Goal: Information Seeking & Learning: Learn about a topic

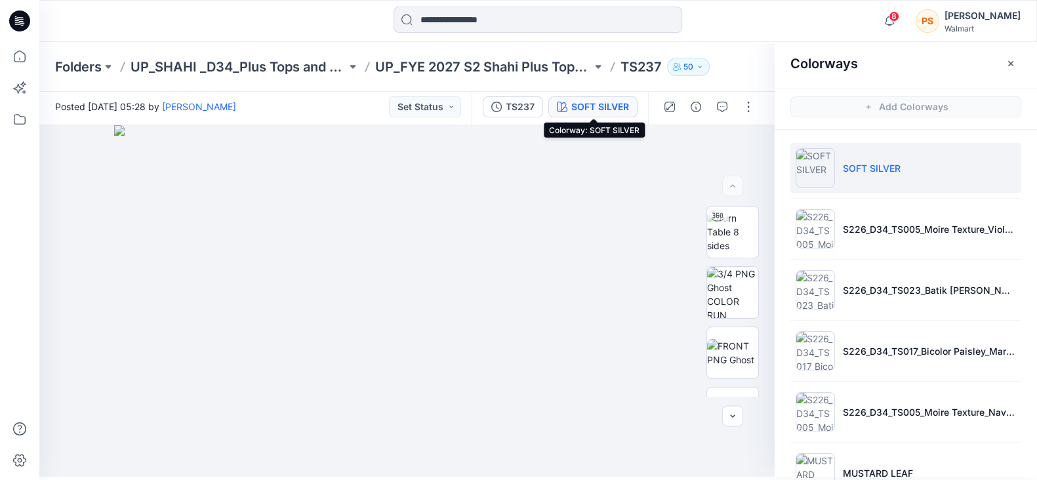
scroll to position [344, 0]
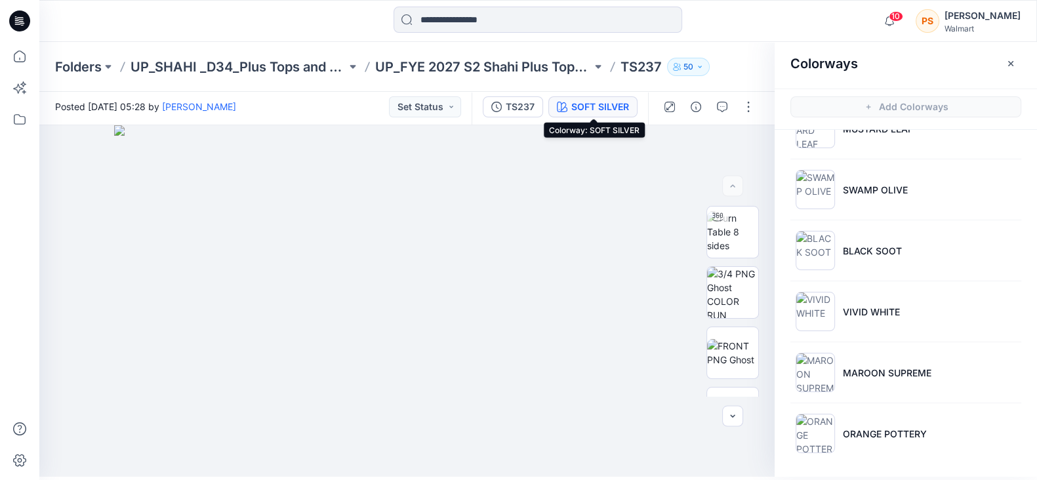
click at [24, 18] on icon at bounding box center [19, 20] width 21 height 21
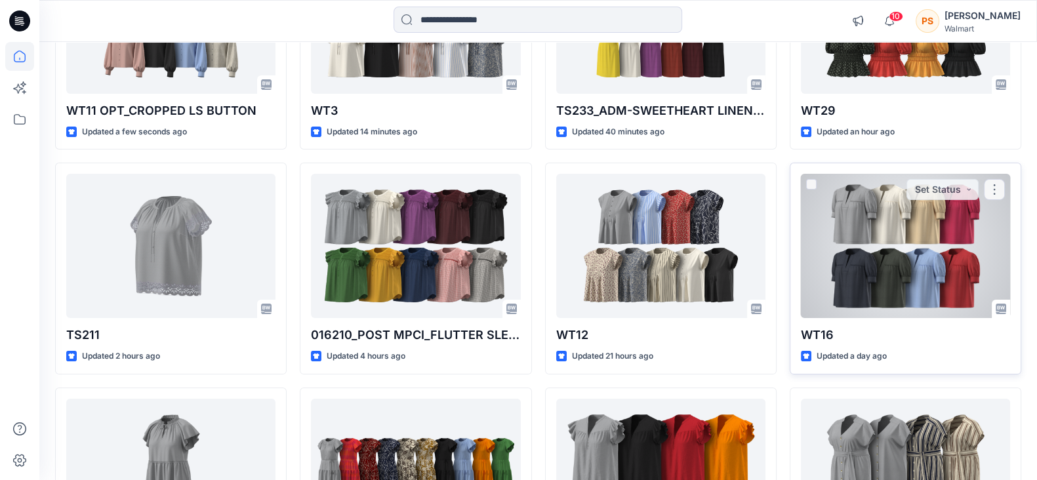
scroll to position [81, 0]
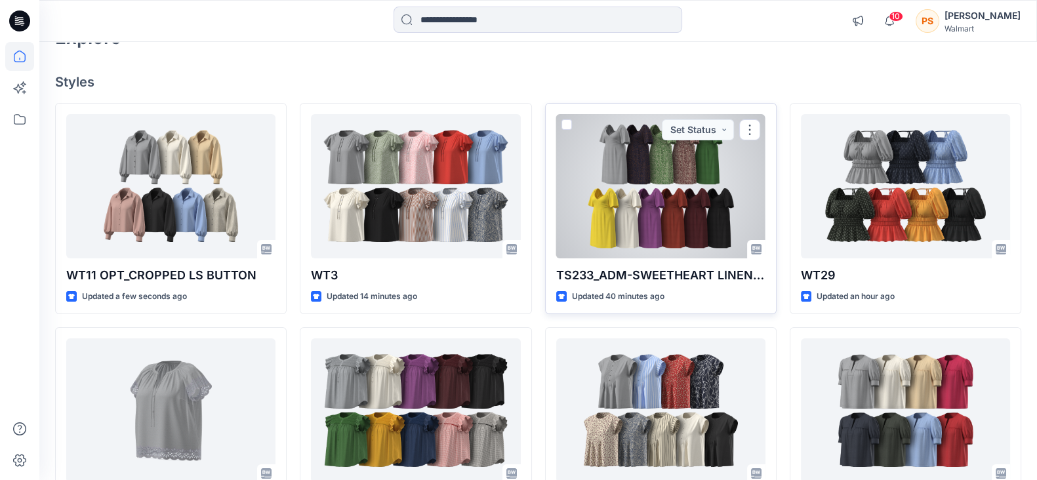
click at [638, 165] on div at bounding box center [660, 186] width 209 height 144
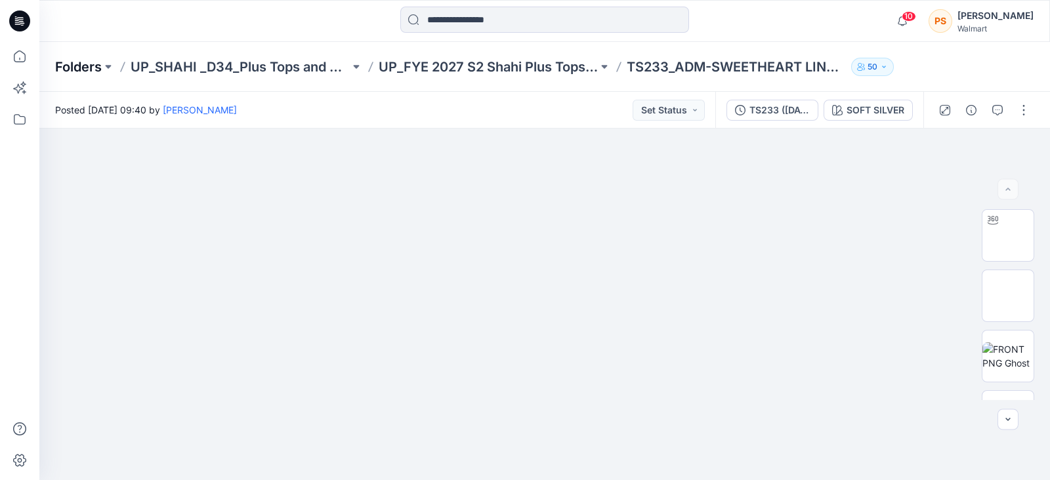
click at [73, 64] on p "Folders" at bounding box center [78, 67] width 47 height 18
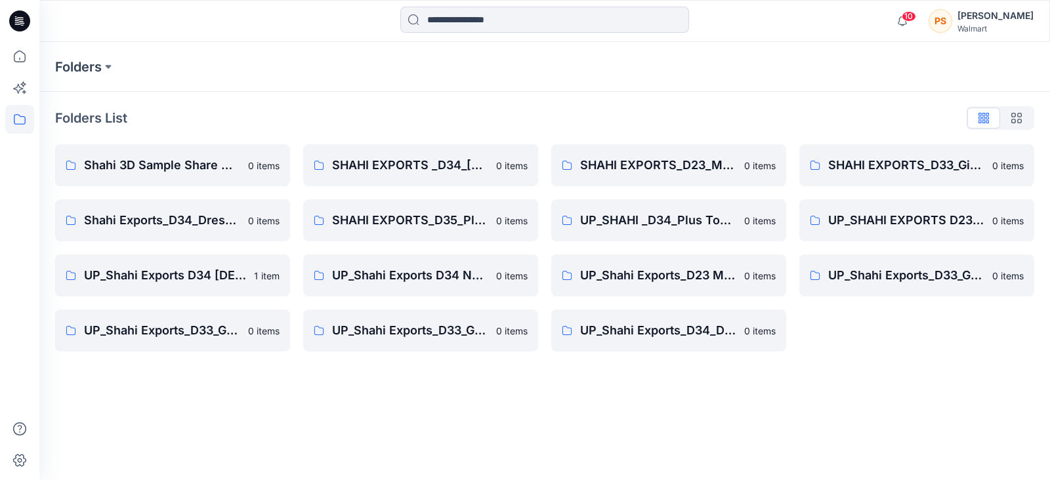
click at [14, 23] on icon at bounding box center [19, 20] width 21 height 21
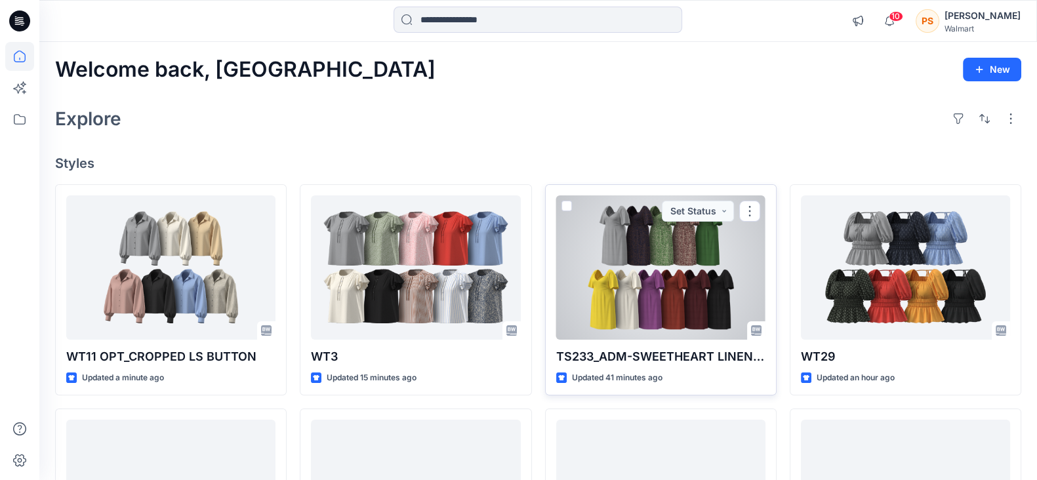
click at [690, 253] on div at bounding box center [660, 268] width 209 height 144
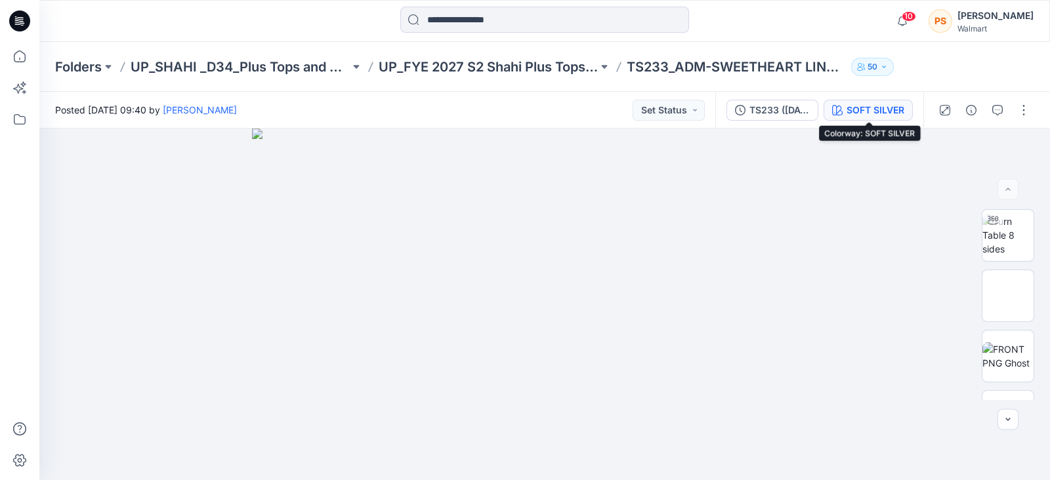
click at [879, 109] on div "SOFT SILVER" at bounding box center [875, 110] width 58 height 14
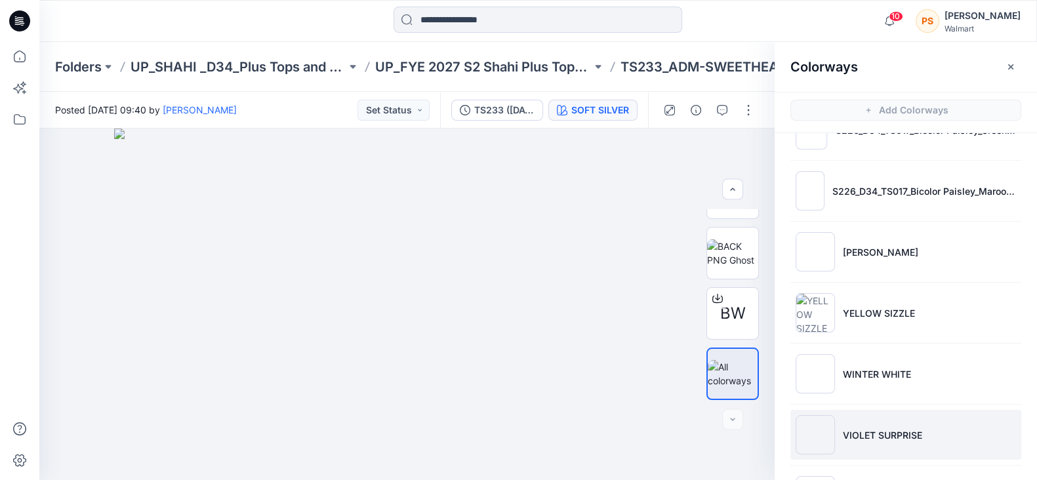
scroll to position [327, 0]
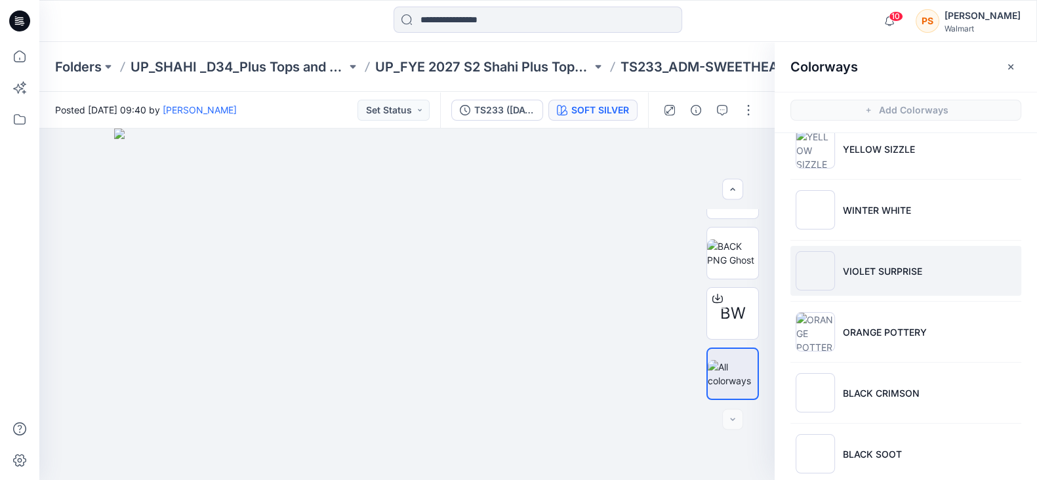
click at [875, 287] on li "VIOLET SURPRISE" at bounding box center [906, 271] width 231 height 50
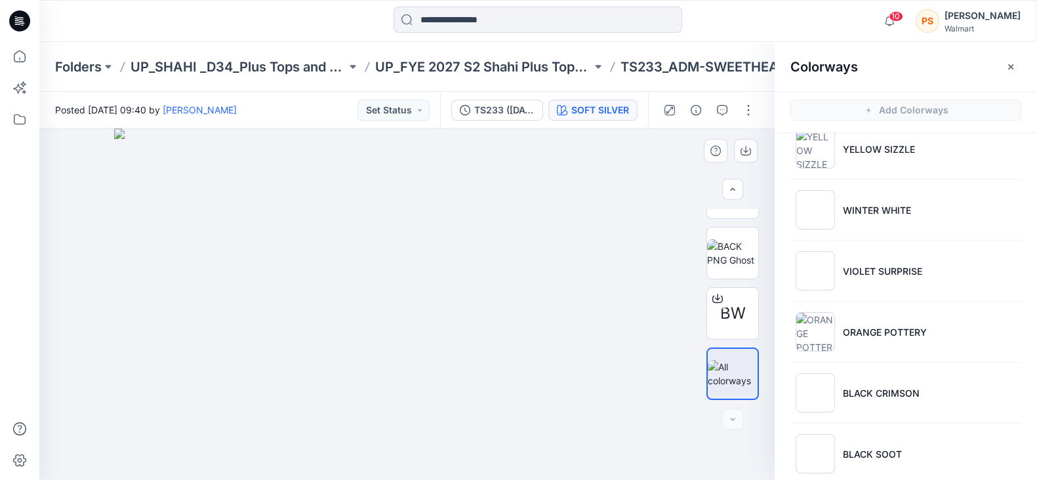
scroll to position [102, 0]
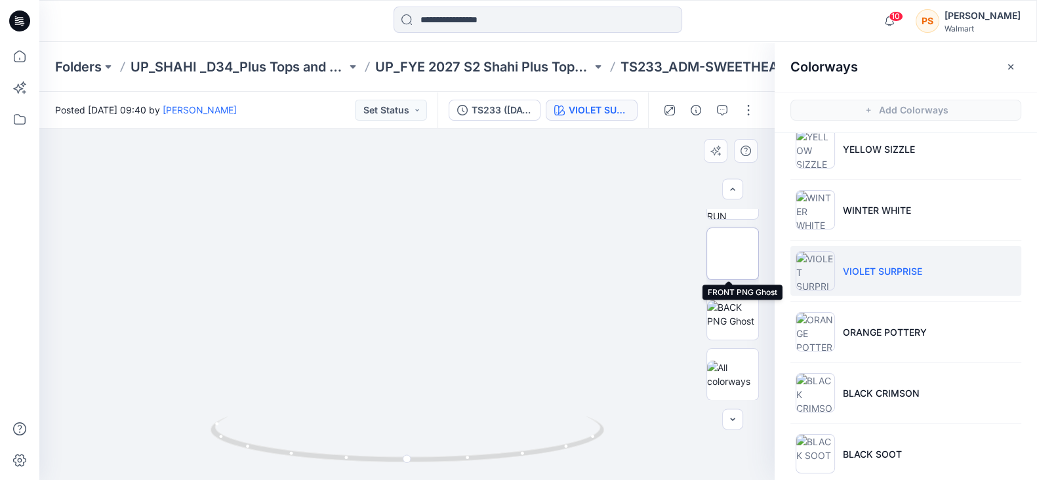
click at [733, 254] on img at bounding box center [733, 254] width 0 height 0
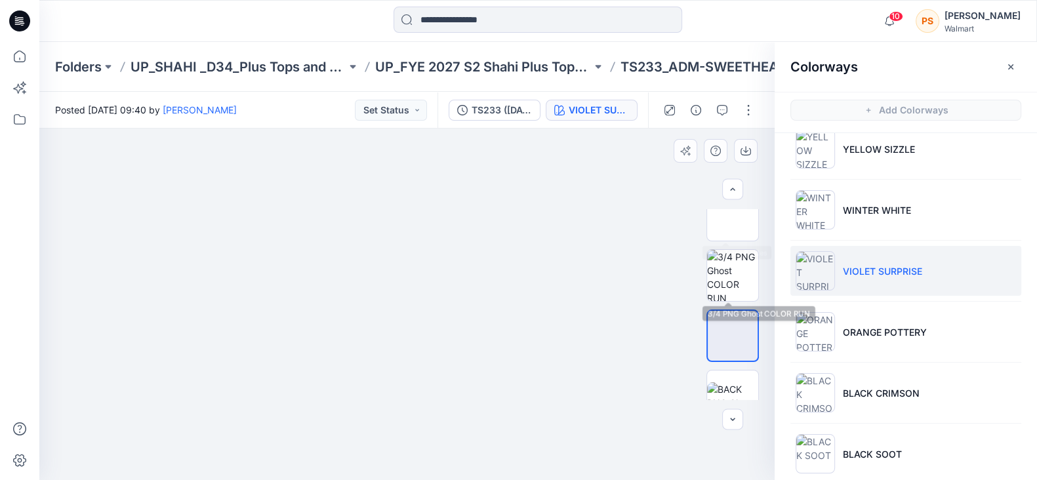
scroll to position [0, 0]
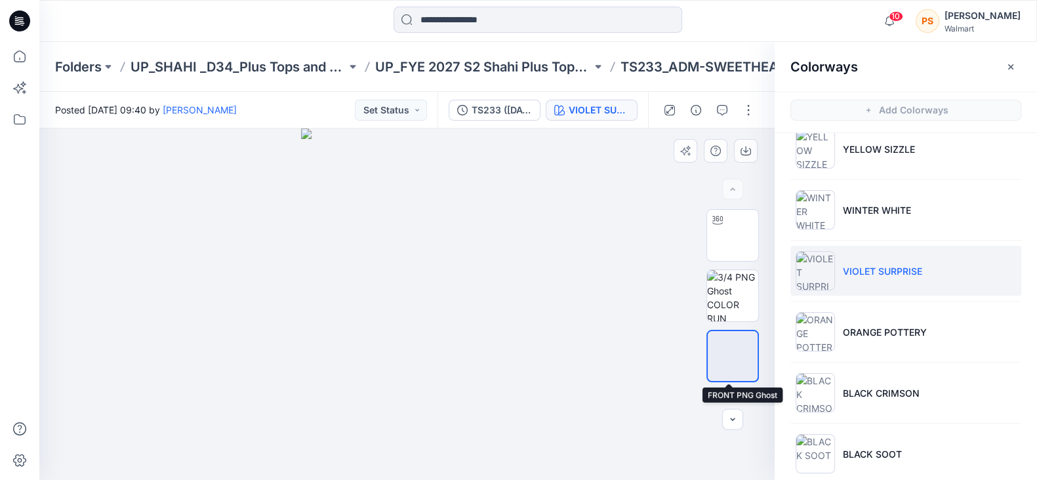
click at [733, 356] on img at bounding box center [733, 356] width 0 height 0
click at [741, 304] on img at bounding box center [732, 295] width 51 height 51
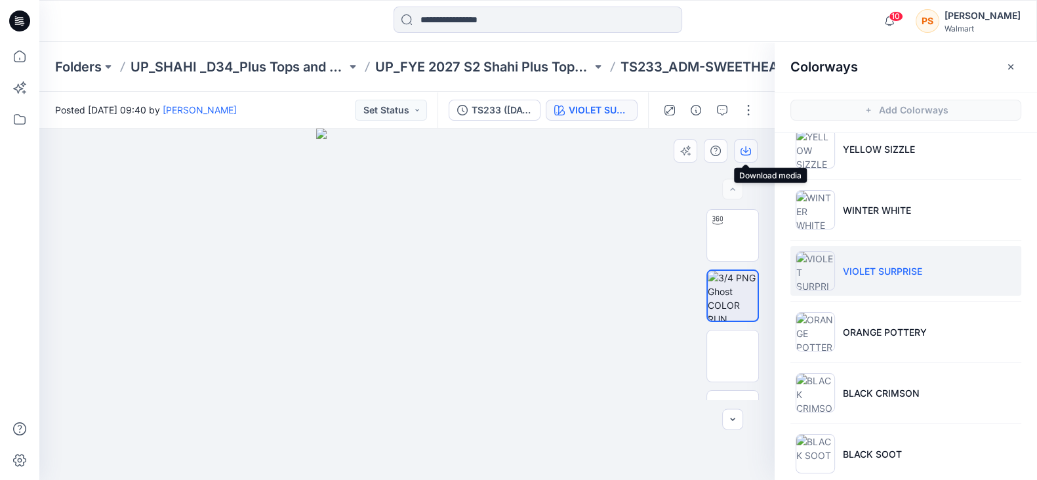
click at [745, 154] on icon "button" at bounding box center [746, 151] width 10 height 10
click at [277, 21] on div at bounding box center [163, 21] width 249 height 29
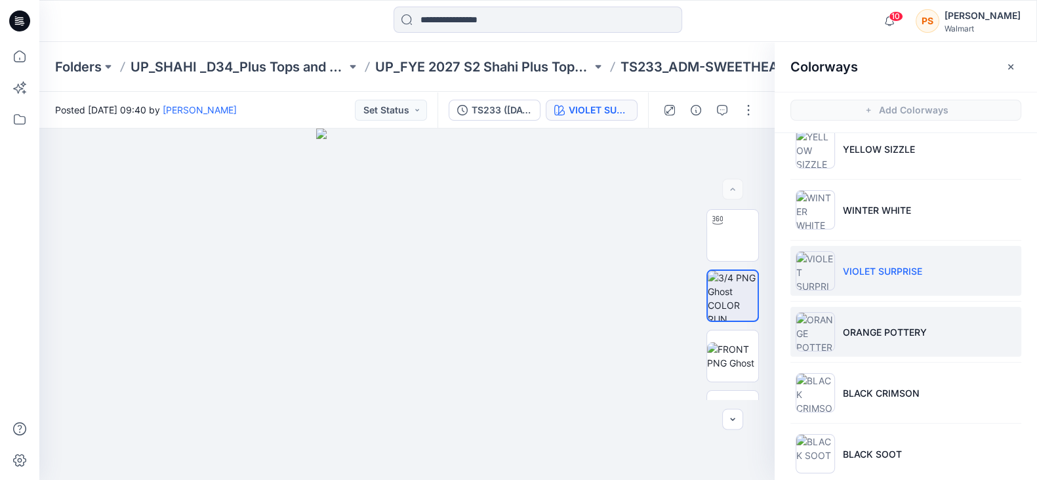
click at [855, 335] on p "ORANGE POTTERY" at bounding box center [885, 332] width 84 height 14
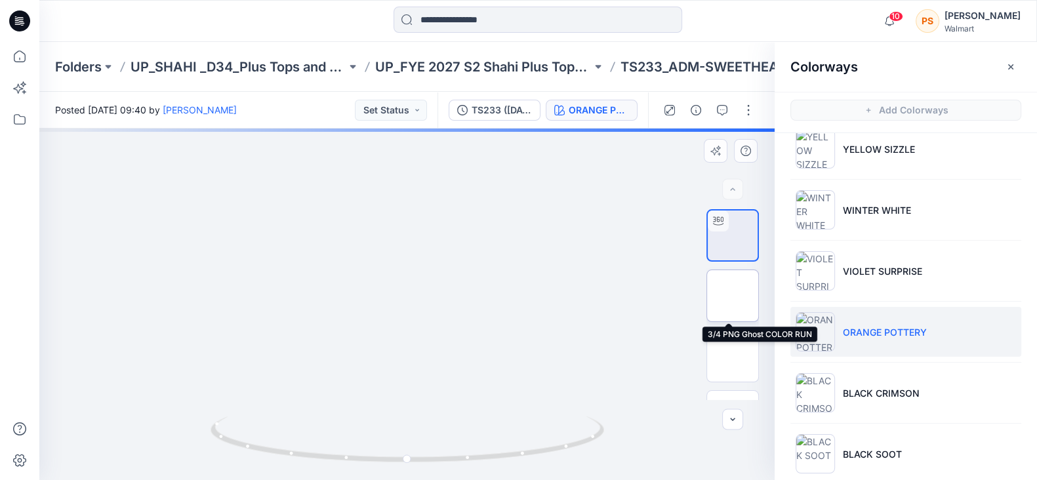
click at [733, 296] on img at bounding box center [733, 296] width 0 height 0
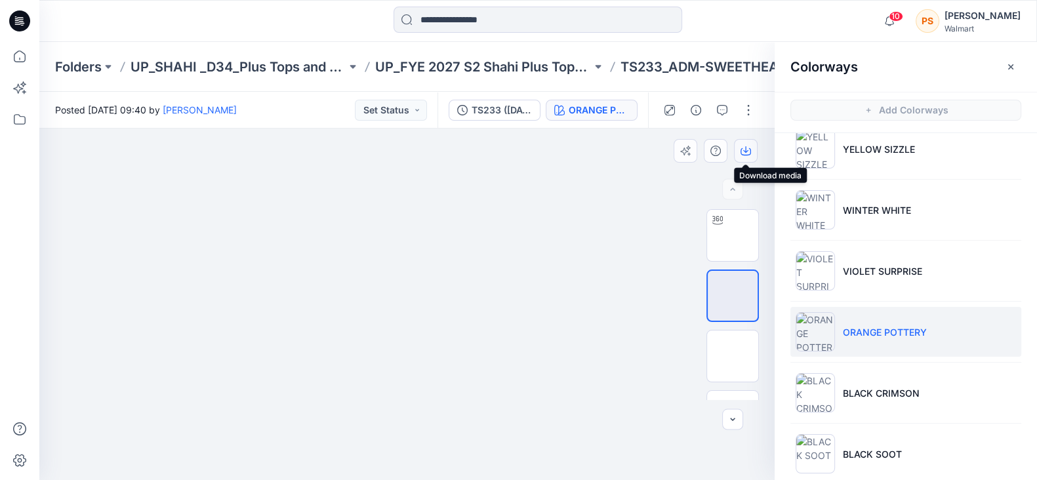
click at [744, 149] on icon "button" at bounding box center [746, 151] width 10 height 10
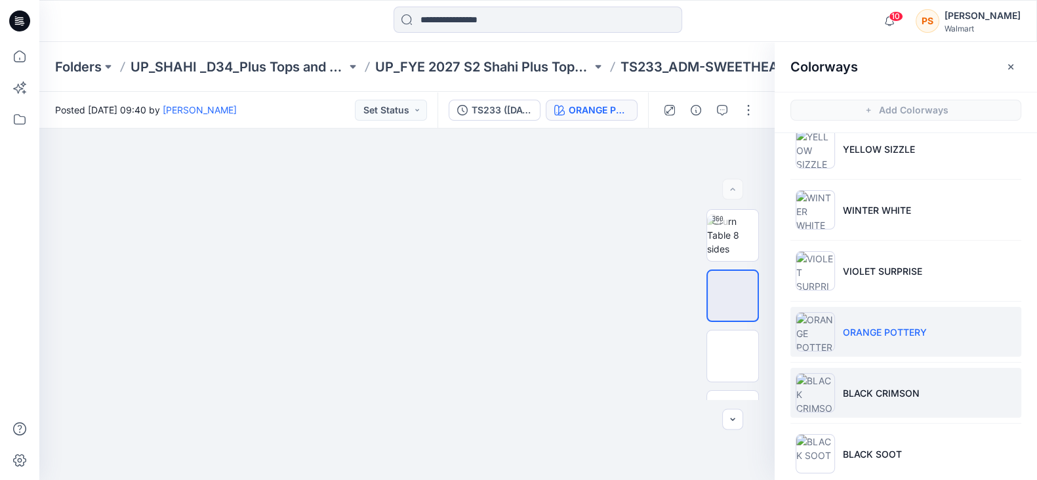
click at [876, 392] on p "BLACK CRIMSON" at bounding box center [881, 393] width 77 height 14
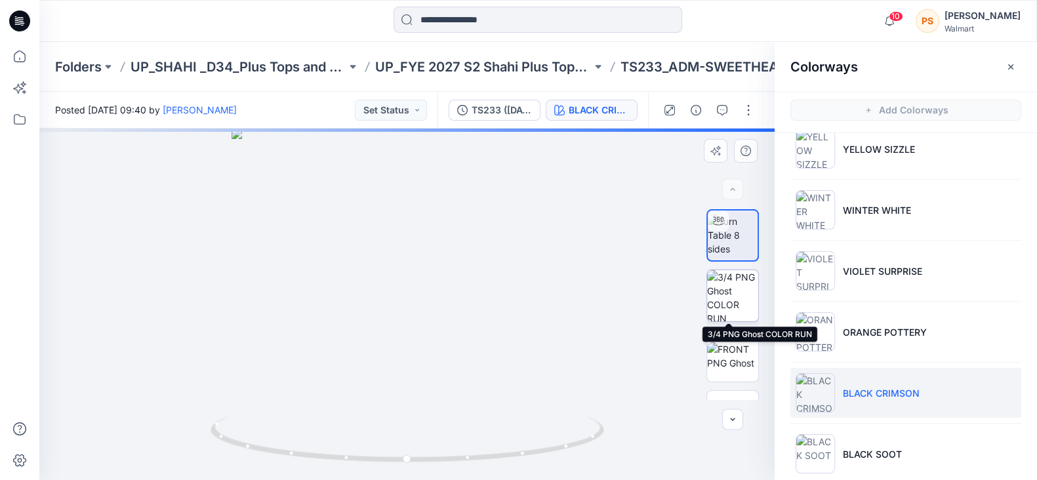
click at [724, 283] on img at bounding box center [732, 295] width 51 height 51
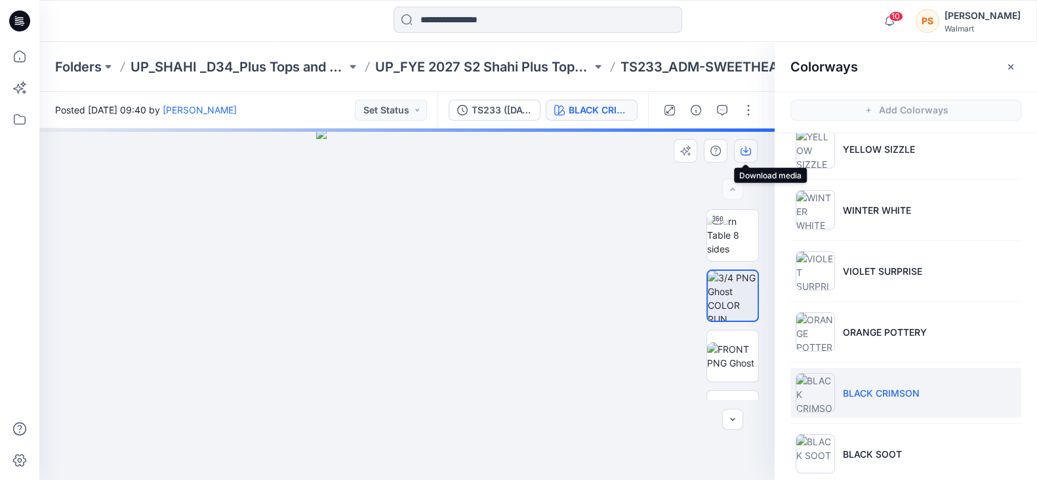
click at [748, 152] on icon "button" at bounding box center [746, 151] width 10 height 10
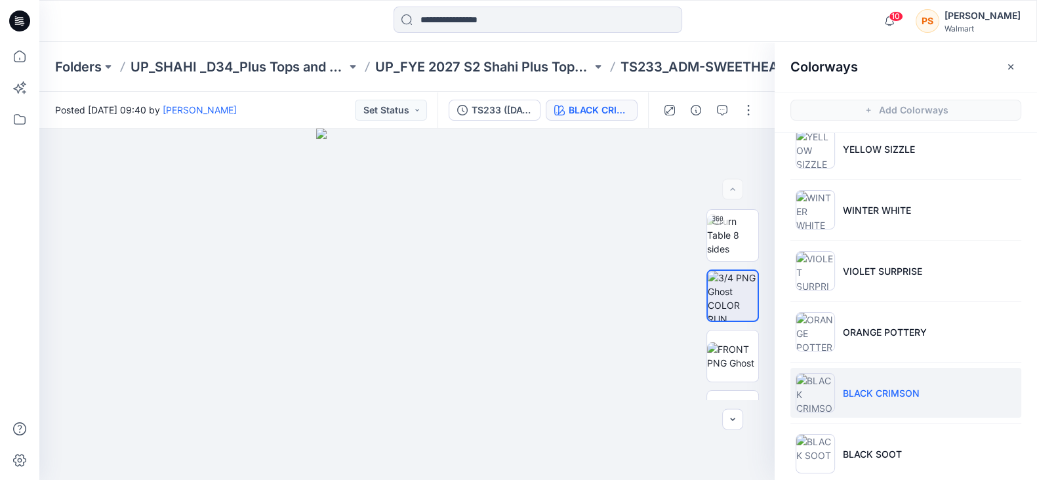
scroll to position [344, 0]
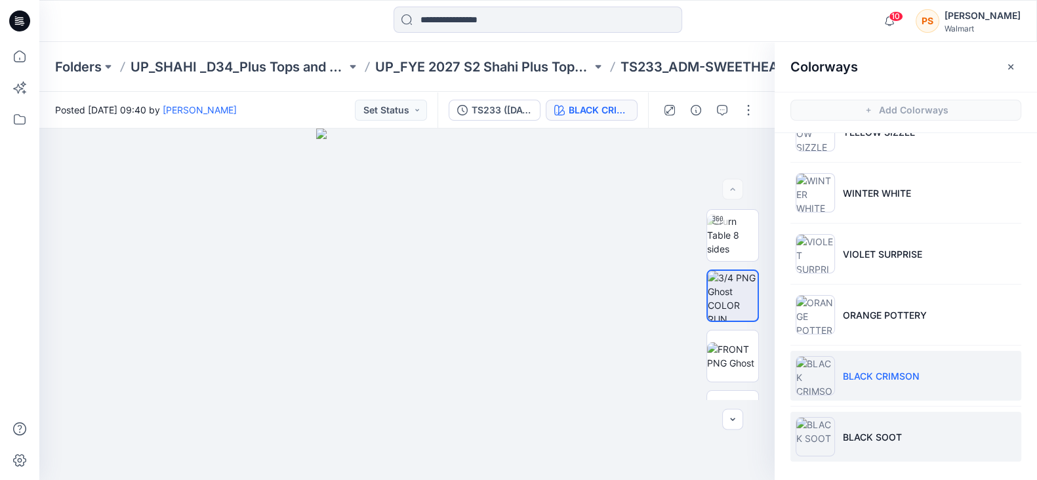
click at [876, 430] on p "BLACK SOOT" at bounding box center [872, 437] width 59 height 14
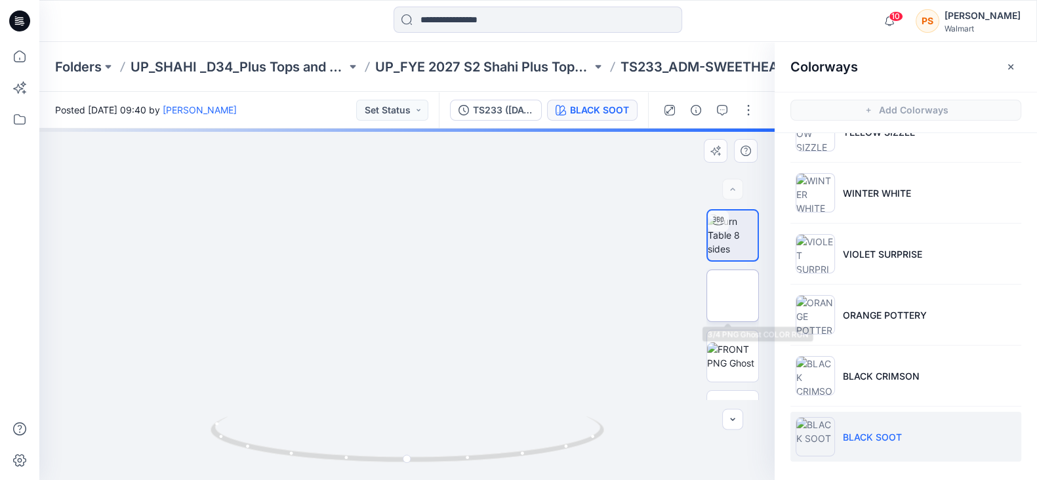
click at [733, 296] on img at bounding box center [733, 296] width 0 height 0
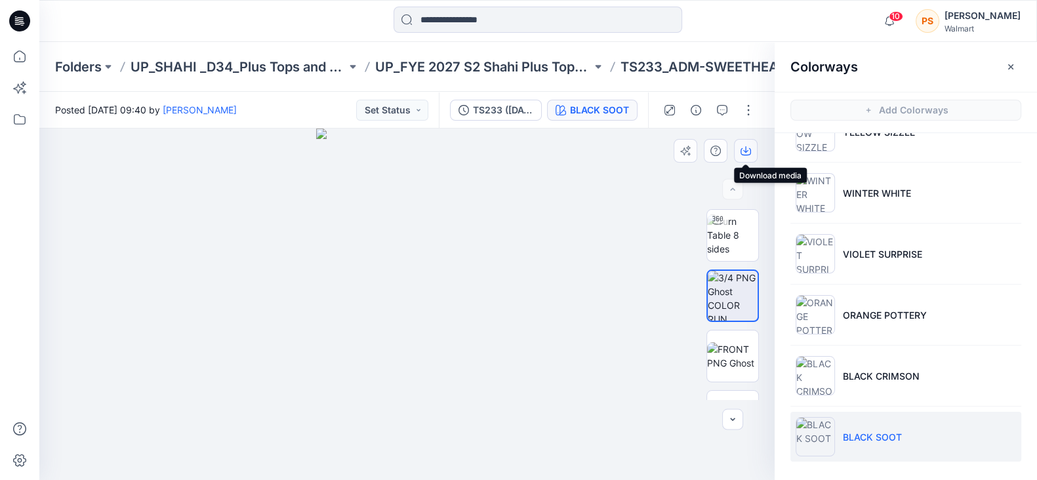
click at [745, 150] on icon "button" at bounding box center [746, 151] width 10 height 10
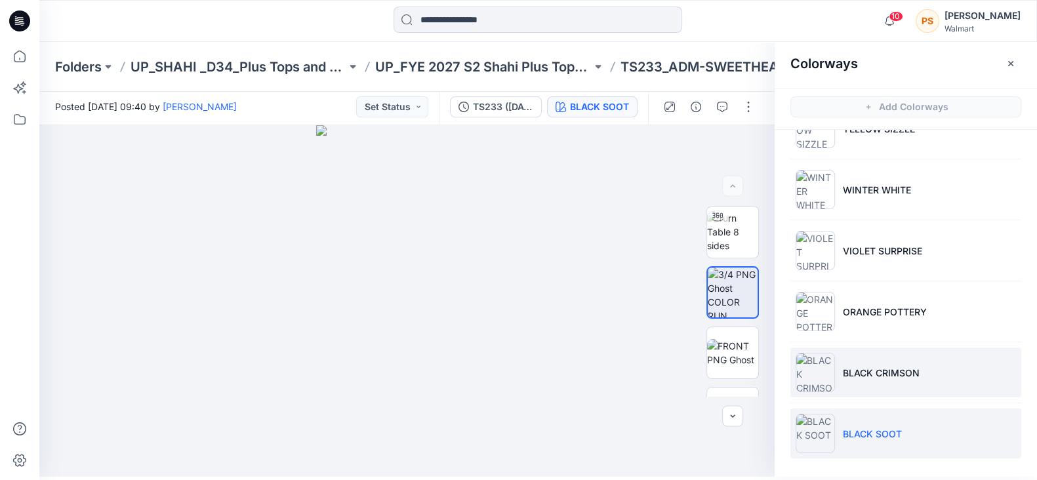
scroll to position [3, 0]
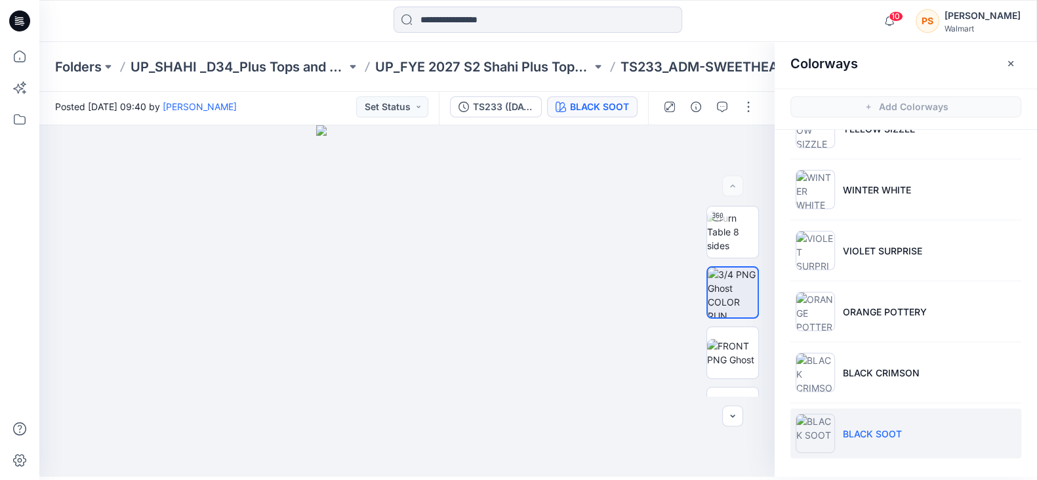
click at [235, 18] on div at bounding box center [163, 21] width 249 height 29
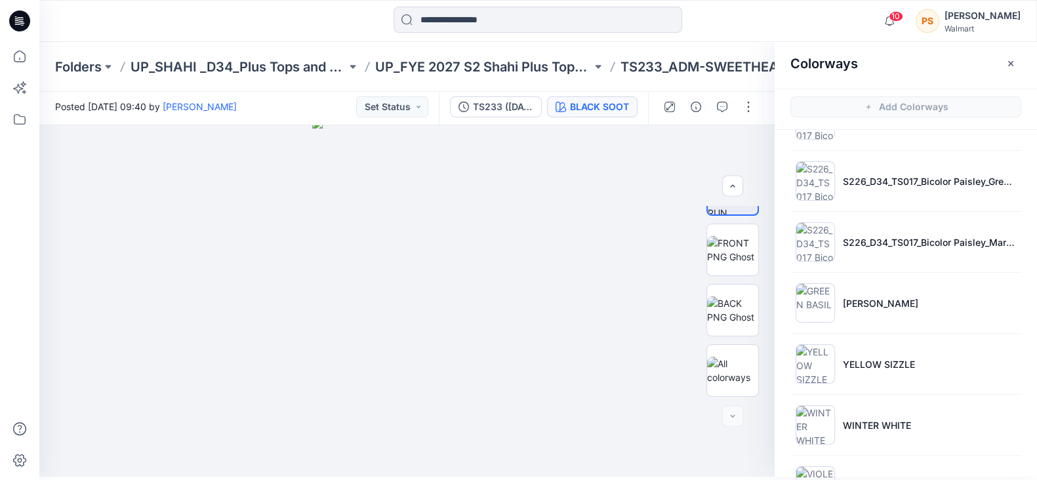
scroll to position [16, 0]
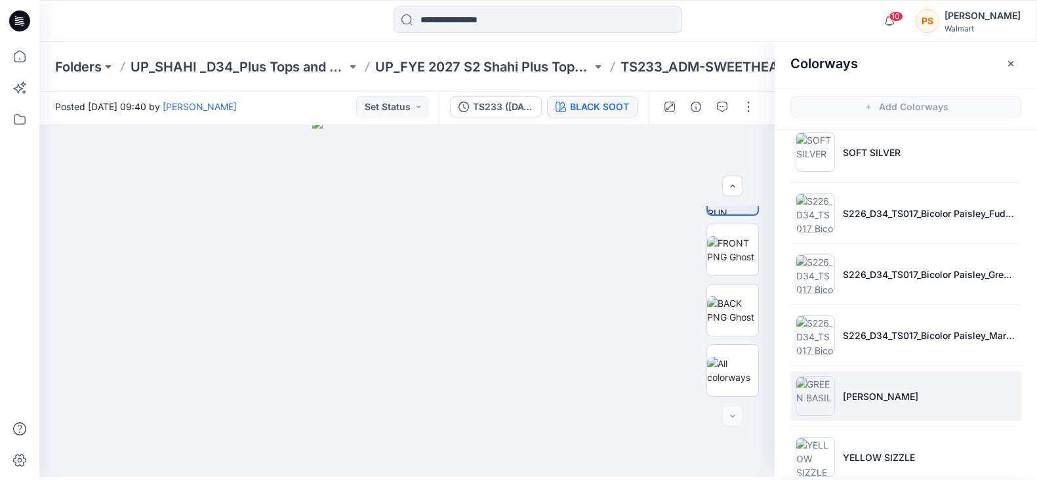
click at [882, 398] on p "GREEN BASIL" at bounding box center [880, 397] width 75 height 14
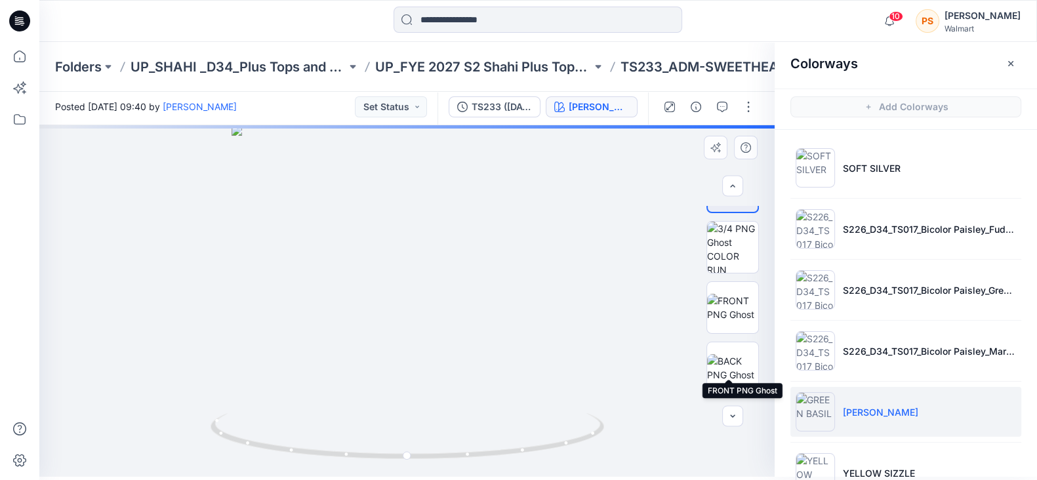
scroll to position [0, 0]
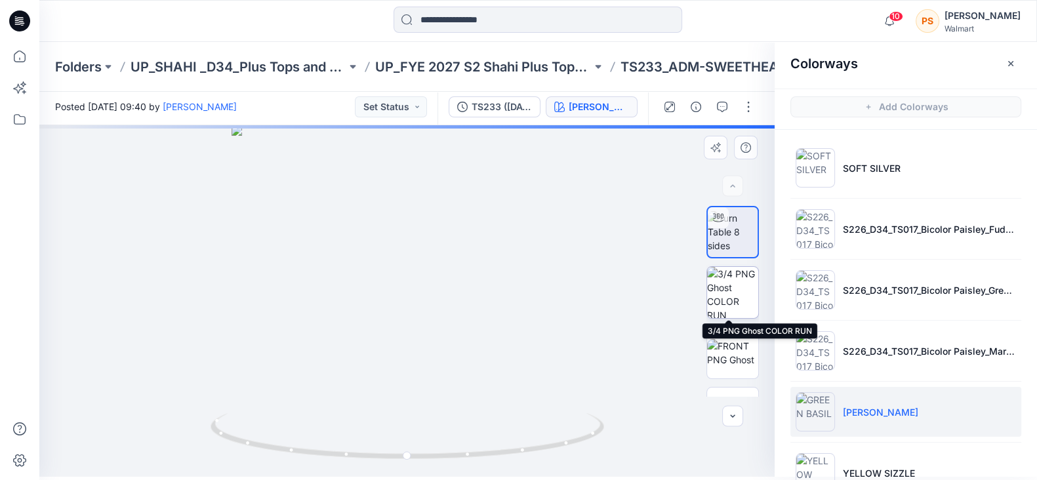
click at [730, 289] on img at bounding box center [732, 292] width 51 height 51
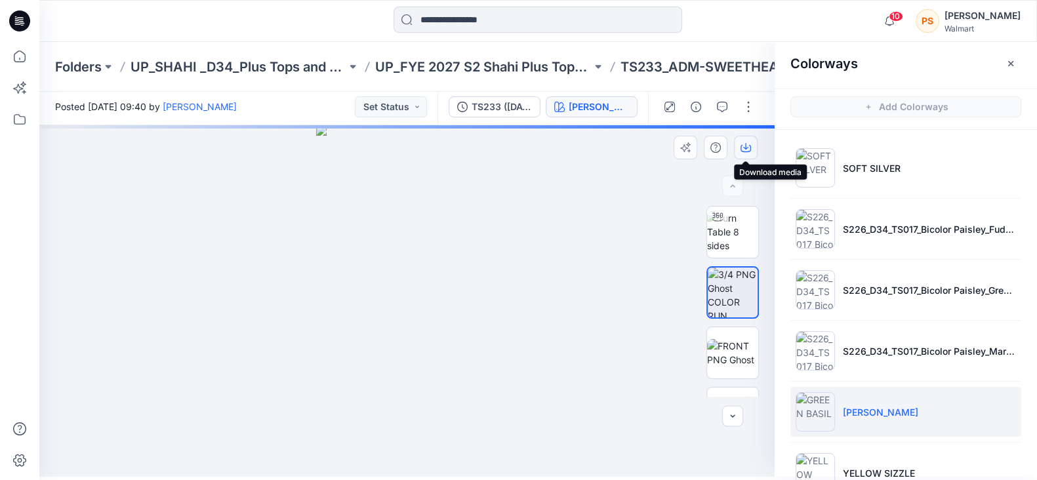
click at [745, 146] on icon "button" at bounding box center [746, 147] width 10 height 10
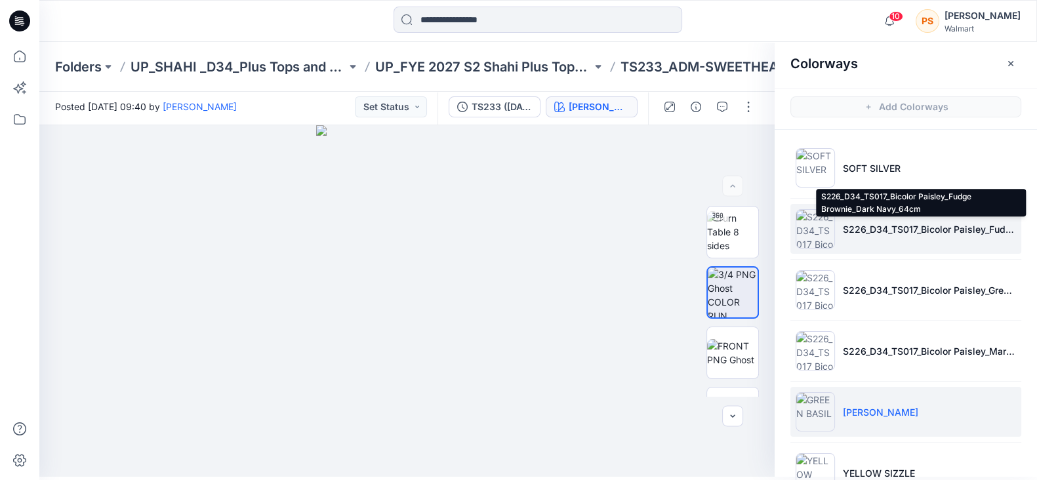
click at [873, 223] on p "S226_D34_TS017_Bicolor Paisley_Fudge Brownie_Dark Navy_64cm" at bounding box center [929, 229] width 173 height 14
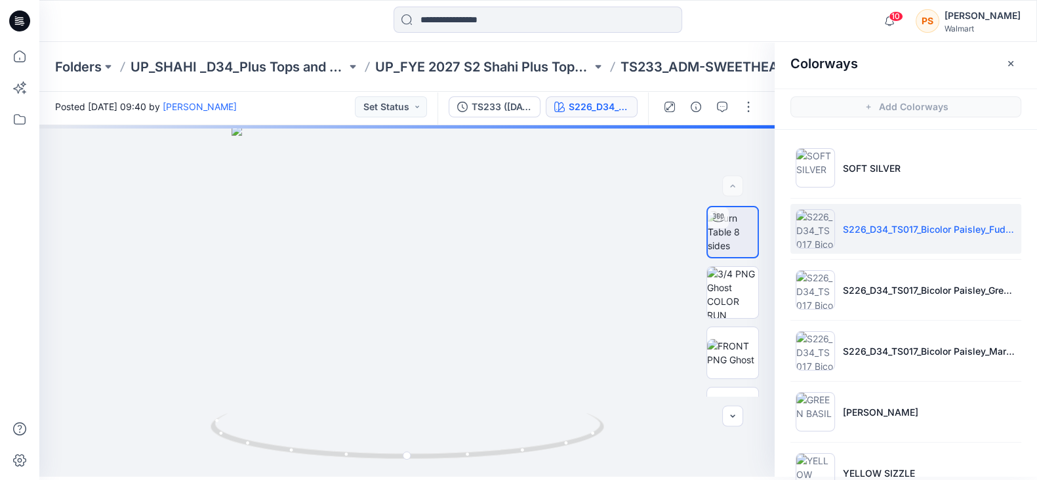
drag, startPoint x: 199, startPoint y: 24, endPoint x: 236, endPoint y: 24, distance: 37.4
click at [199, 24] on div at bounding box center [163, 21] width 249 height 29
click at [732, 288] on img at bounding box center [732, 292] width 51 height 51
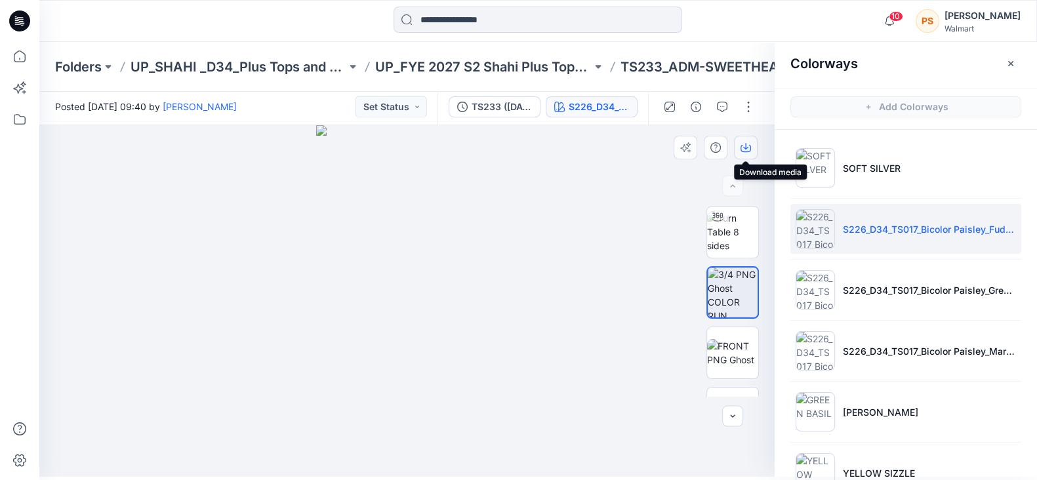
click at [748, 152] on icon "button" at bounding box center [746, 147] width 10 height 10
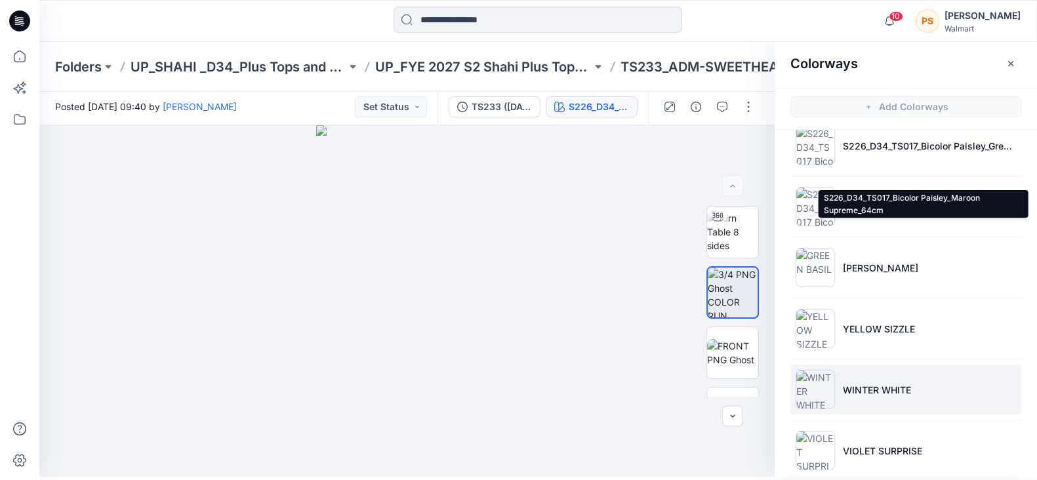
scroll to position [163, 0]
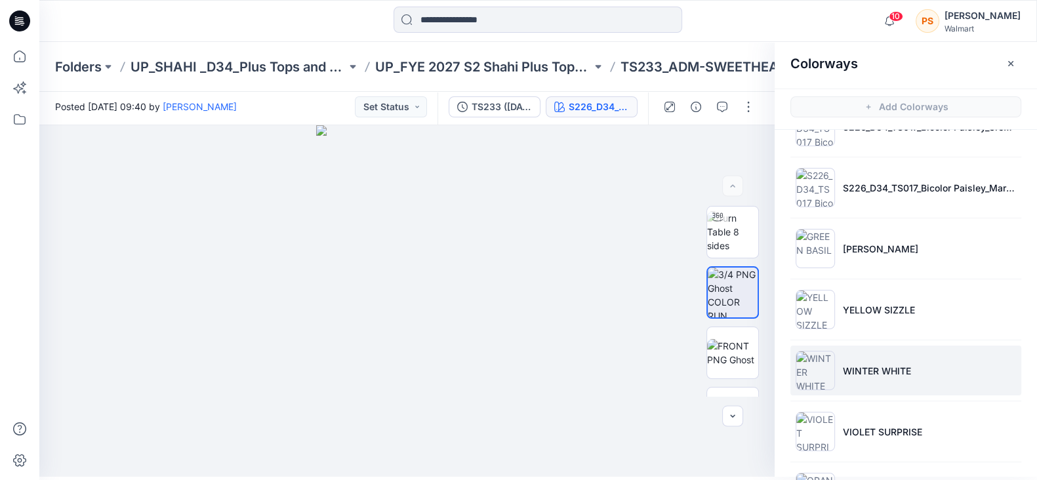
click at [857, 369] on p "WINTER WHITE" at bounding box center [877, 371] width 68 height 14
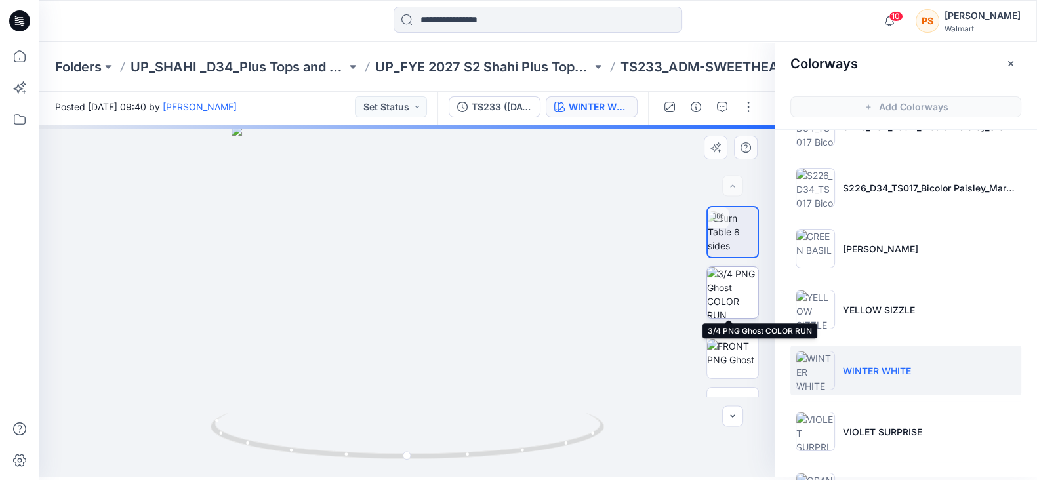
click at [723, 289] on img at bounding box center [732, 292] width 51 height 51
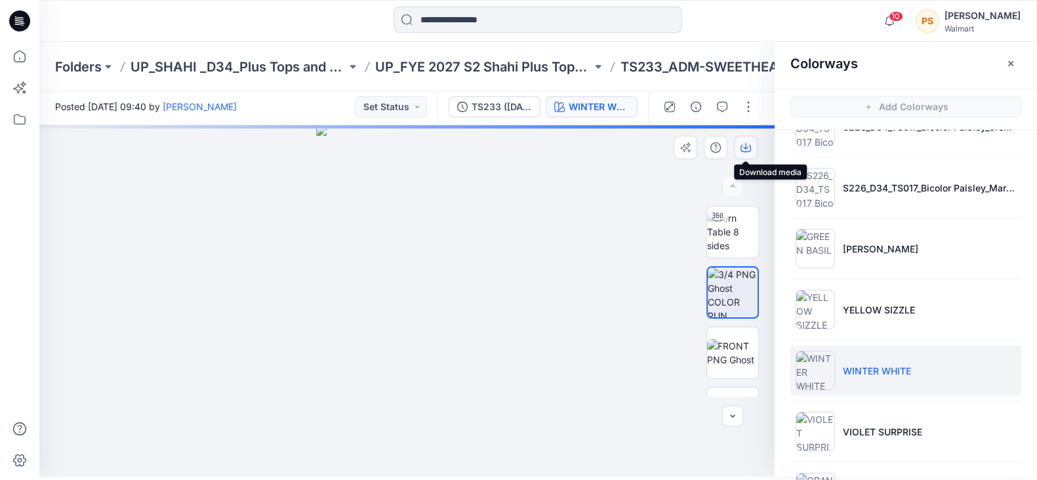
click at [743, 150] on icon "button" at bounding box center [746, 147] width 10 height 10
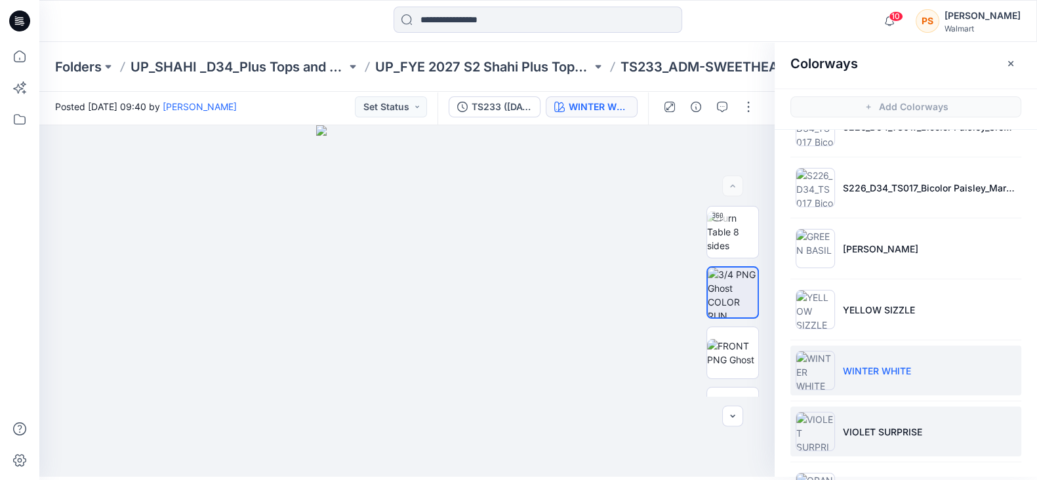
drag, startPoint x: 896, startPoint y: 434, endPoint x: 903, endPoint y: 407, distance: 27.2
click at [896, 434] on p "VIOLET SURPRISE" at bounding box center [882, 432] width 79 height 14
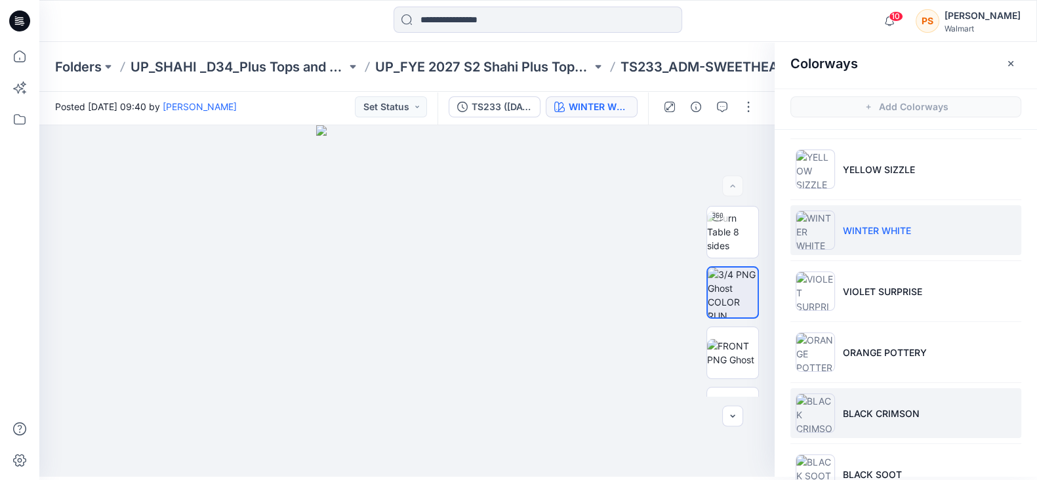
scroll to position [327, 0]
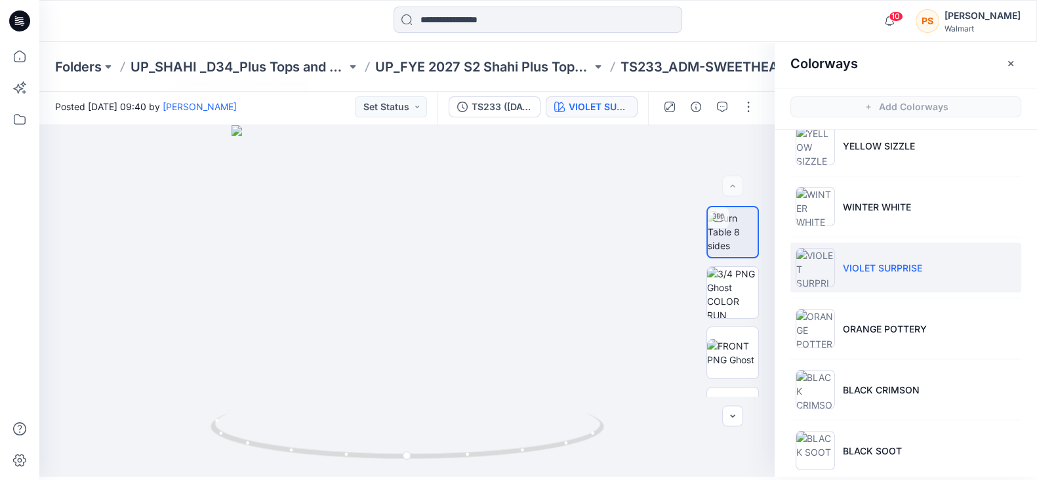
click at [305, 31] on div at bounding box center [538, 21] width 499 height 29
click at [729, 307] on img at bounding box center [732, 292] width 51 height 51
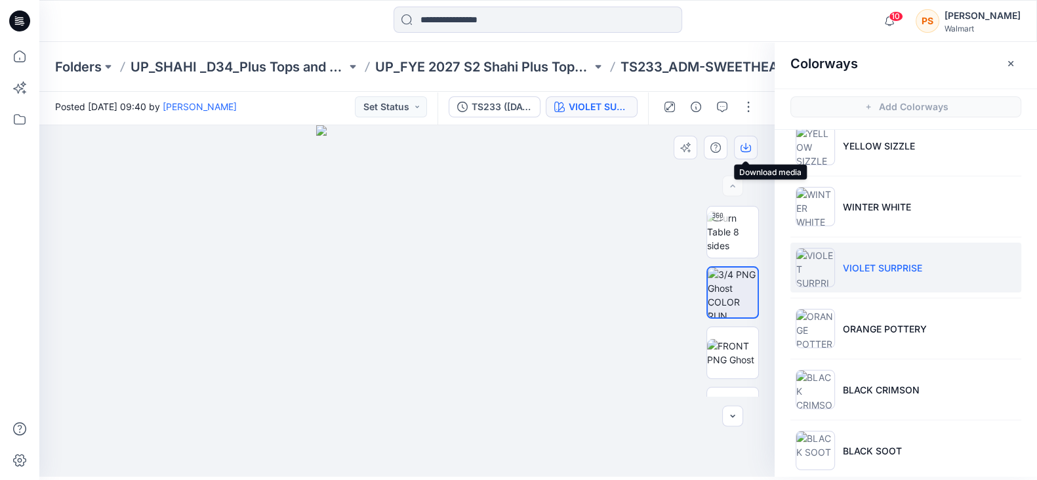
click at [746, 144] on icon "button" at bounding box center [745, 146] width 5 height 7
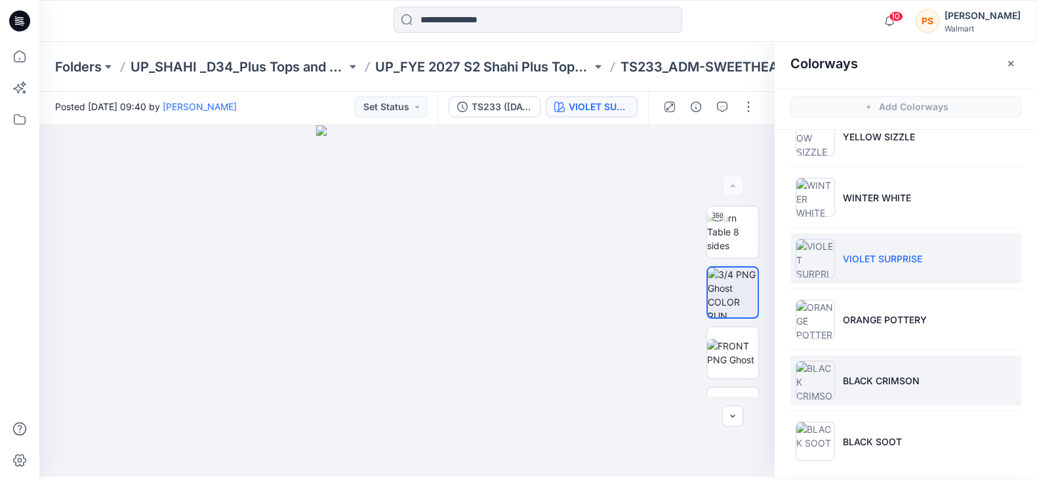
scroll to position [344, 0]
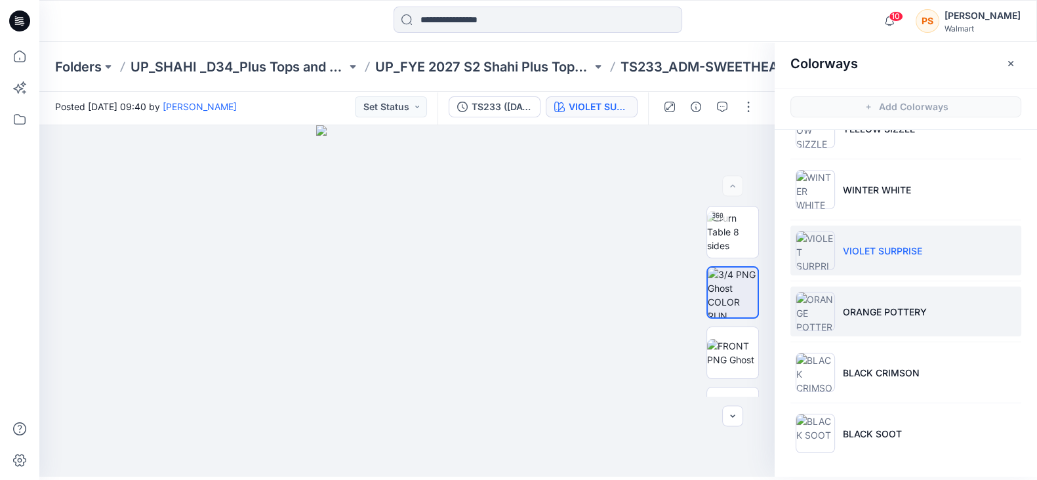
click at [903, 323] on li "ORANGE POTTERY" at bounding box center [906, 312] width 231 height 50
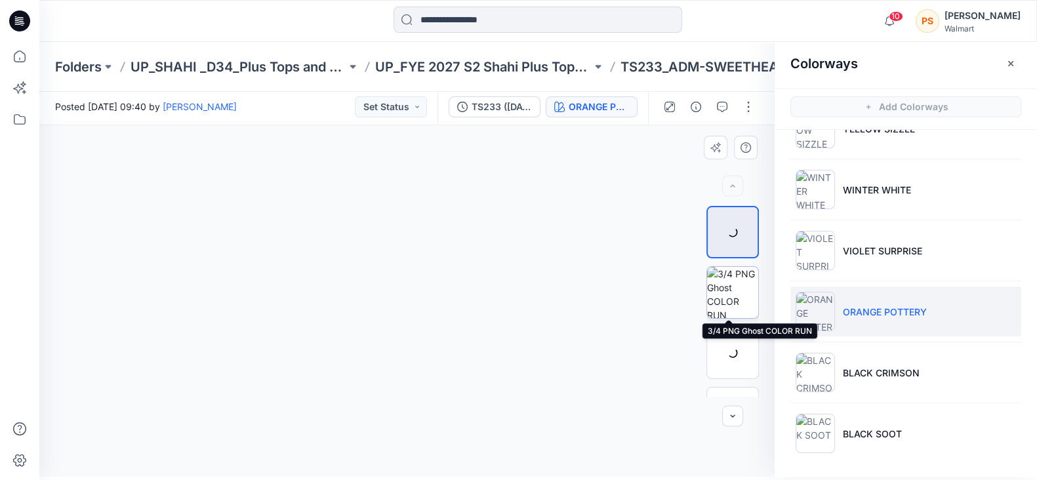
click at [734, 294] on img at bounding box center [732, 292] width 51 height 51
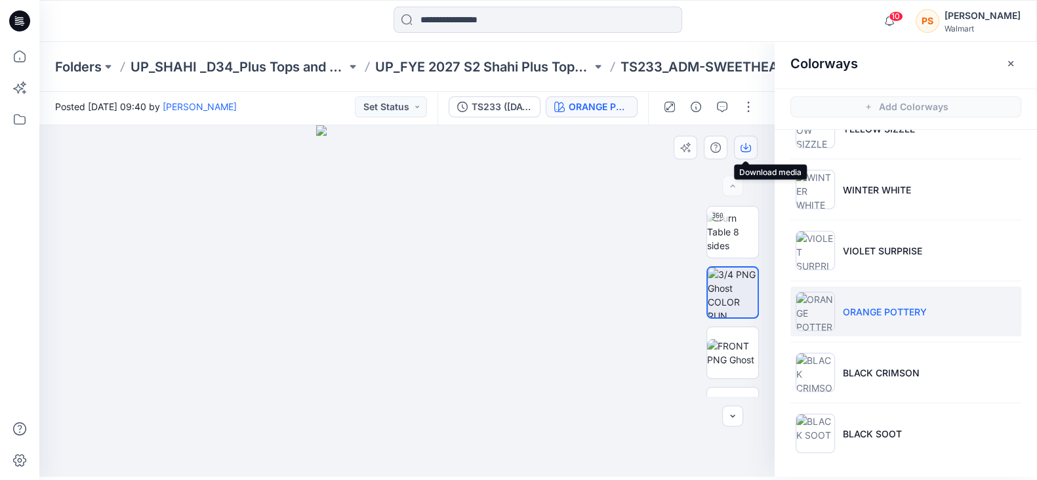
click at [747, 152] on icon "button" at bounding box center [746, 147] width 10 height 10
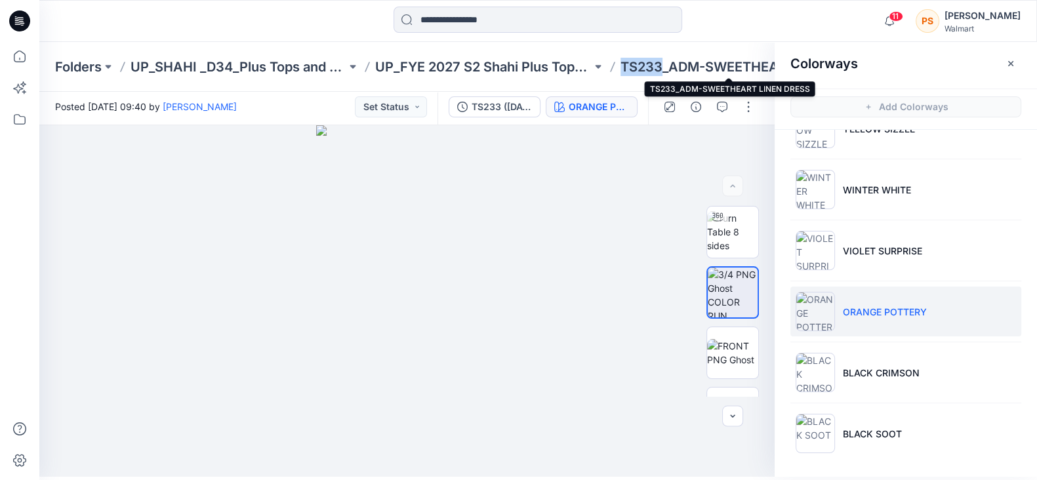
drag, startPoint x: 621, startPoint y: 64, endPoint x: 661, endPoint y: 60, distance: 39.5
click at [661, 60] on p "TS233_ADM-SWEETHEART LINEN DRESS" at bounding box center [729, 67] width 216 height 18
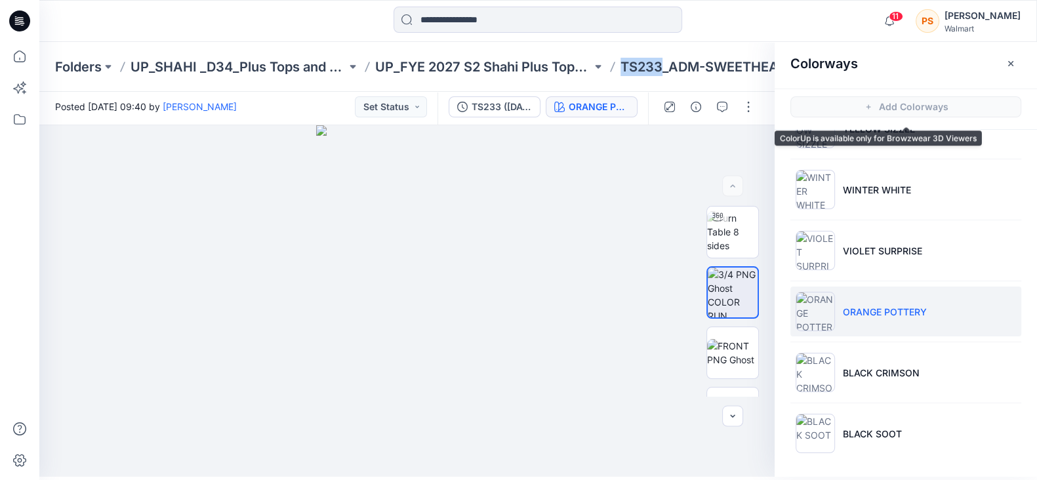
copy p "TS233"
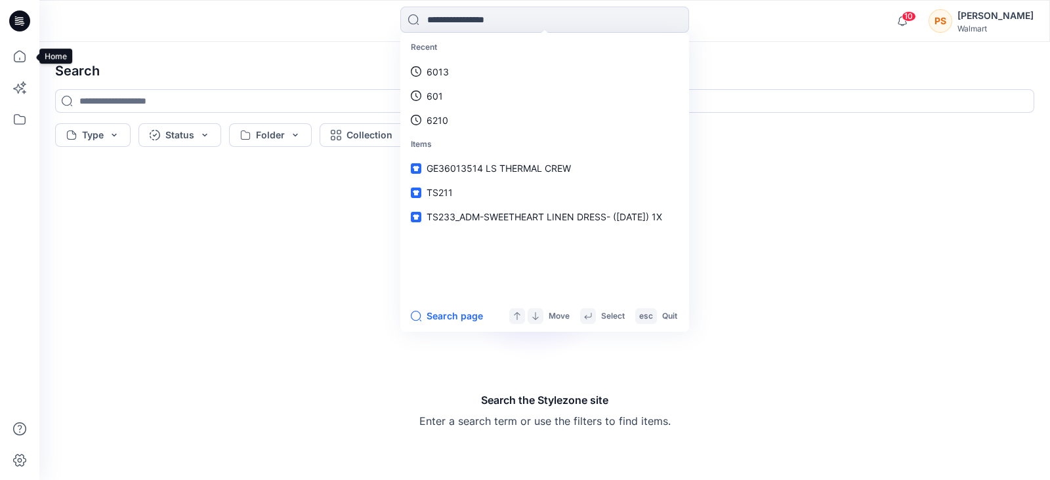
click at [23, 17] on icon at bounding box center [19, 20] width 21 height 21
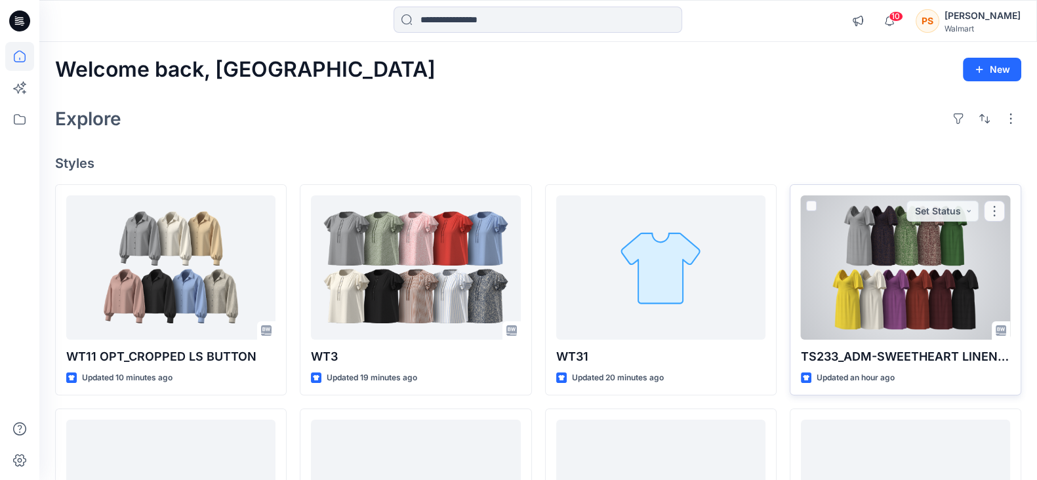
click at [896, 280] on div at bounding box center [905, 268] width 209 height 144
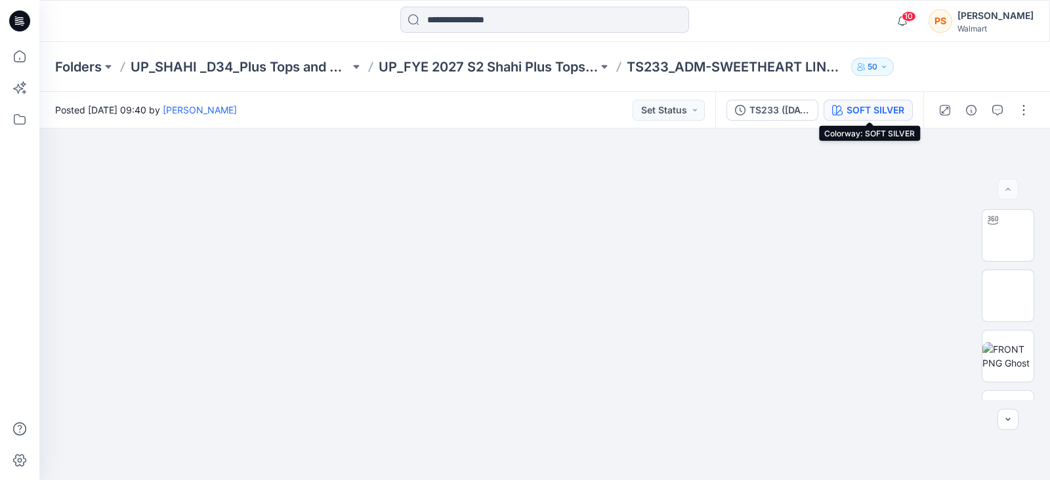
click at [870, 112] on div "SOFT SILVER" at bounding box center [875, 110] width 58 height 14
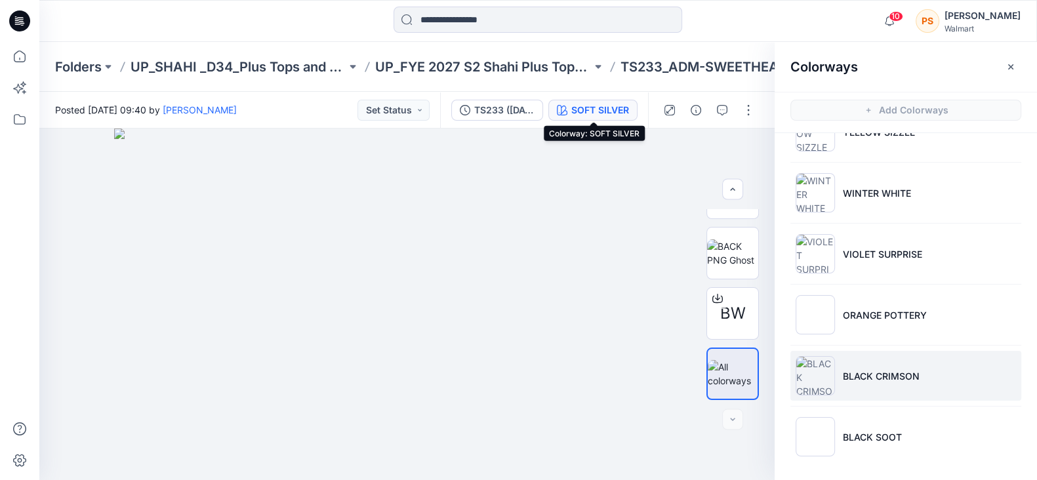
scroll to position [3, 0]
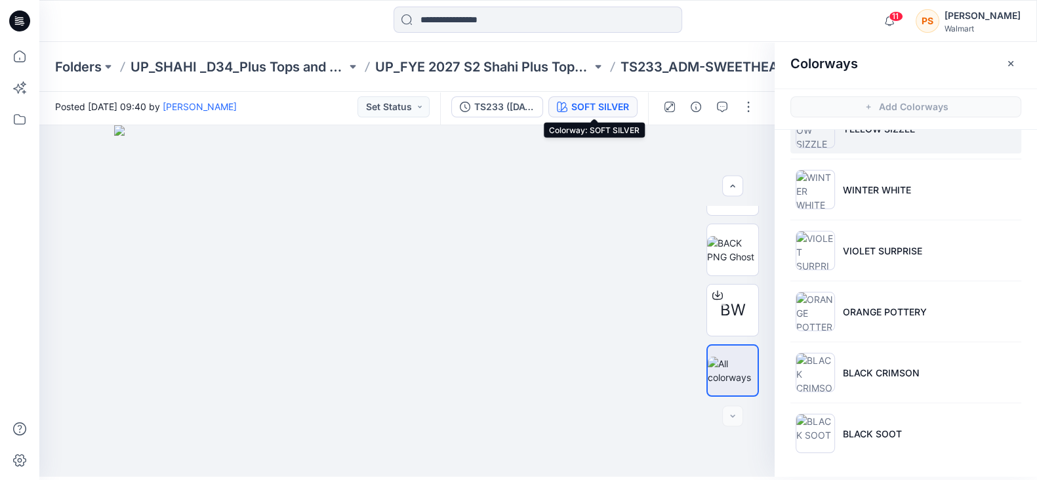
click at [866, 142] on li "YELLOW SIZZLE" at bounding box center [906, 129] width 231 height 50
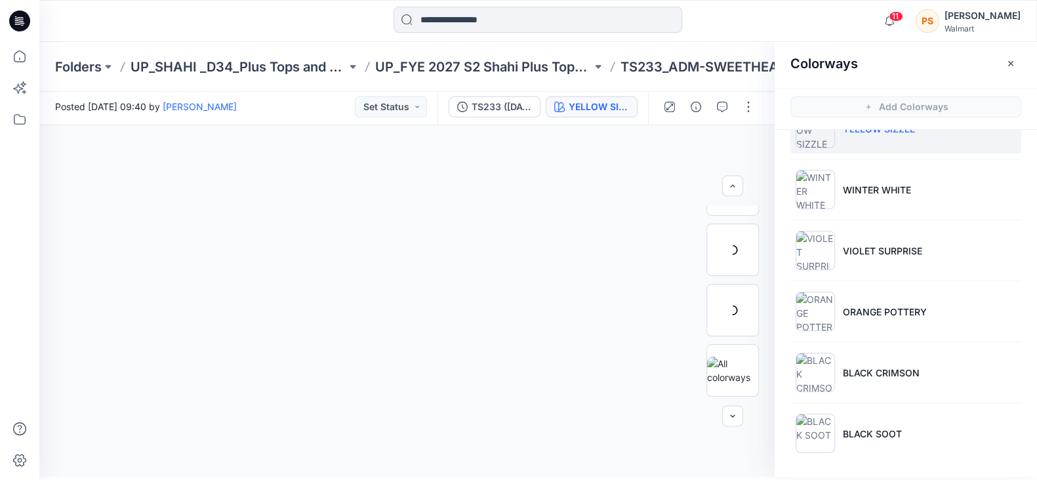
scroll to position [102, 0]
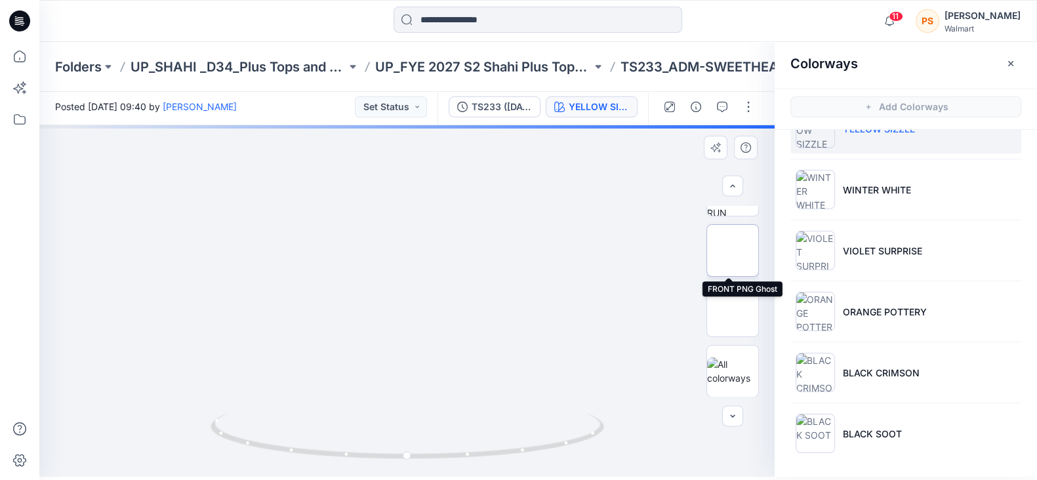
click at [733, 251] on img at bounding box center [733, 251] width 0 height 0
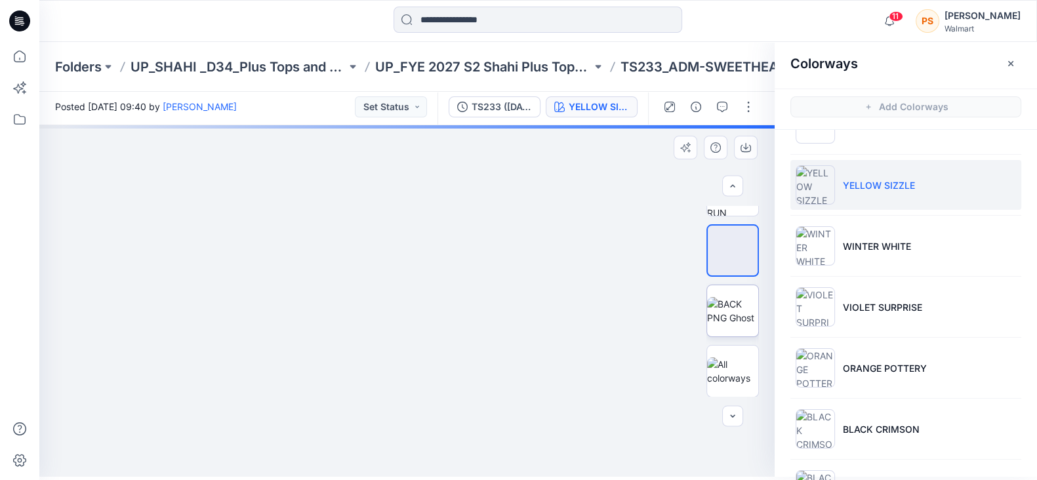
scroll to position [262, 0]
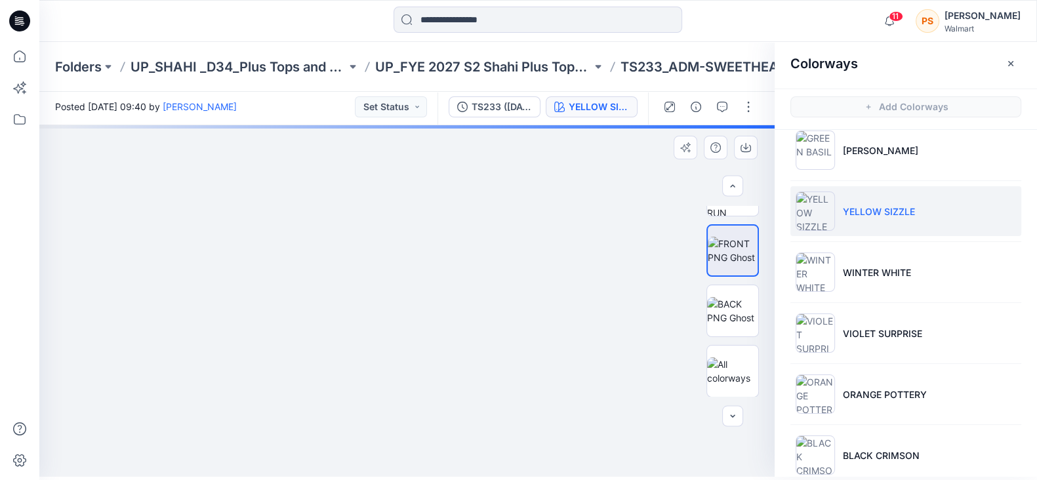
click at [728, 215] on div at bounding box center [733, 301] width 52 height 191
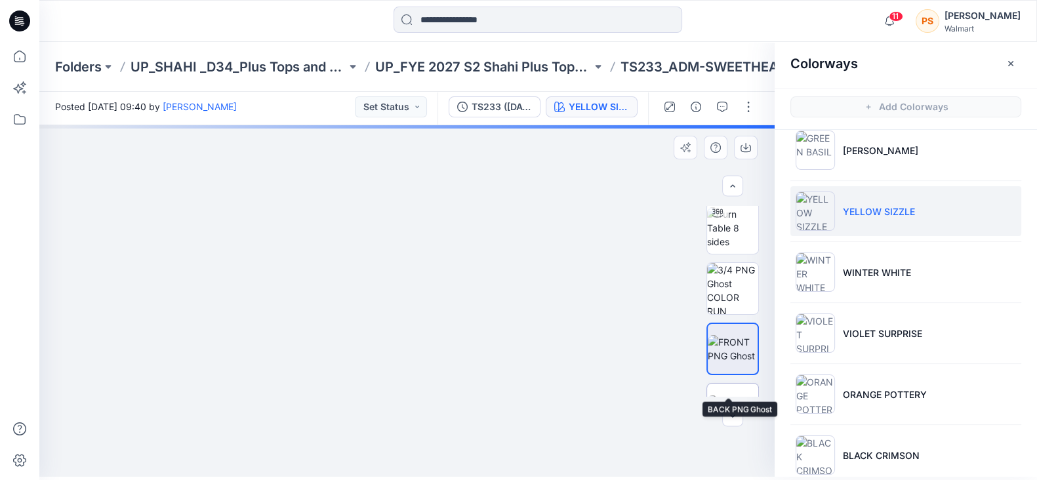
scroll to position [0, 0]
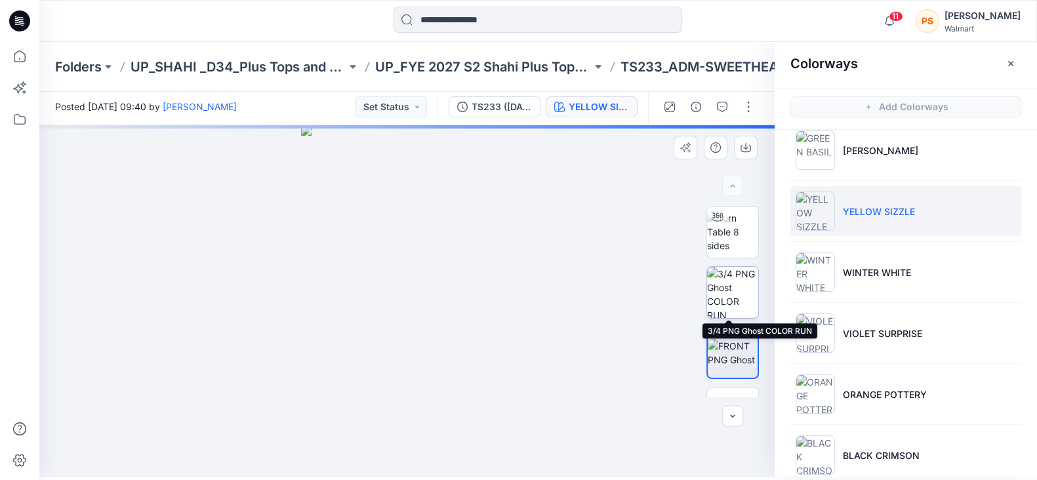
click at [734, 280] on img at bounding box center [732, 292] width 51 height 51
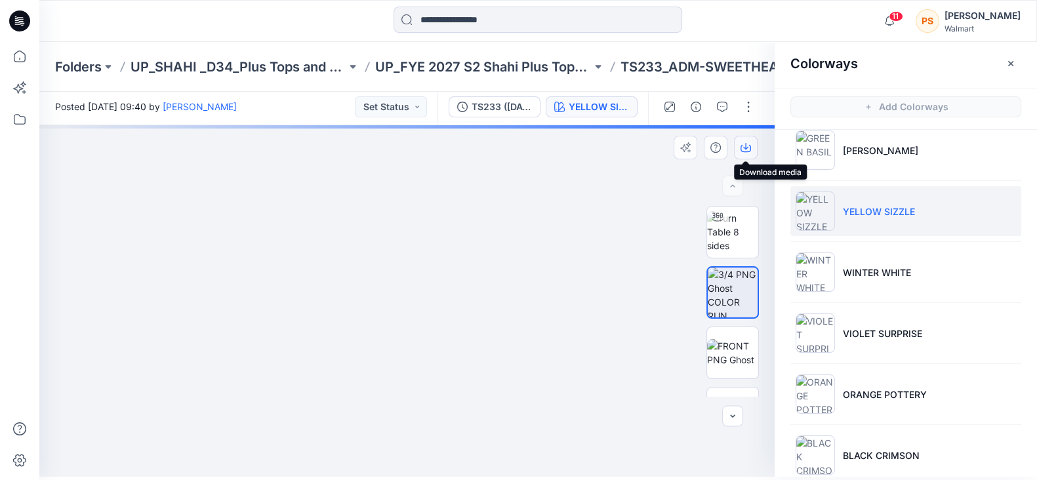
click at [743, 148] on icon "button" at bounding box center [746, 147] width 10 height 10
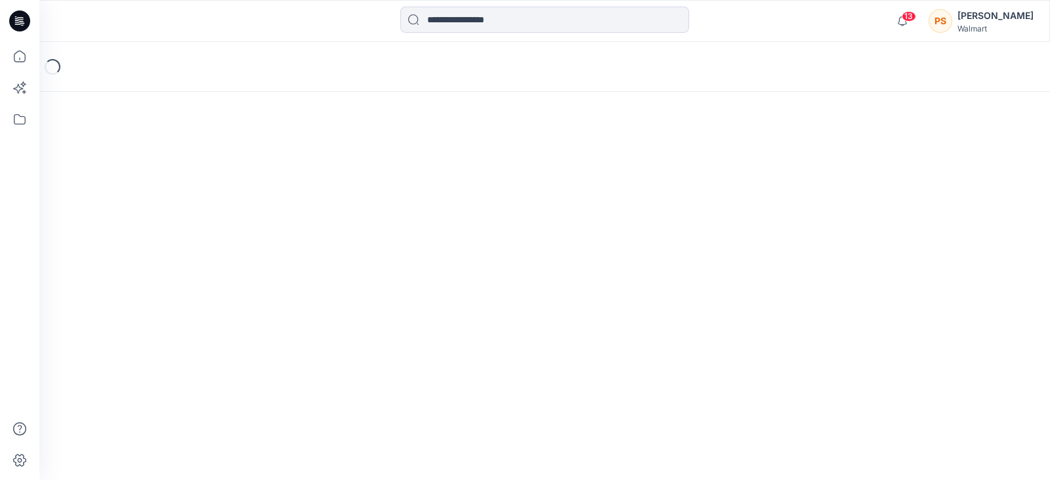
click at [807, 305] on div "Loading..." at bounding box center [544, 261] width 1010 height 438
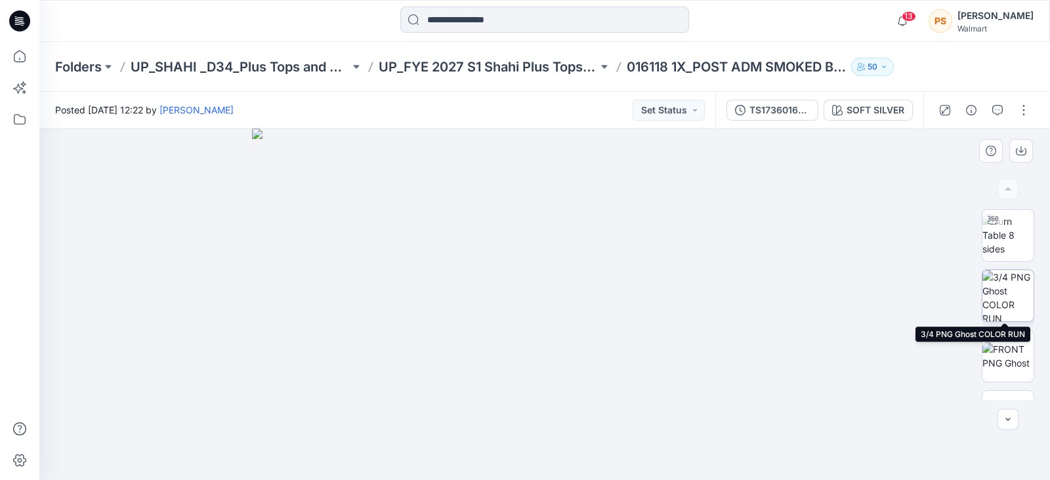
click at [1010, 290] on img at bounding box center [1007, 295] width 51 height 51
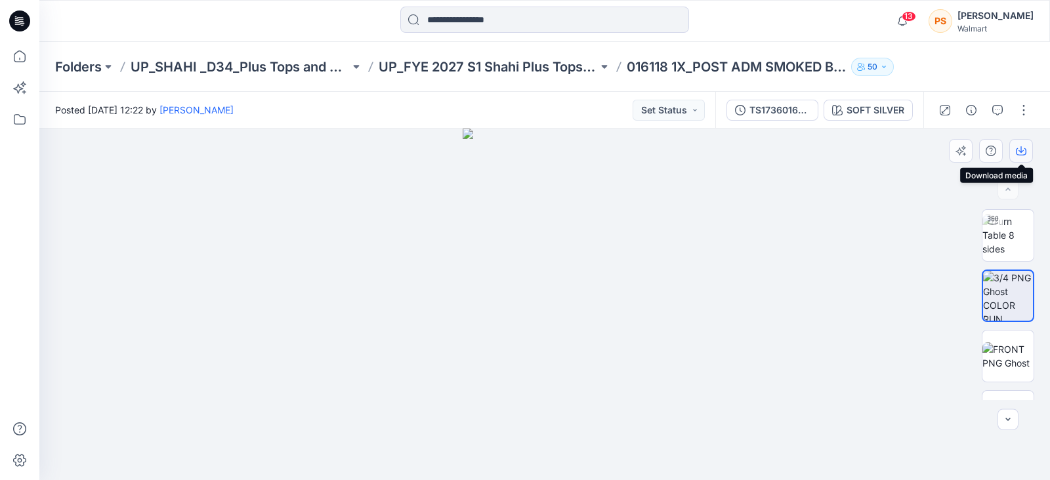
click at [1024, 148] on icon "button" at bounding box center [1021, 151] width 10 height 10
click at [1004, 350] on img at bounding box center [1007, 357] width 51 height 28
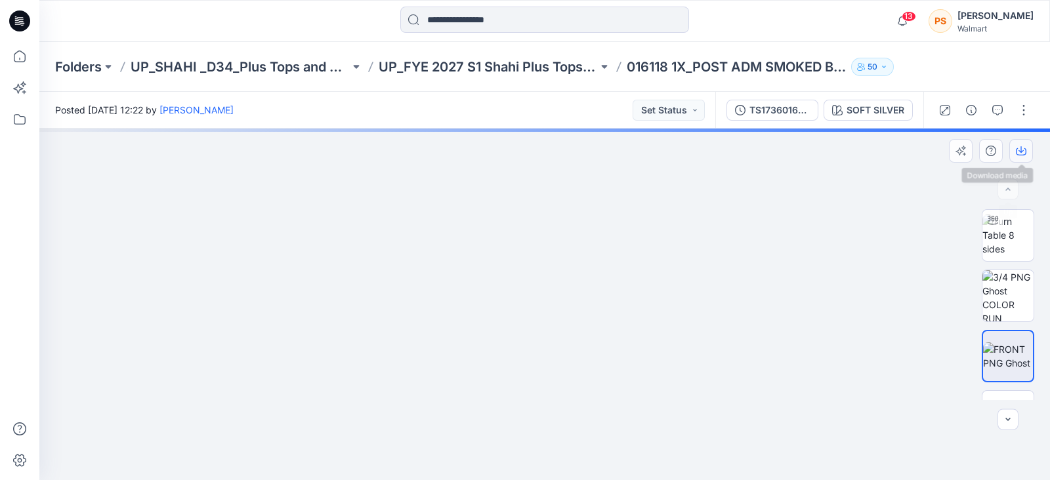
click at [1016, 156] on icon "button" at bounding box center [1021, 151] width 10 height 10
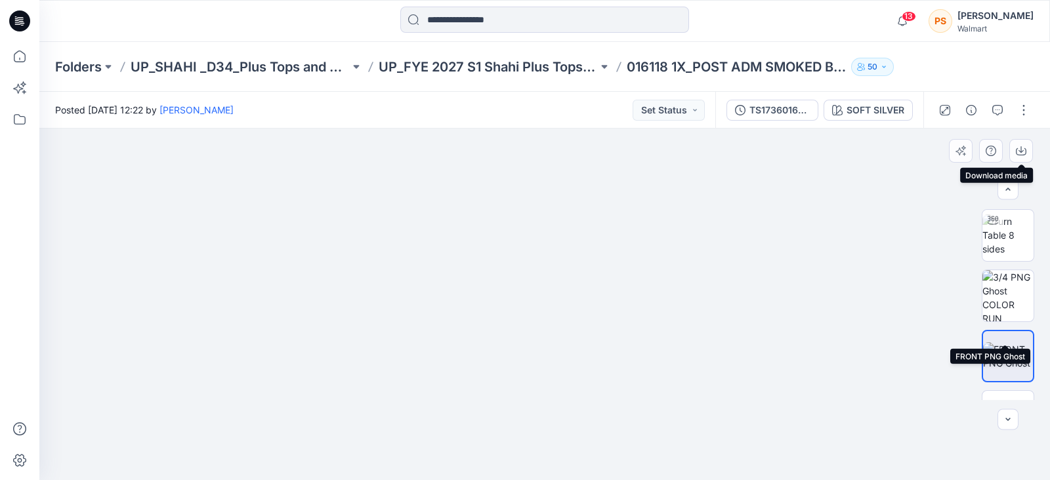
scroll to position [163, 0]
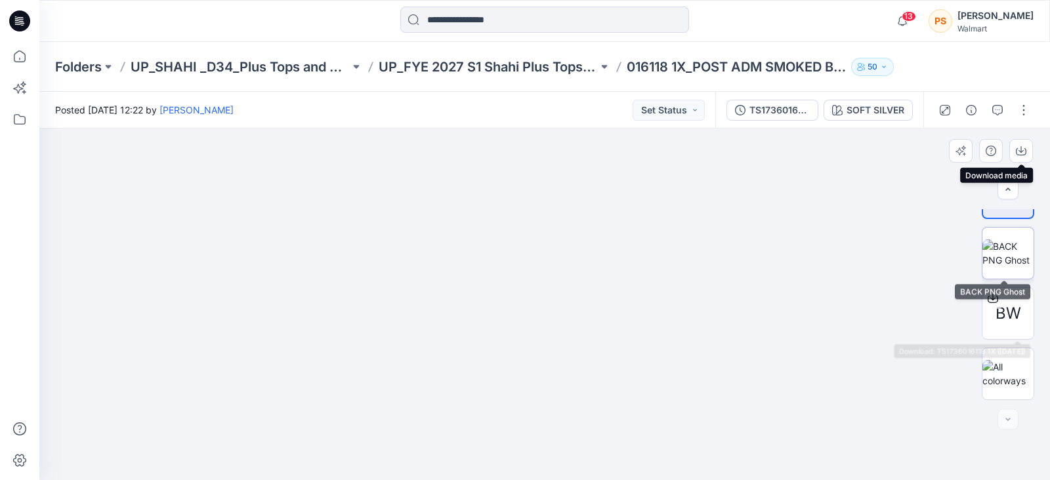
click at [1001, 257] on img at bounding box center [1007, 253] width 51 height 28
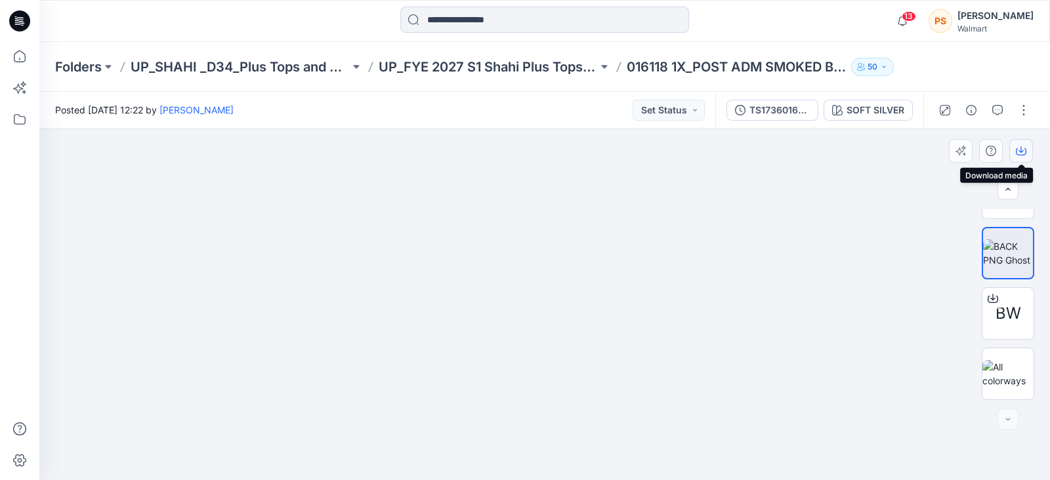
click at [1022, 151] on icon "button" at bounding box center [1020, 149] width 5 height 7
click at [890, 112] on div "SOFT SILVER" at bounding box center [875, 110] width 58 height 14
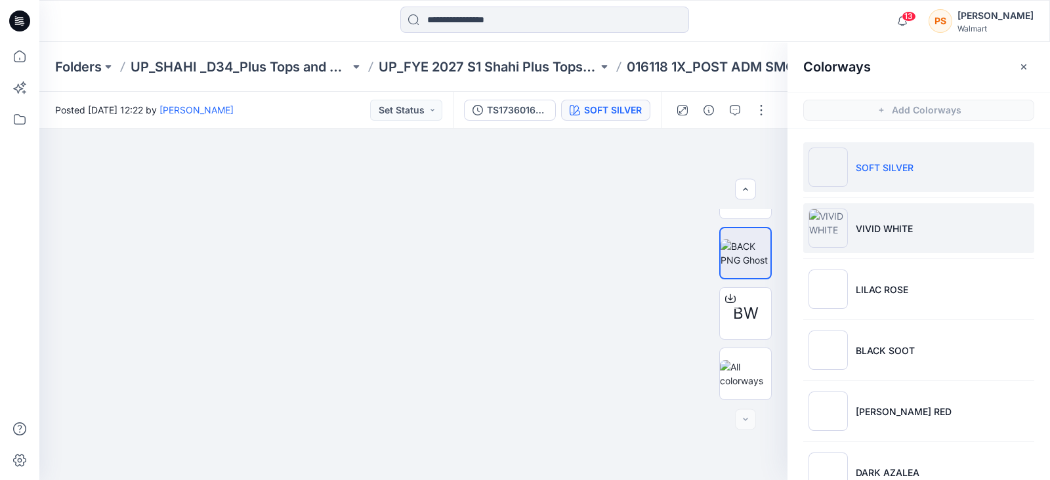
click at [909, 219] on li "VIVID WHITE" at bounding box center [918, 228] width 231 height 50
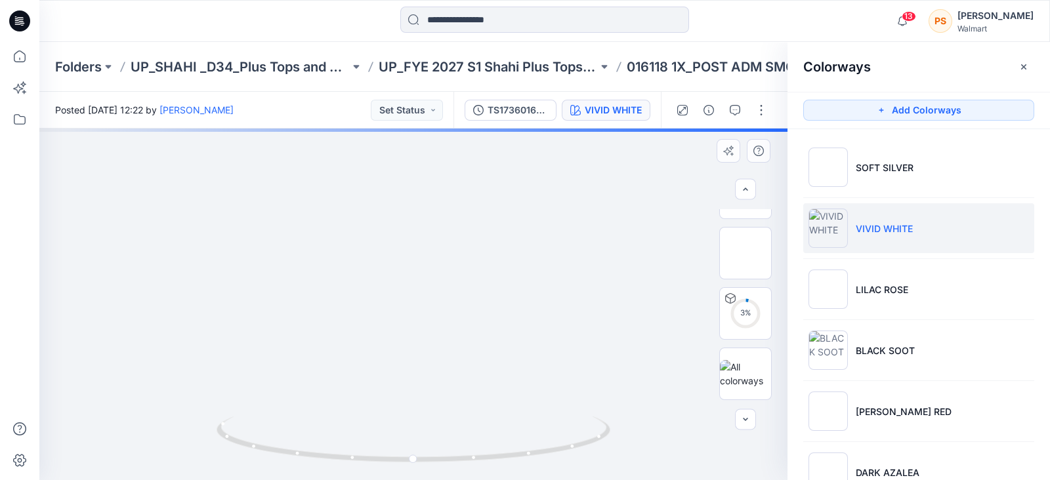
scroll to position [0, 0]
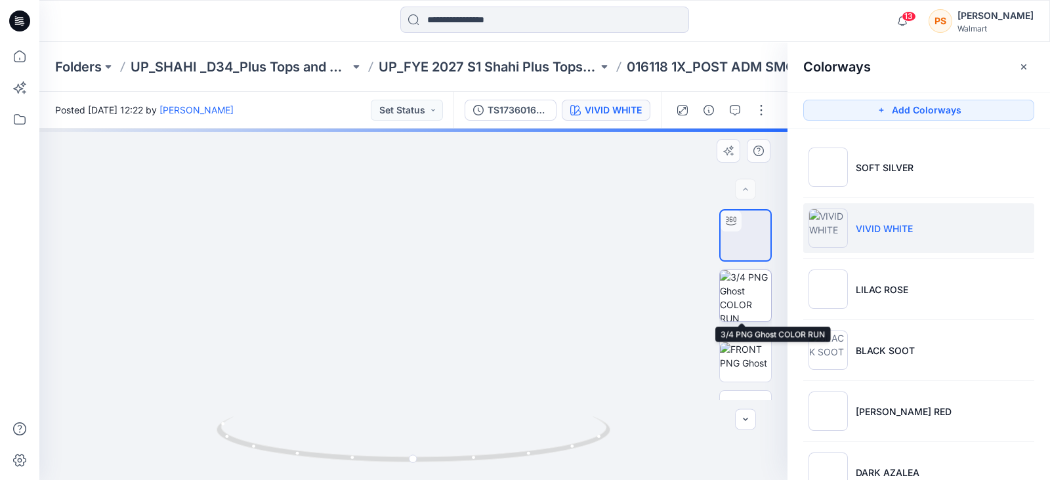
click at [739, 293] on img at bounding box center [745, 295] width 51 height 51
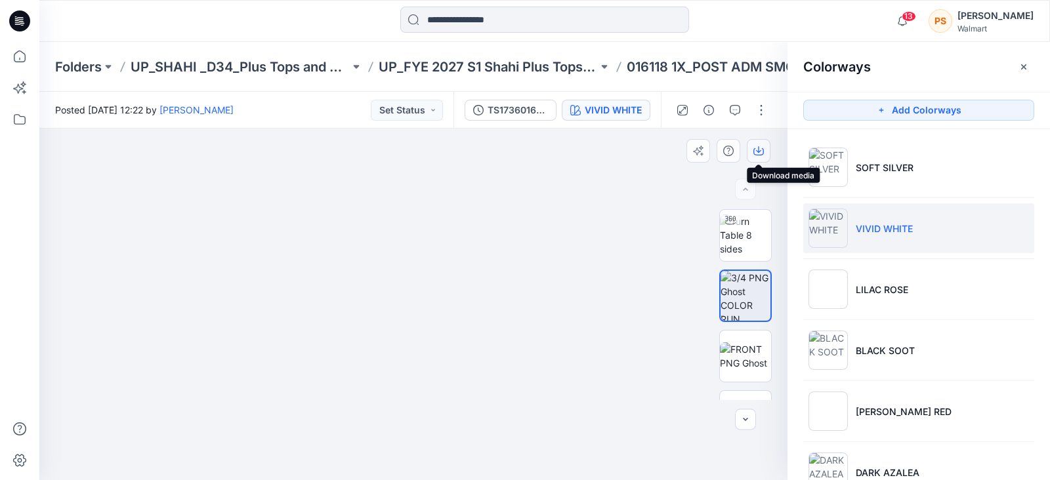
click at [757, 149] on icon "button" at bounding box center [758, 151] width 10 height 10
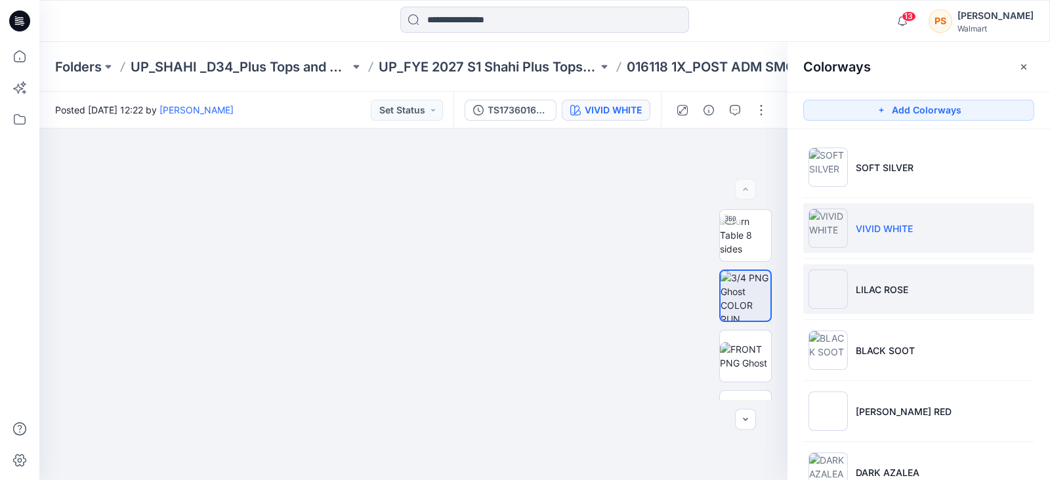
drag, startPoint x: 879, startPoint y: 300, endPoint x: 886, endPoint y: 297, distance: 7.3
click at [879, 300] on li "LILAC ROSE" at bounding box center [918, 289] width 231 height 50
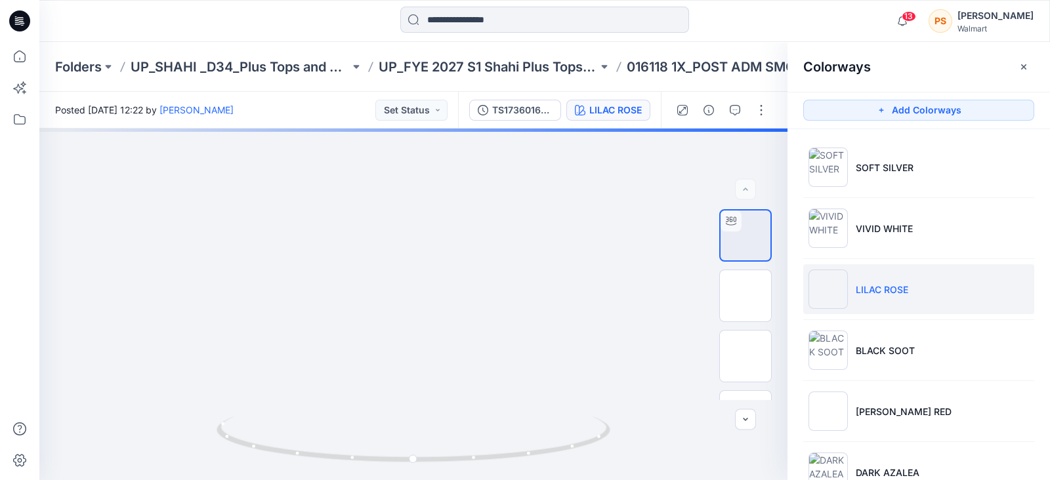
click at [331, 31] on div at bounding box center [544, 21] width 505 height 29
click at [745, 296] on img at bounding box center [745, 296] width 0 height 0
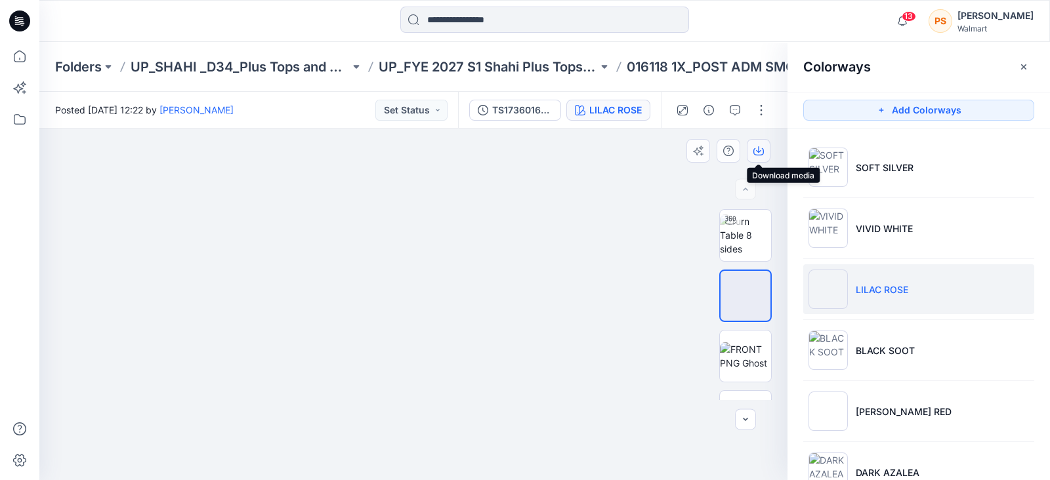
click at [760, 149] on icon "button" at bounding box center [758, 151] width 10 height 10
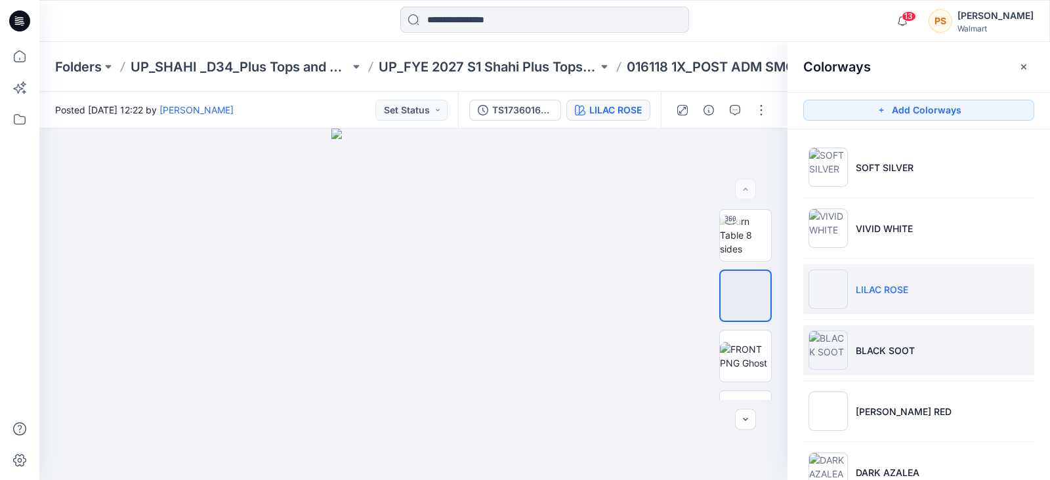
click at [887, 352] on p "BLACK SOOT" at bounding box center [885, 351] width 59 height 14
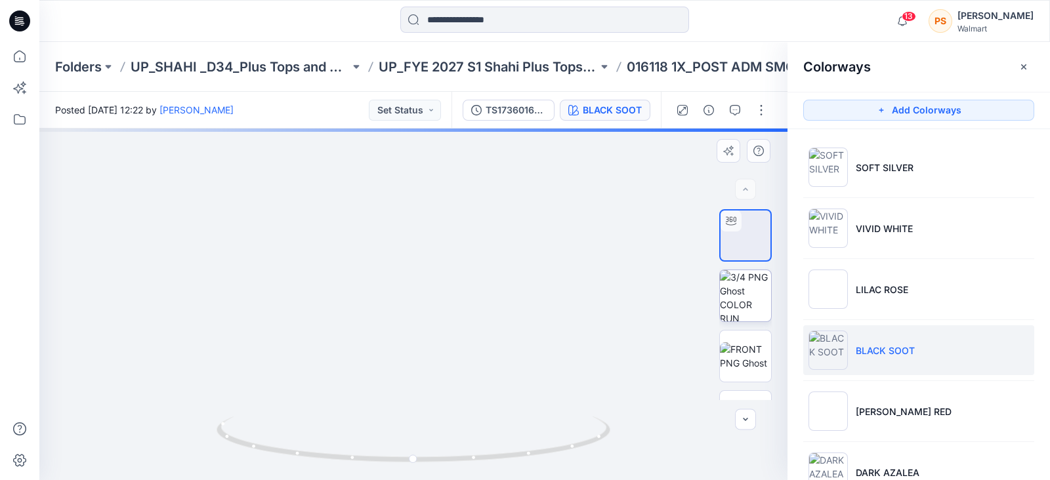
click at [733, 298] on img at bounding box center [745, 295] width 51 height 51
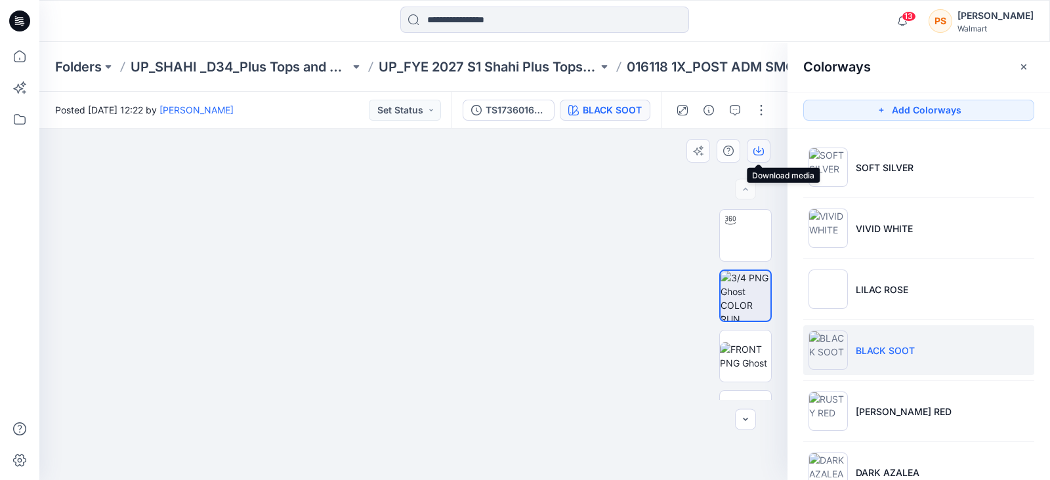
click at [761, 152] on icon "button" at bounding box center [758, 151] width 10 height 10
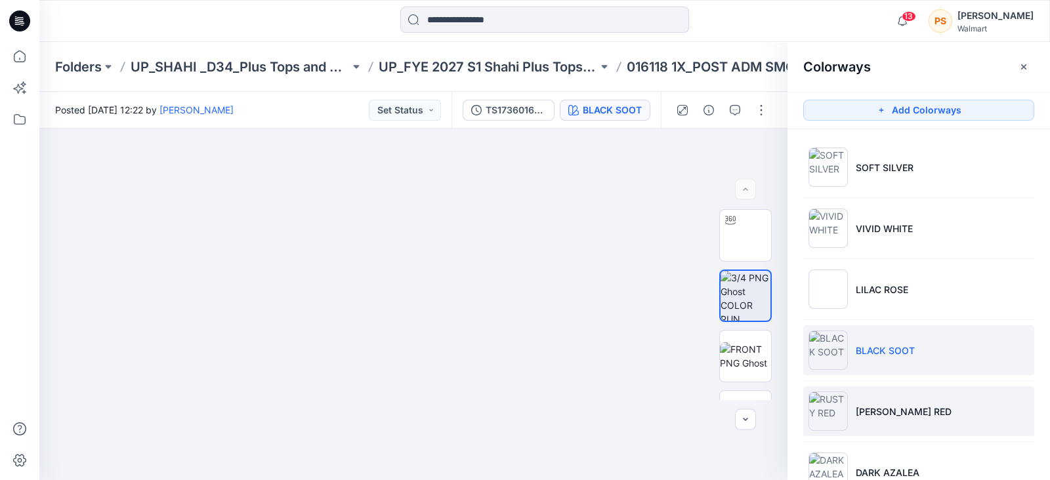
click at [886, 407] on p "RUSTY RED" at bounding box center [904, 412] width 96 height 14
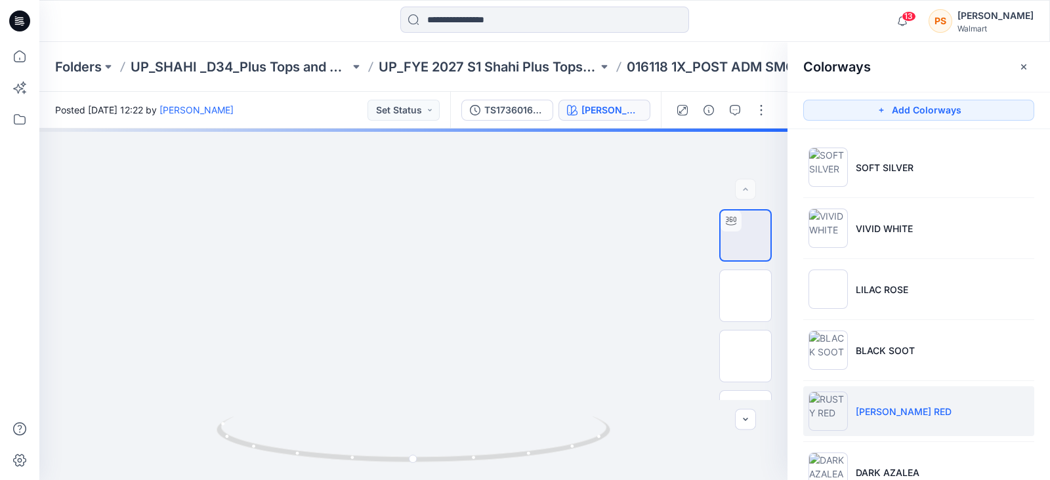
click at [236, 29] on div at bounding box center [165, 21] width 253 height 29
click at [745, 296] on img at bounding box center [745, 296] width 0 height 0
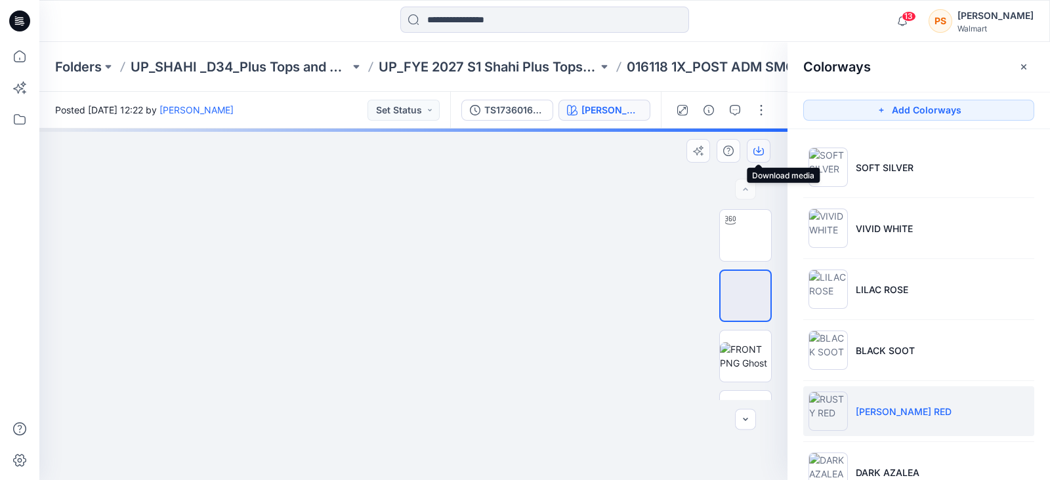
click at [758, 152] on icon "button" at bounding box center [758, 149] width 5 height 7
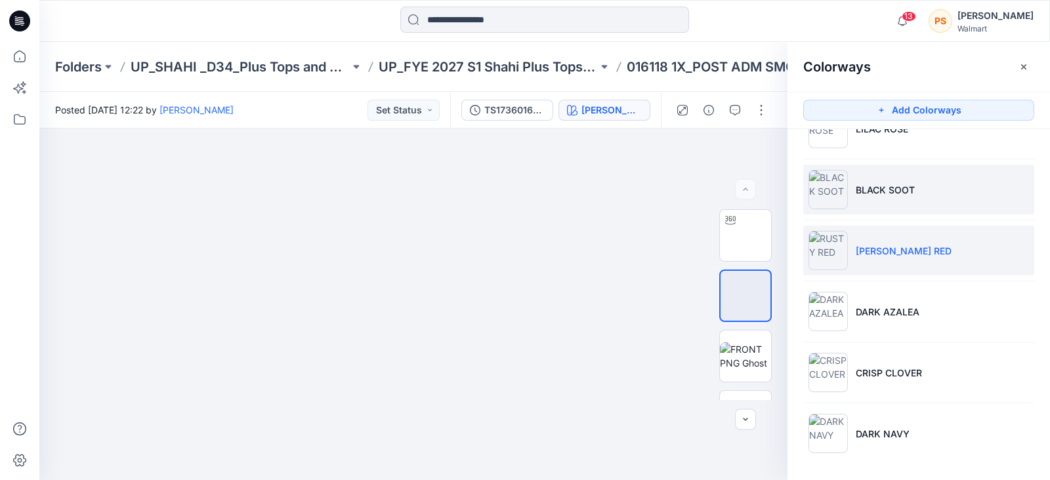
scroll to position [161, 0]
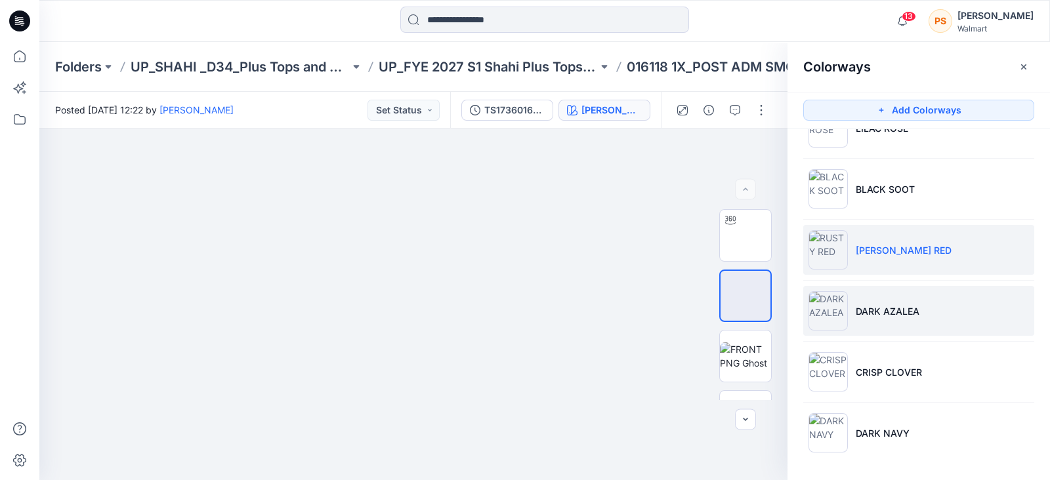
click at [905, 315] on p "DARK AZALEA" at bounding box center [888, 311] width 64 height 14
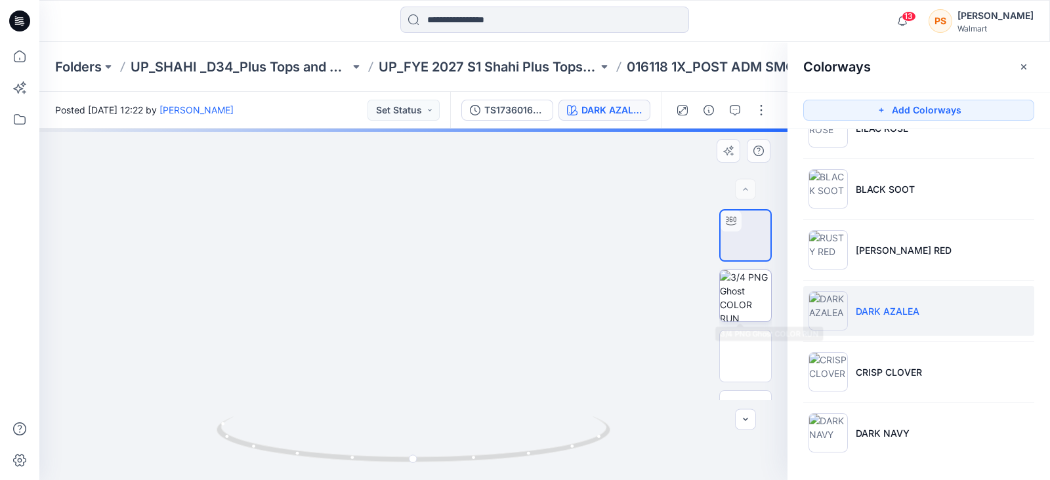
click at [744, 298] on img at bounding box center [745, 295] width 51 height 51
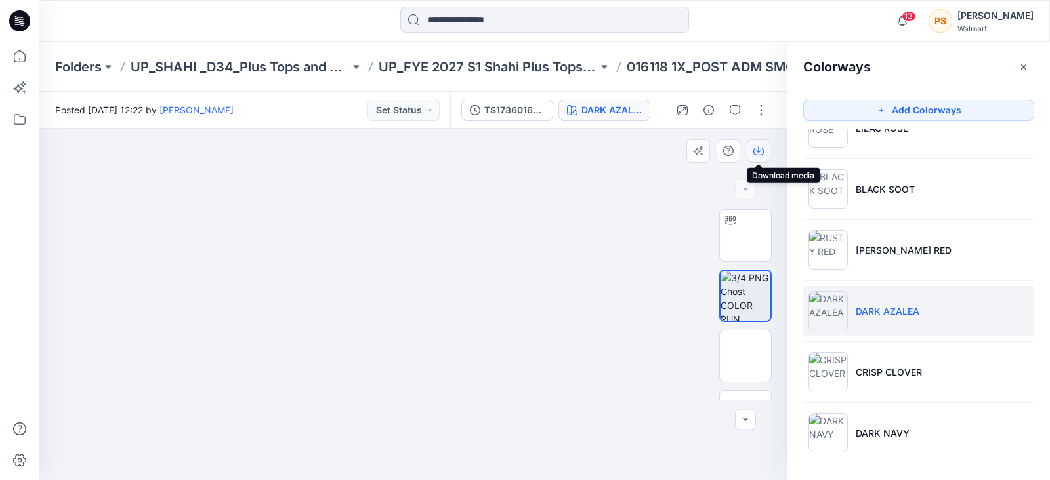
click at [758, 148] on icon "button" at bounding box center [758, 149] width 5 height 7
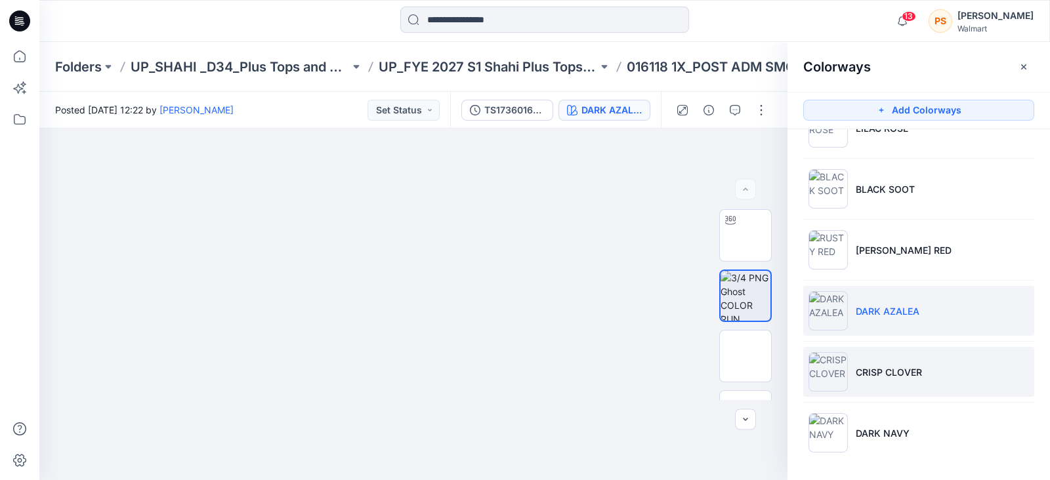
click at [873, 373] on p "CRISP CLOVER" at bounding box center [889, 372] width 66 height 14
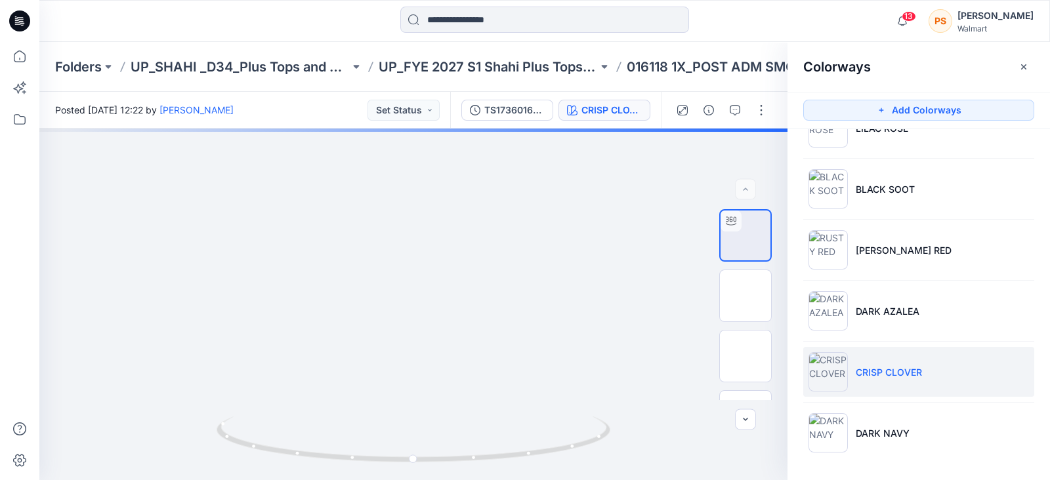
drag, startPoint x: 276, startPoint y: 24, endPoint x: 419, endPoint y: 46, distance: 144.8
click at [276, 24] on div at bounding box center [165, 21] width 253 height 29
click at [745, 296] on img at bounding box center [745, 296] width 0 height 0
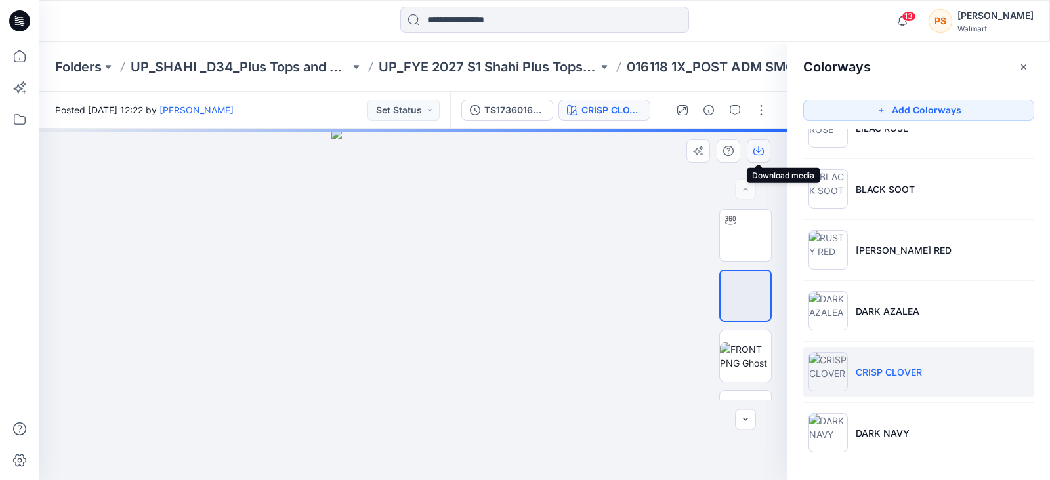
click at [757, 150] on icon "button" at bounding box center [758, 151] width 10 height 10
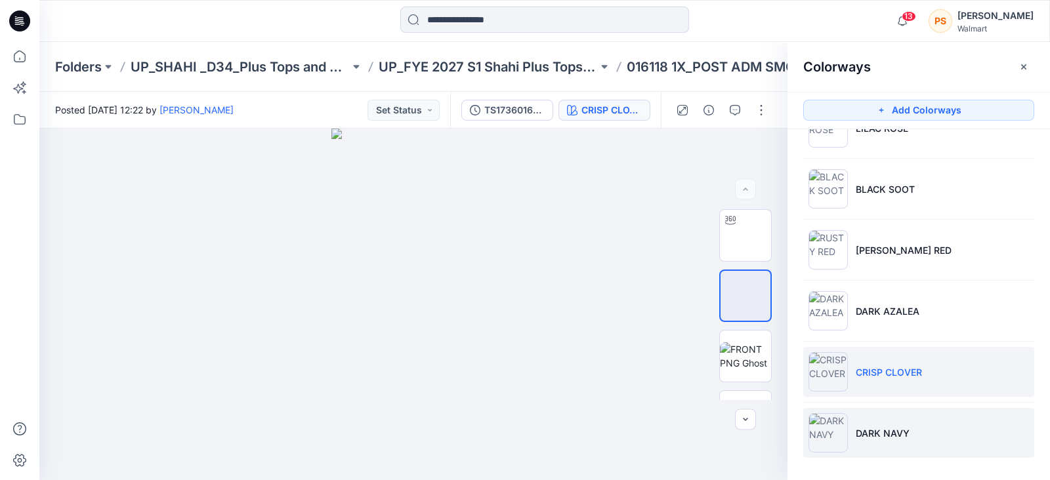
click at [898, 419] on li "DARK NAVY" at bounding box center [918, 433] width 231 height 50
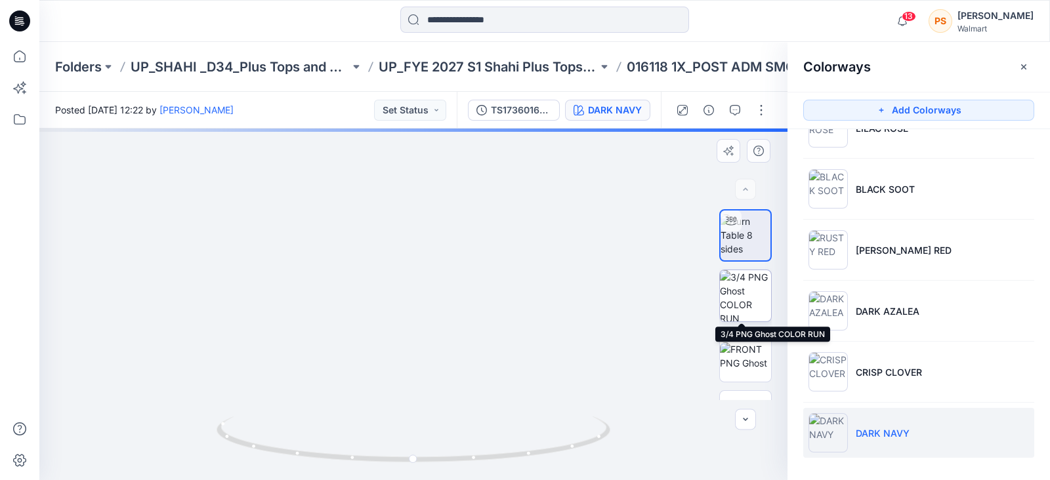
click at [751, 297] on img at bounding box center [745, 295] width 51 height 51
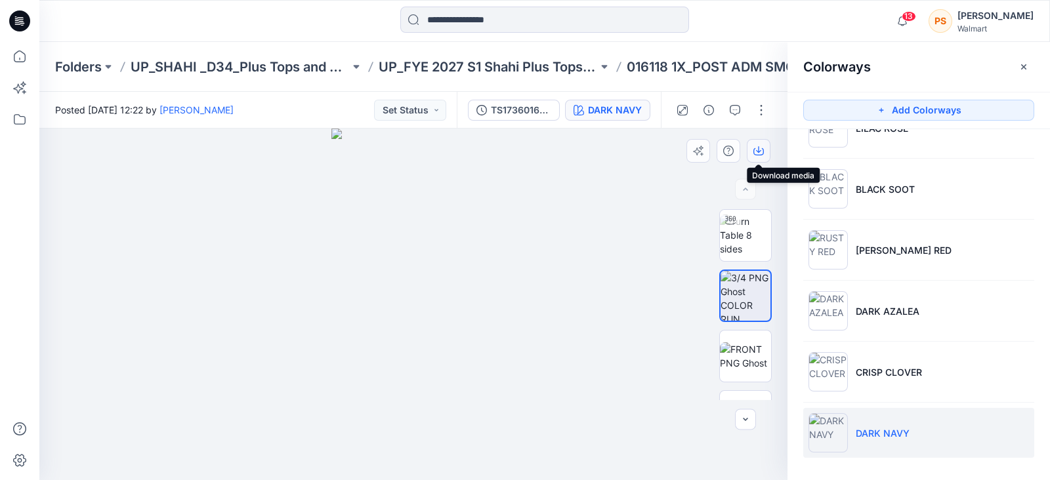
click at [755, 149] on icon "button" at bounding box center [758, 151] width 10 height 7
click at [760, 149] on icon "button" at bounding box center [758, 151] width 10 height 10
click at [761, 146] on icon "button" at bounding box center [758, 151] width 10 height 10
click at [761, 149] on icon "button" at bounding box center [758, 151] width 10 height 10
click at [757, 149] on icon "button" at bounding box center [758, 151] width 10 height 10
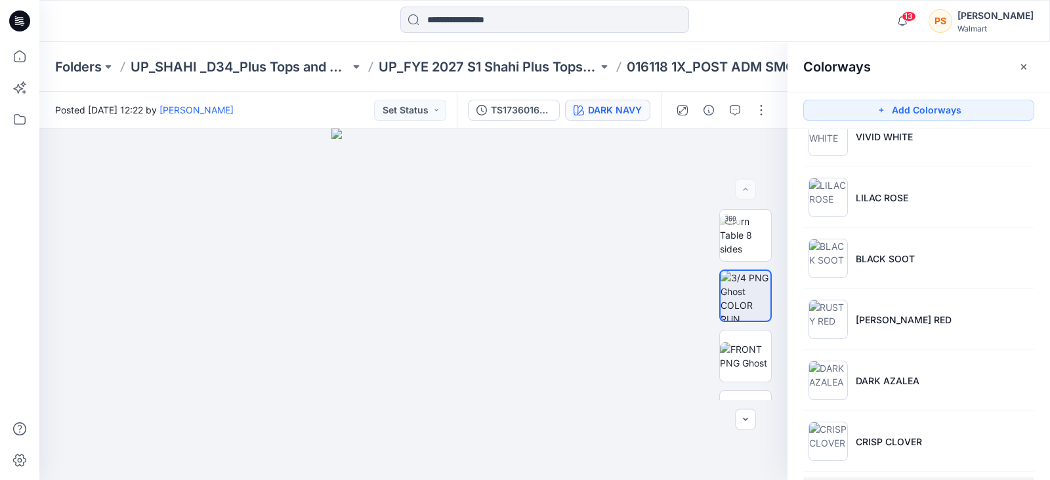
scroll to position [0, 0]
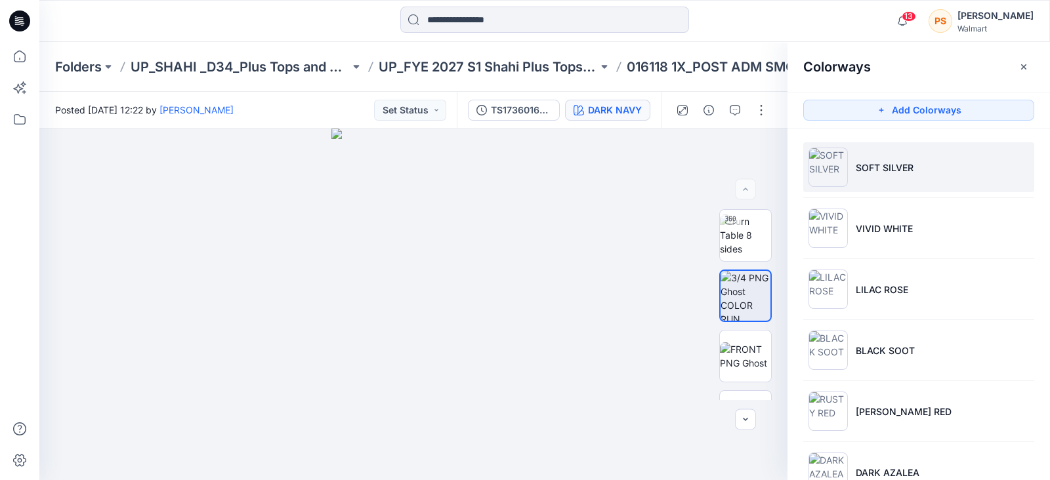
click at [899, 156] on li "SOFT SILVER" at bounding box center [918, 167] width 231 height 50
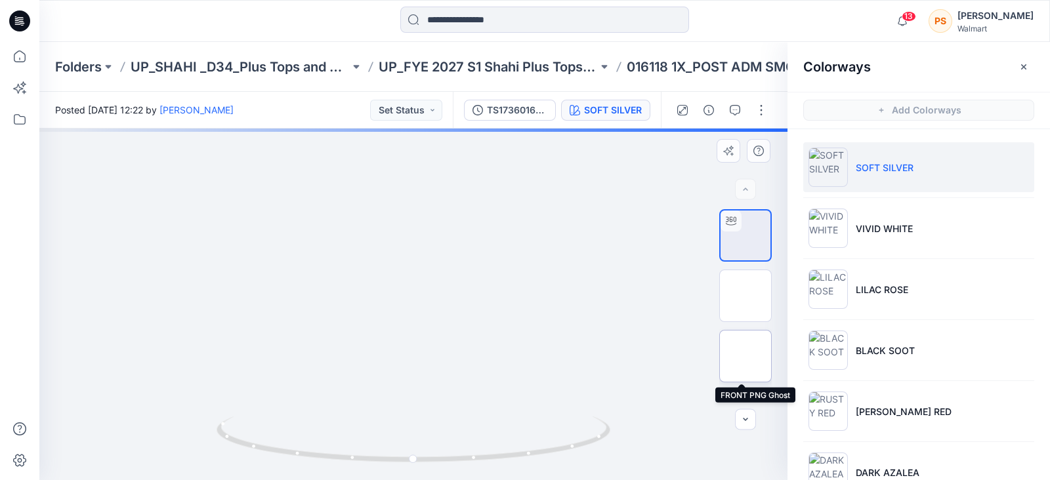
click at [745, 356] on img at bounding box center [745, 356] width 0 height 0
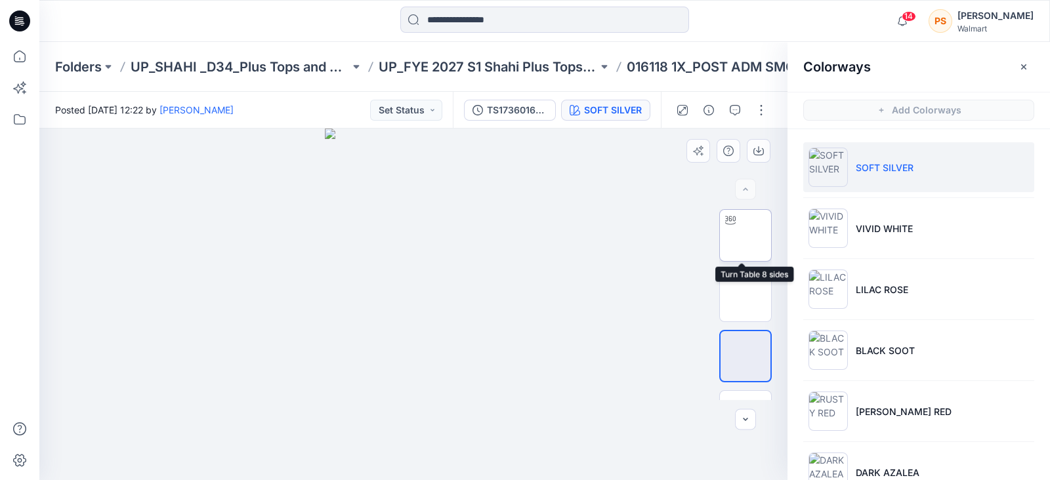
click at [745, 236] on img at bounding box center [745, 236] width 0 height 0
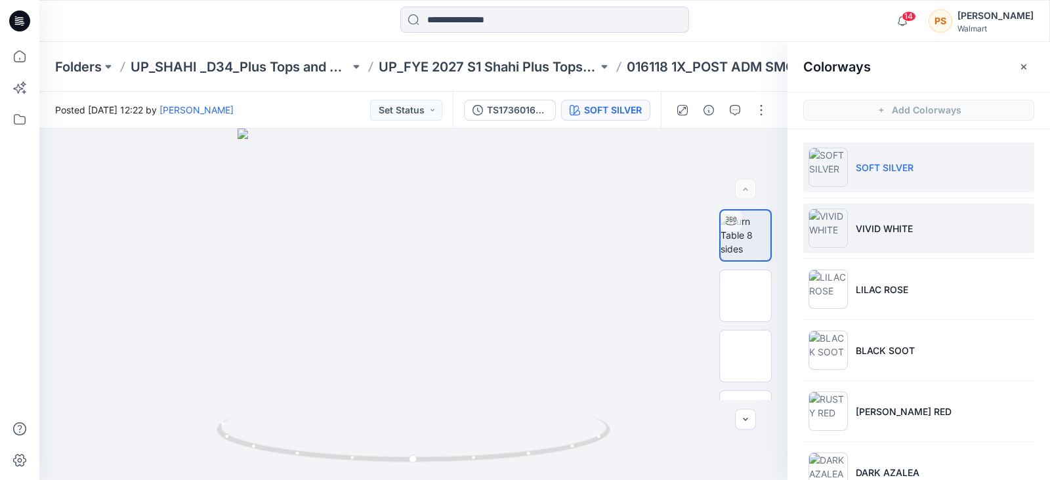
click at [872, 230] on p "VIVID WHITE" at bounding box center [884, 229] width 57 height 14
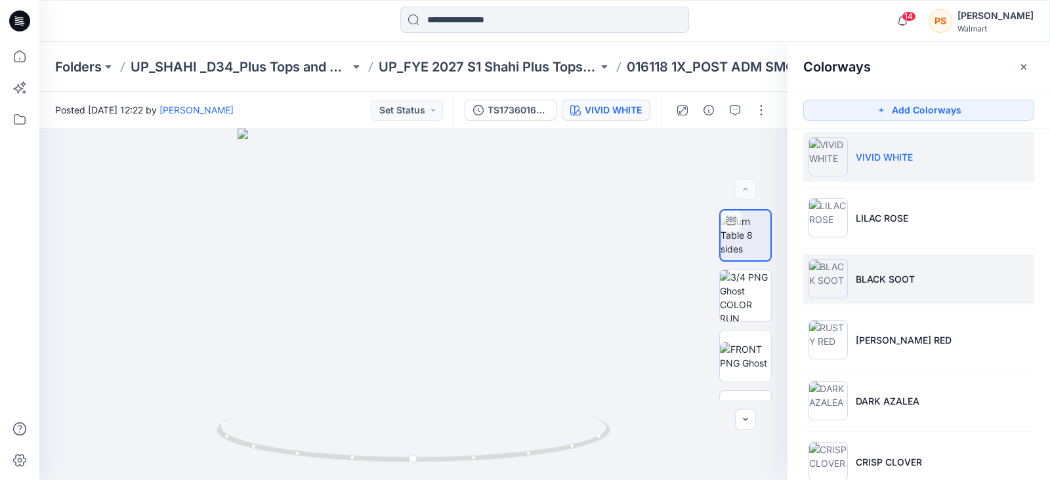
scroll to position [161, 0]
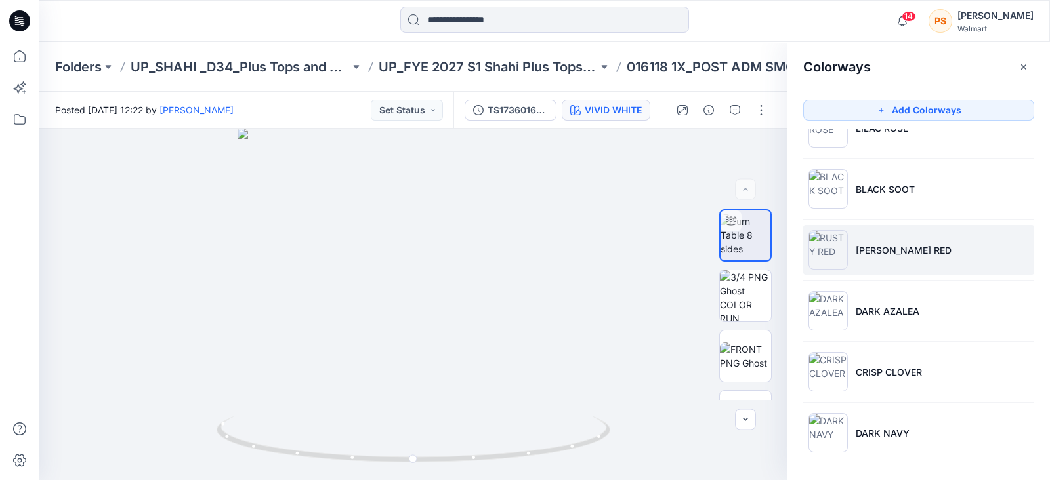
click at [883, 243] on p "RUSTY RED" at bounding box center [904, 250] width 96 height 14
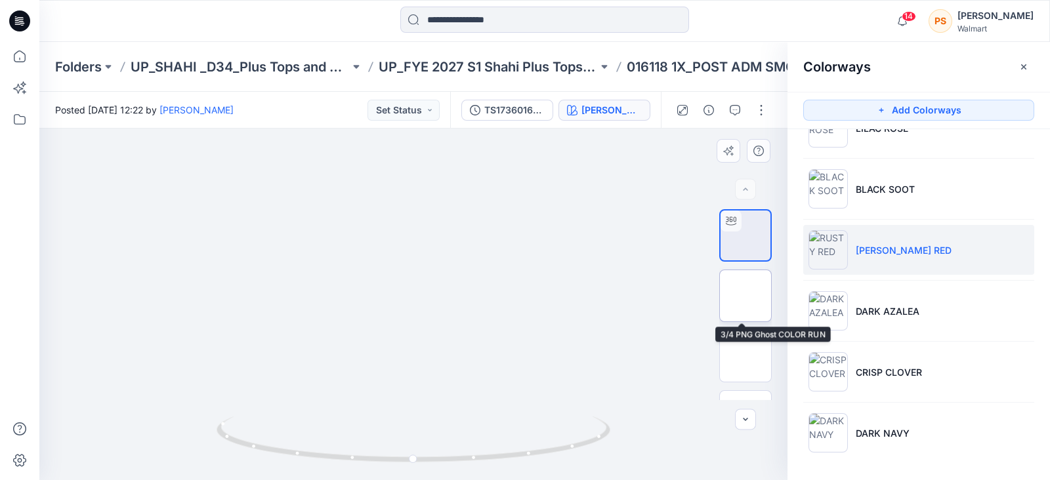
click at [745, 296] on img at bounding box center [745, 296] width 0 height 0
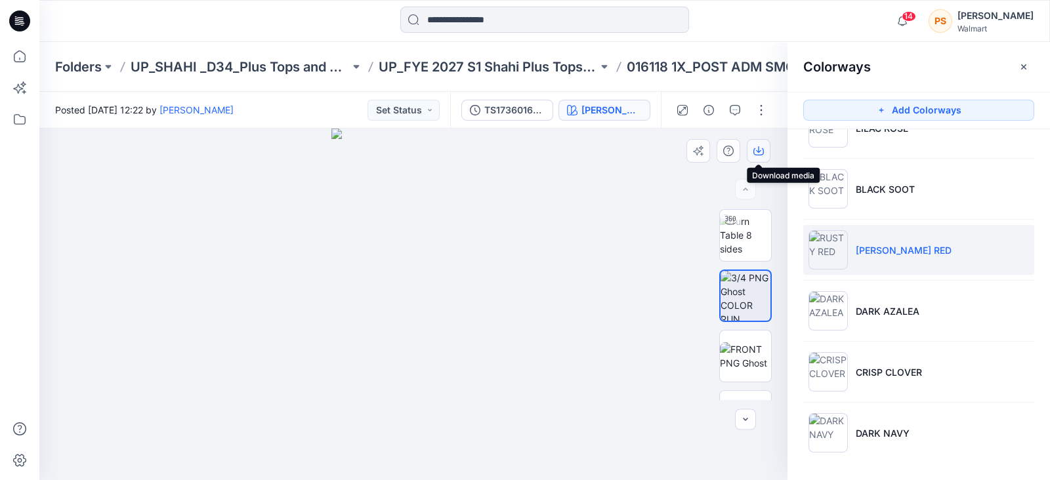
click at [760, 148] on icon "button" at bounding box center [758, 151] width 10 height 10
click at [217, 15] on div at bounding box center [165, 21] width 253 height 29
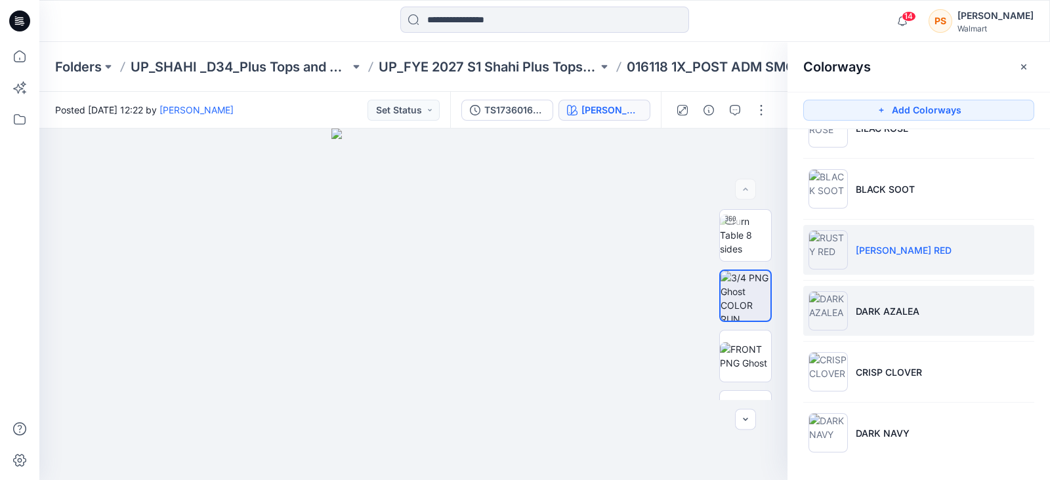
click at [894, 311] on p "DARK AZALEA" at bounding box center [888, 311] width 64 height 14
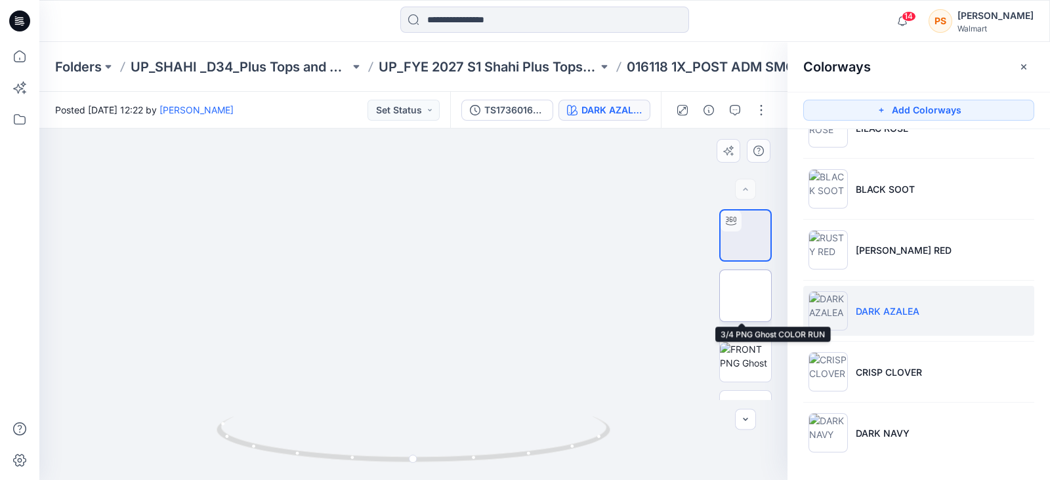
click at [745, 296] on img at bounding box center [745, 296] width 0 height 0
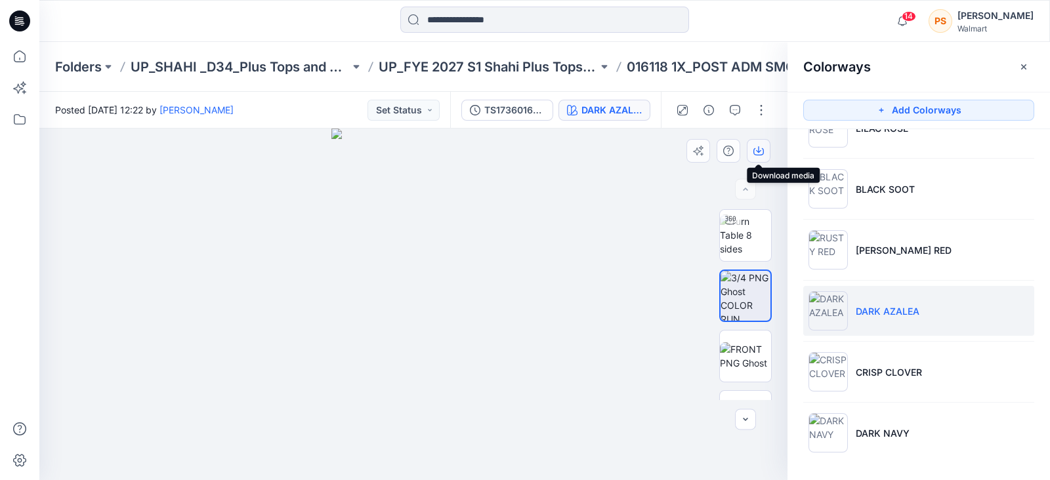
click at [758, 152] on icon "button" at bounding box center [758, 151] width 10 height 10
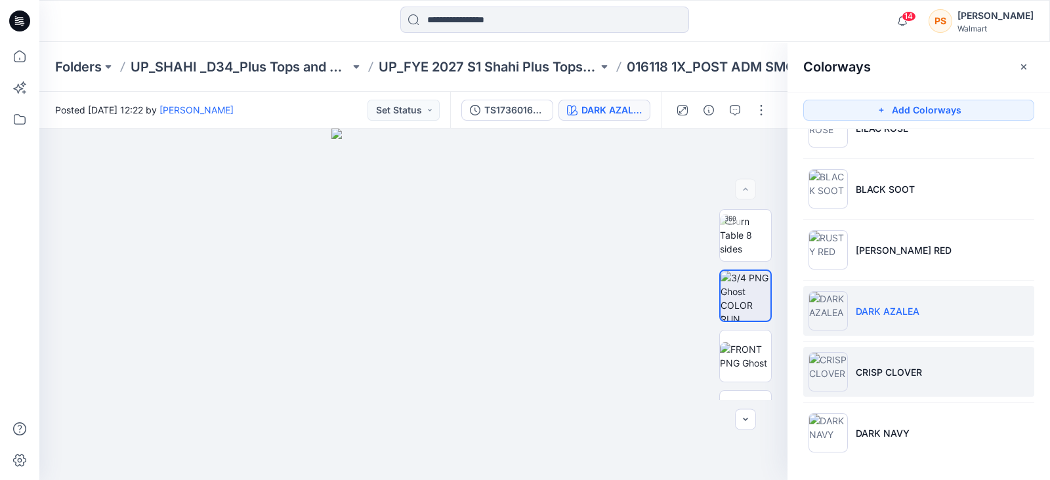
click at [924, 372] on li "CRISP CLOVER" at bounding box center [918, 372] width 231 height 50
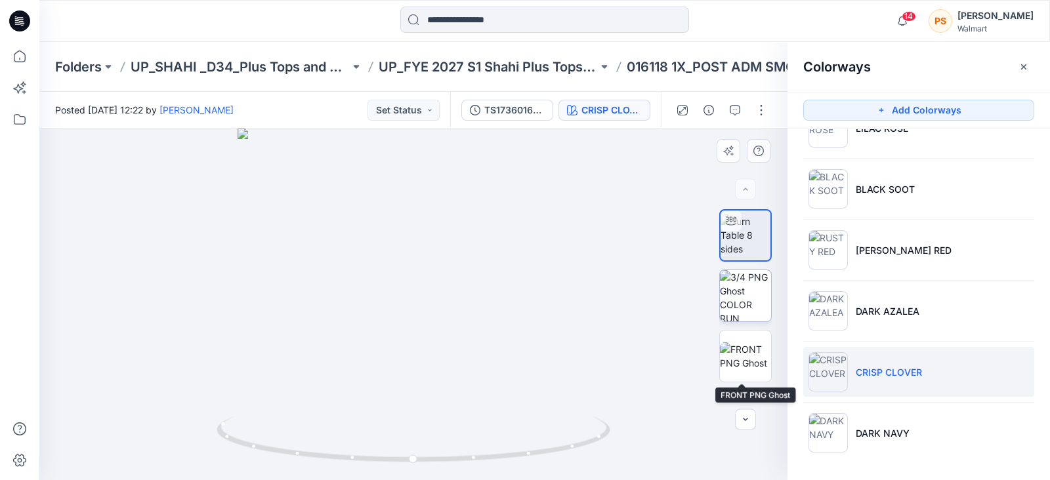
click at [737, 298] on img at bounding box center [745, 295] width 51 height 51
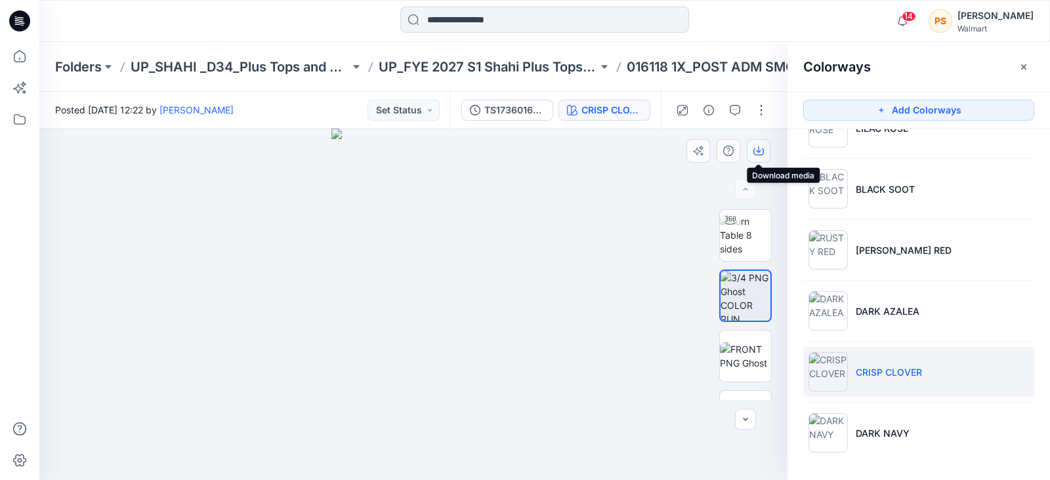
click at [761, 152] on icon "button" at bounding box center [758, 151] width 10 height 10
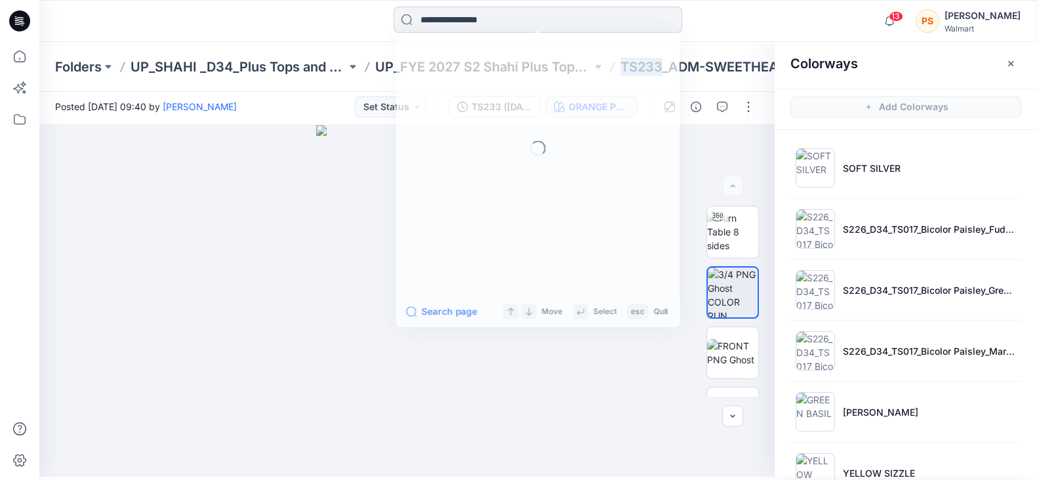
click at [469, 15] on input at bounding box center [538, 20] width 289 height 26
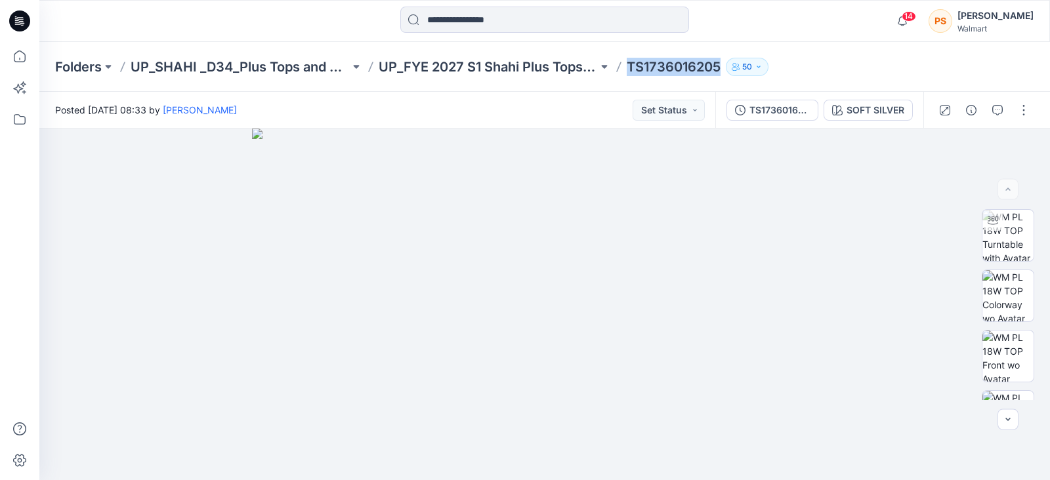
drag, startPoint x: 626, startPoint y: 64, endPoint x: 722, endPoint y: 62, distance: 95.8
click at [722, 62] on div "Folders UP_SHAHI _D34_Plus Tops and Dresses UP_FYE 2027 S1 Shahi Plus Tops Dres…" at bounding box center [493, 67] width 877 height 18
copy p "TS1736016205"
click at [1012, 238] on img at bounding box center [1007, 235] width 51 height 51
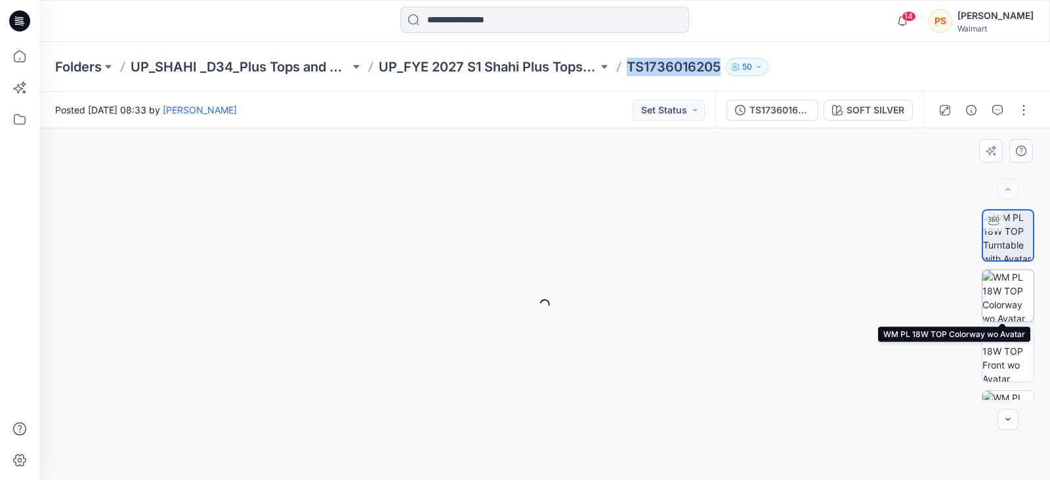
click at [1014, 290] on img at bounding box center [1007, 295] width 51 height 51
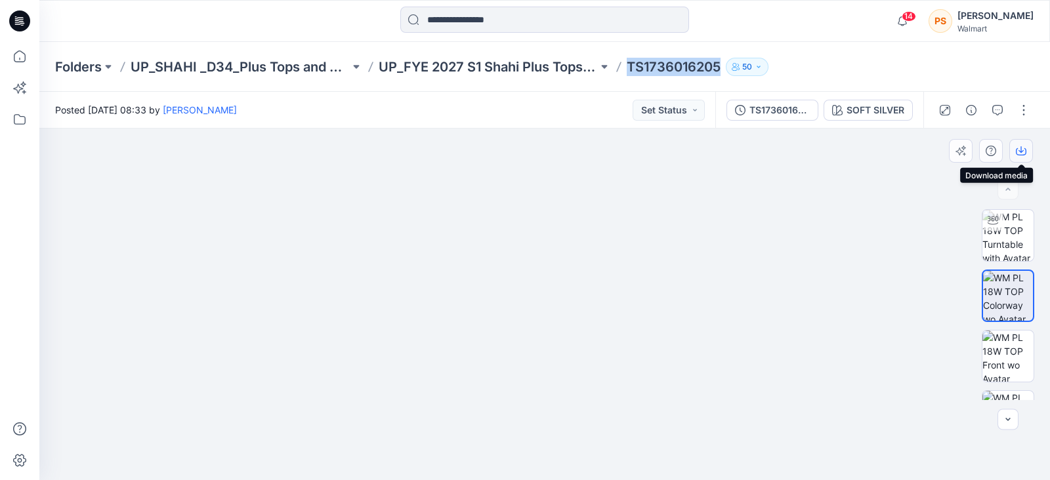
click at [1026, 156] on button "button" at bounding box center [1021, 151] width 24 height 24
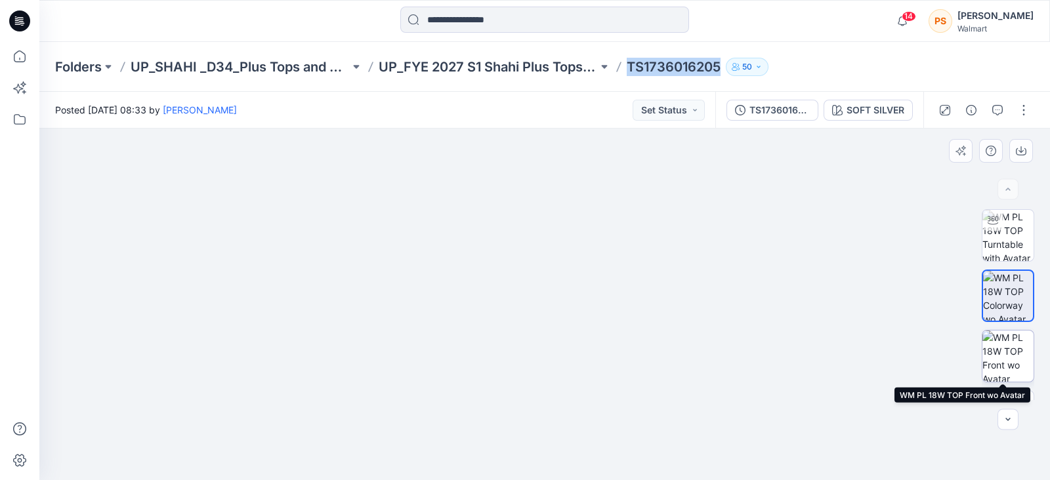
click at [1007, 346] on img at bounding box center [1007, 356] width 51 height 51
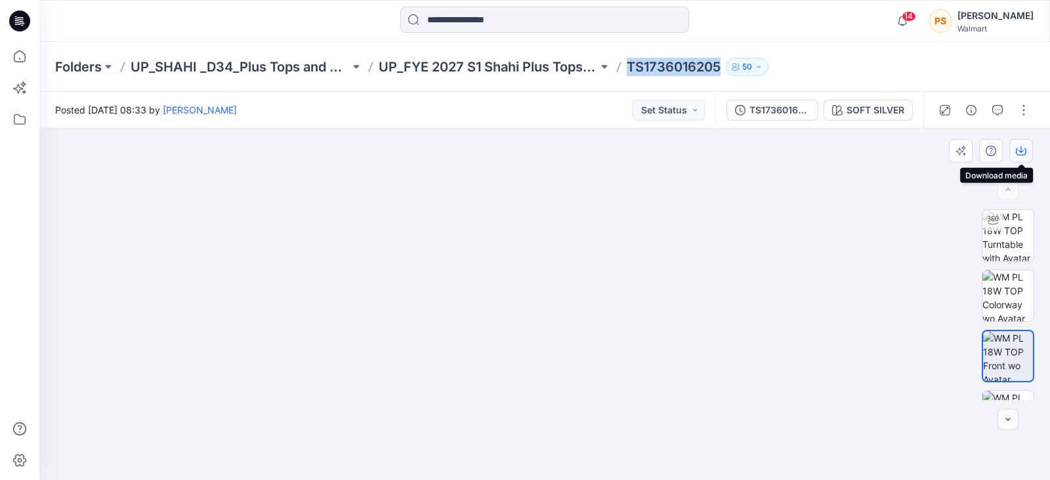
click at [1020, 151] on icon "button" at bounding box center [1020, 149] width 5 height 7
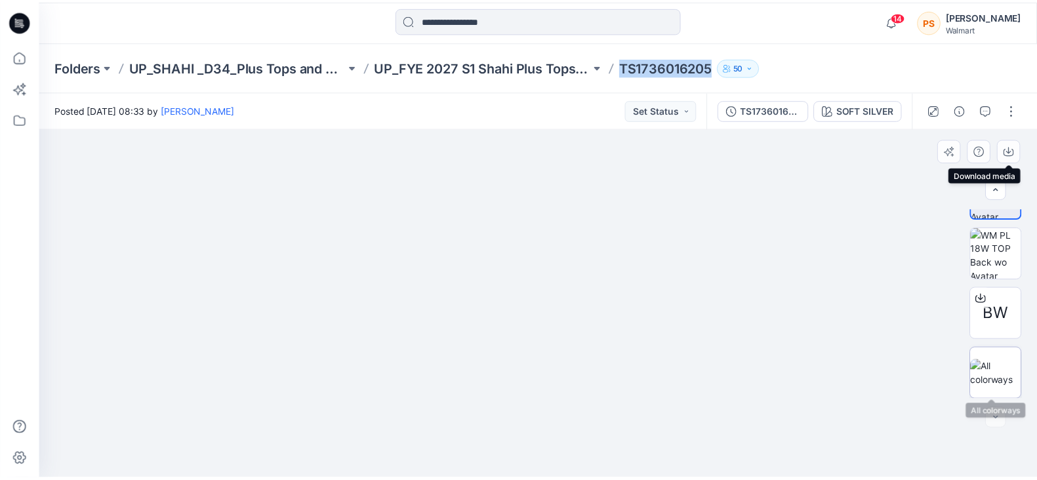
scroll to position [163, 0]
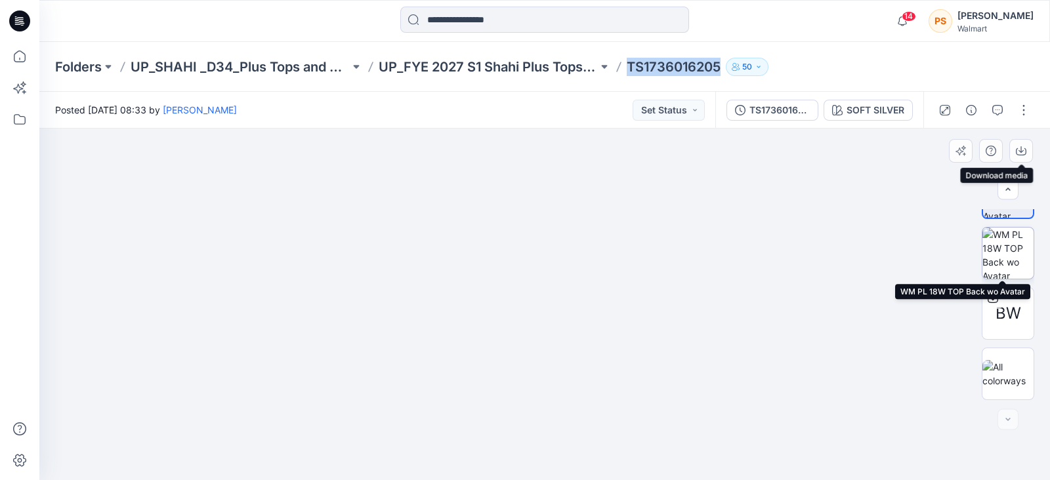
click at [1007, 249] on img at bounding box center [1007, 253] width 51 height 51
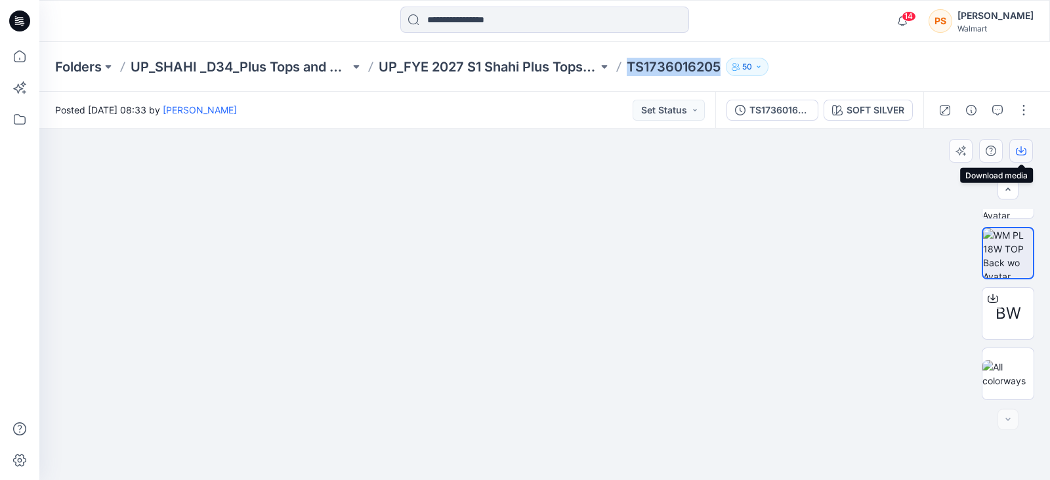
click at [1020, 148] on icon "button" at bounding box center [1021, 151] width 10 height 10
click at [1008, 374] on img at bounding box center [1007, 374] width 51 height 28
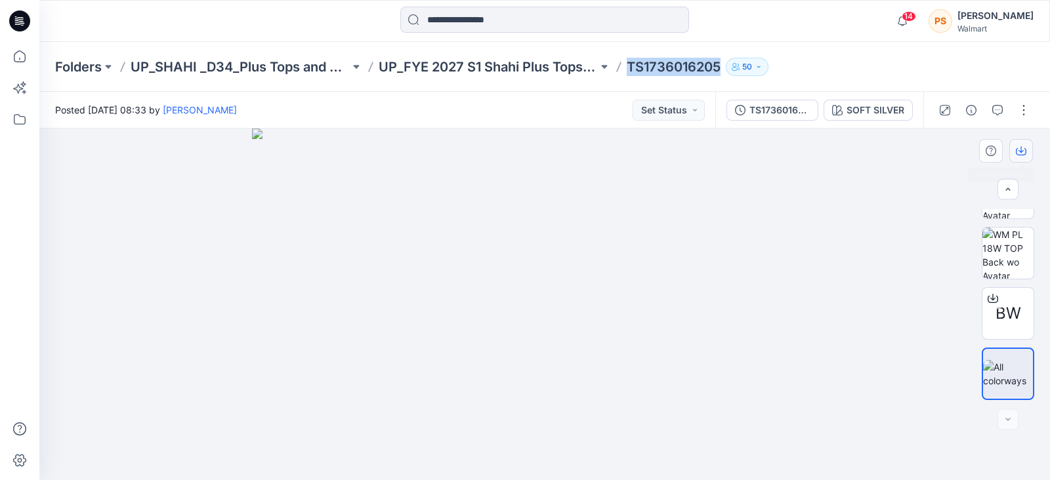
click at [1024, 152] on icon "button" at bounding box center [1021, 151] width 10 height 10
click at [978, 66] on div "Folders UP_SHAHI _D34_Plus Tops and Dresses UP_FYE 2027 S1 Shahi Plus Tops Dres…" at bounding box center [544, 67] width 1010 height 50
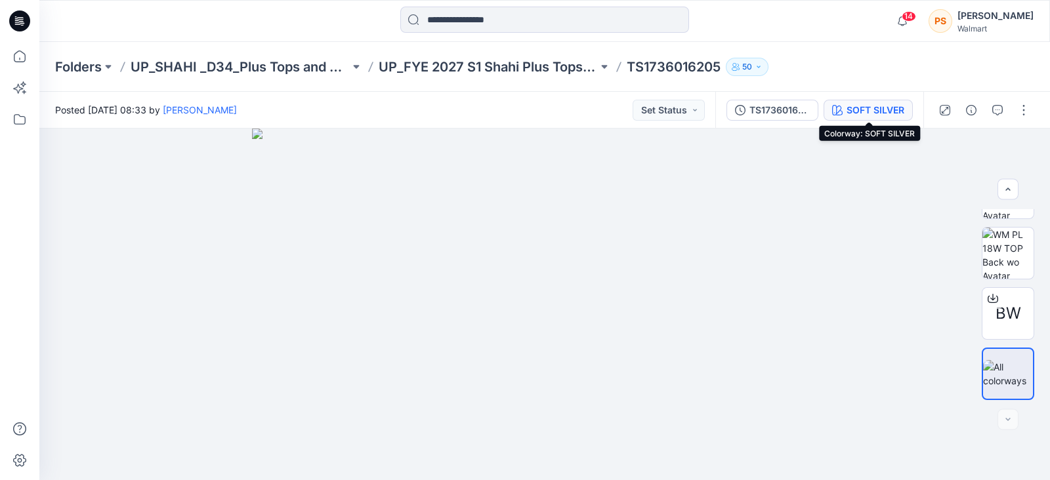
click at [874, 106] on div "SOFT SILVER" at bounding box center [875, 110] width 58 height 14
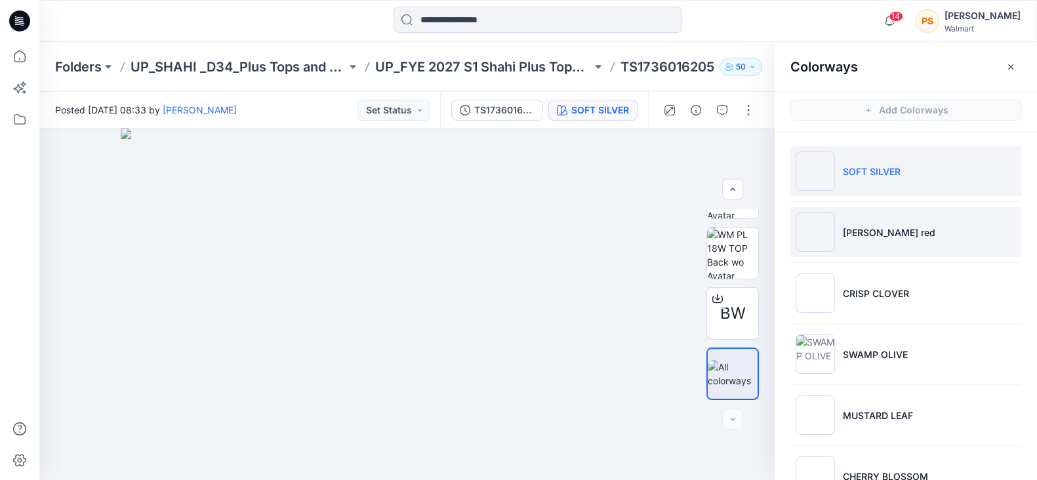
click at [902, 226] on li "[PERSON_NAME] red" at bounding box center [906, 232] width 231 height 50
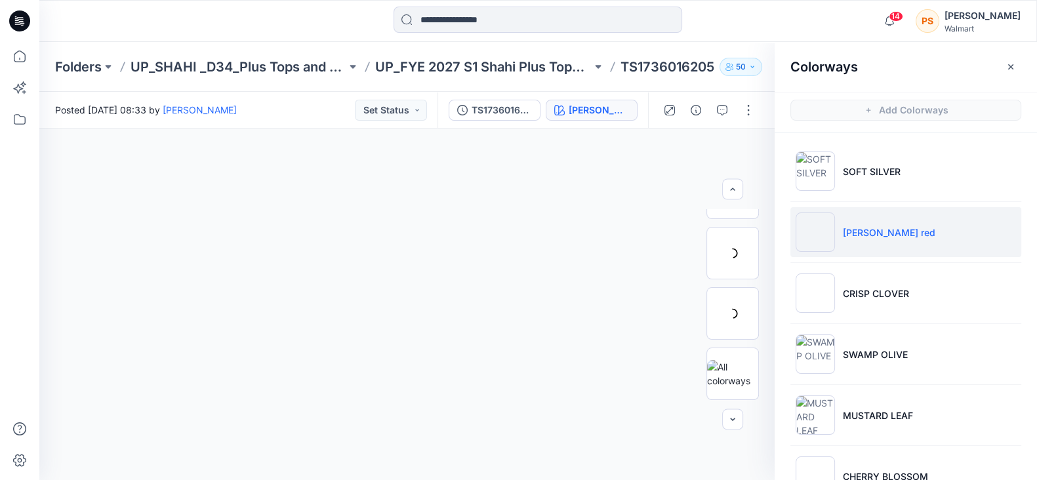
scroll to position [102, 0]
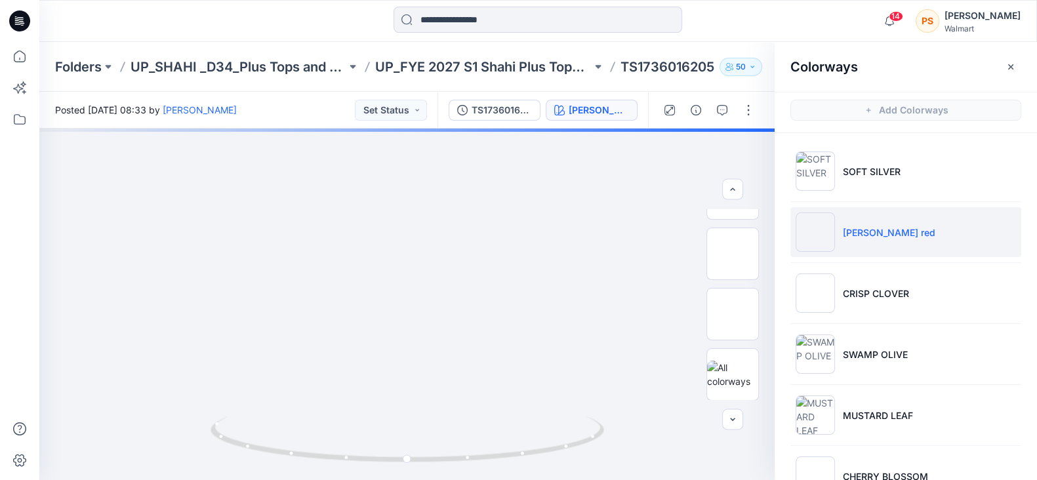
click at [907, 234] on li "[PERSON_NAME] red" at bounding box center [906, 232] width 231 height 50
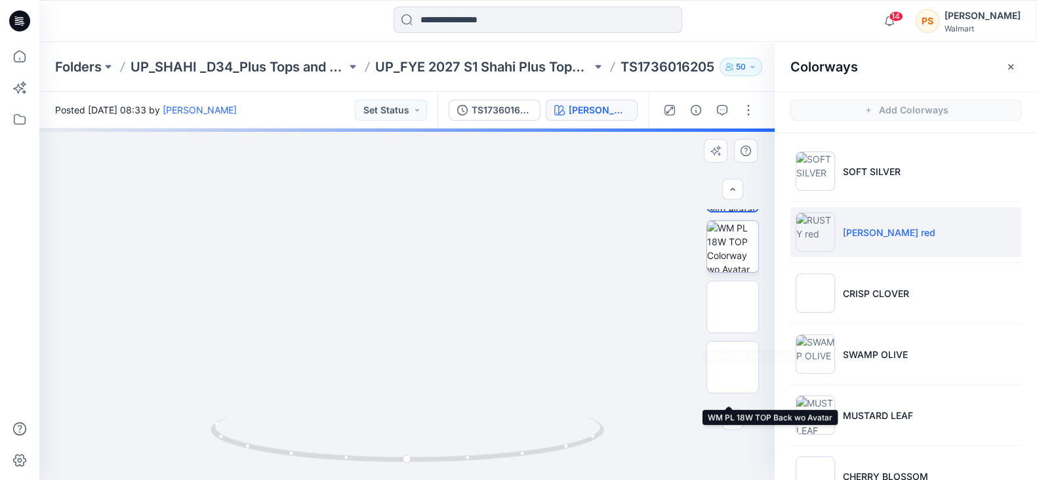
scroll to position [0, 0]
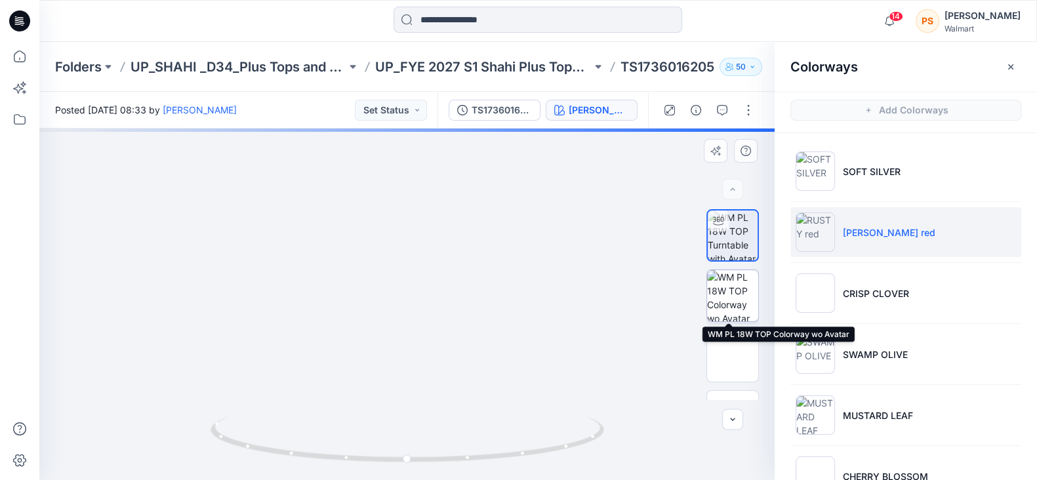
click at [728, 284] on img at bounding box center [732, 295] width 51 height 51
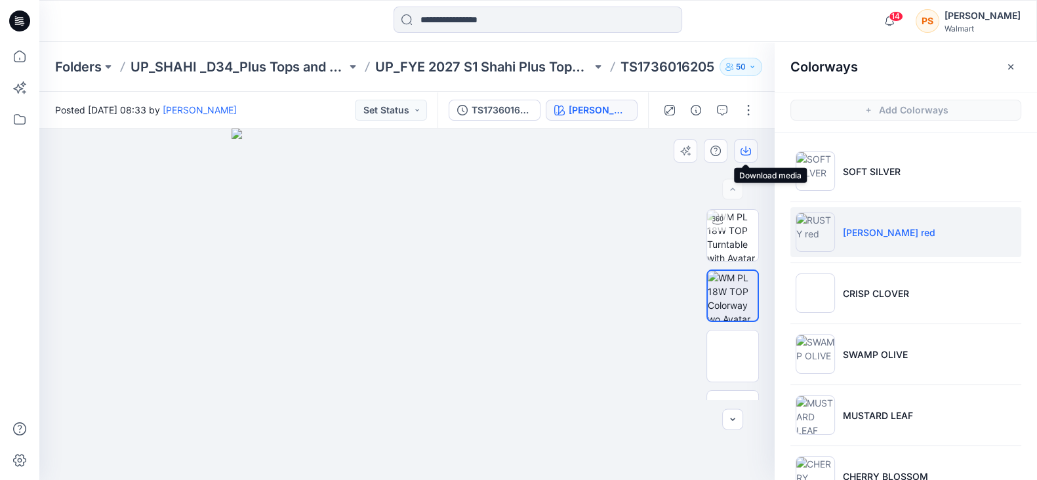
click at [746, 150] on icon "button" at bounding box center [745, 149] width 5 height 7
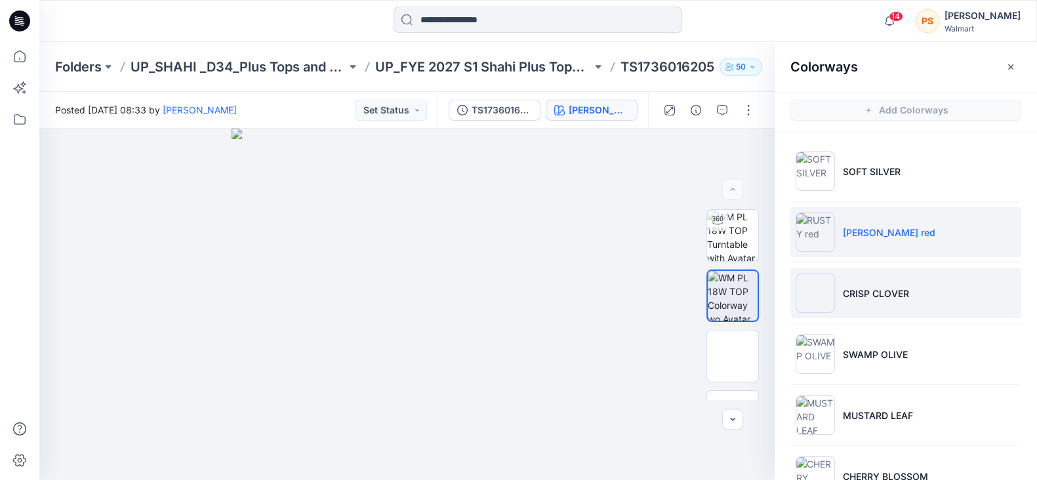
click at [873, 289] on p "CRISP CLOVER" at bounding box center [876, 294] width 66 height 14
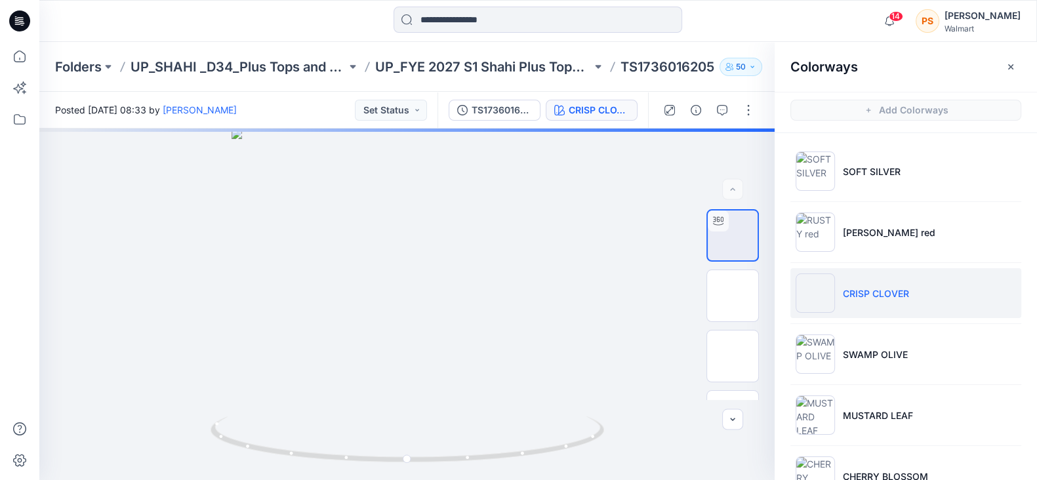
click at [273, 14] on div at bounding box center [163, 21] width 249 height 29
click at [733, 296] on img at bounding box center [733, 296] width 0 height 0
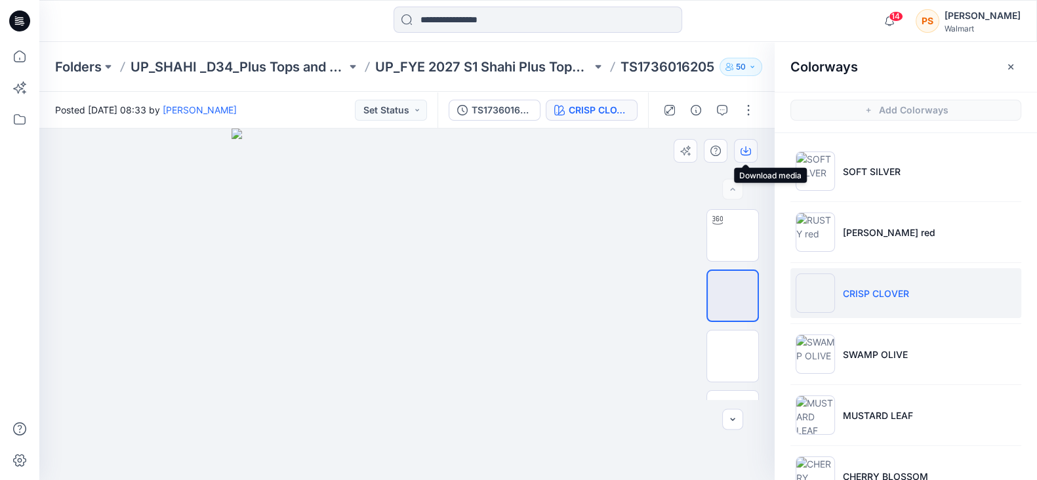
click at [747, 150] on icon "button" at bounding box center [746, 151] width 10 height 10
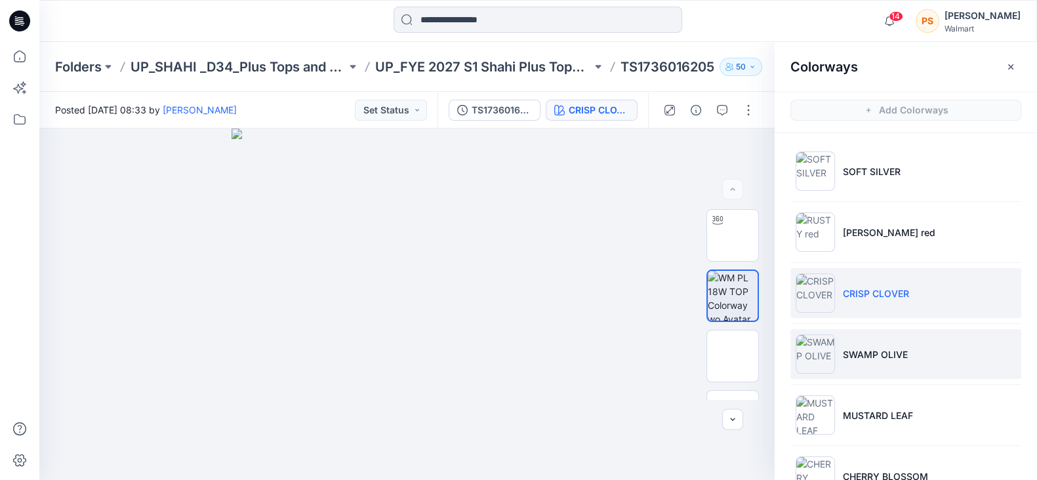
click at [866, 354] on p "SWAMP OLIVE" at bounding box center [875, 355] width 65 height 14
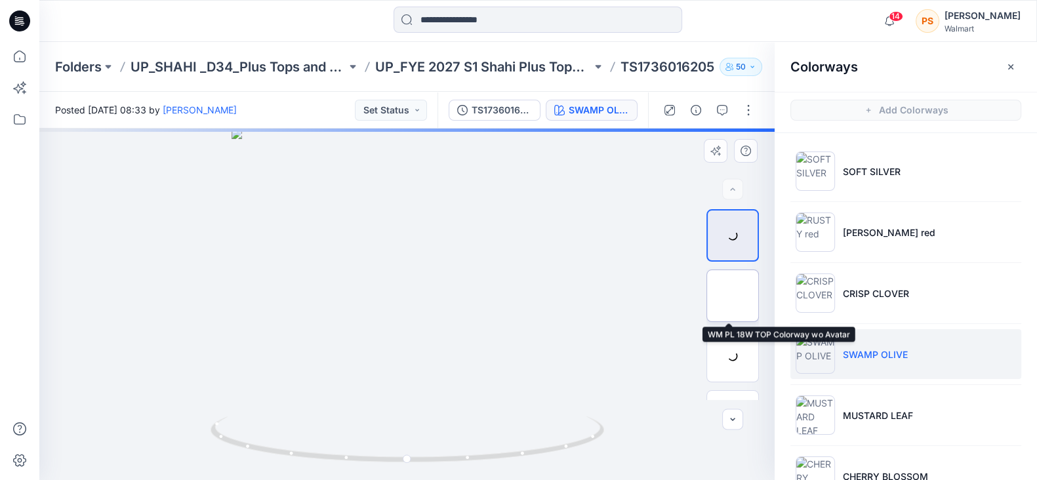
click at [733, 296] on img at bounding box center [733, 296] width 0 height 0
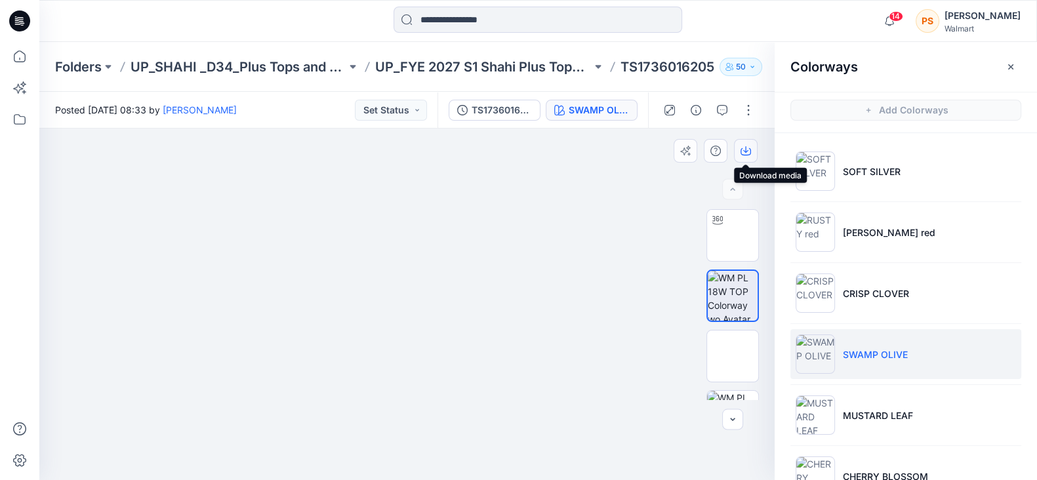
click at [752, 149] on button "button" at bounding box center [746, 151] width 24 height 24
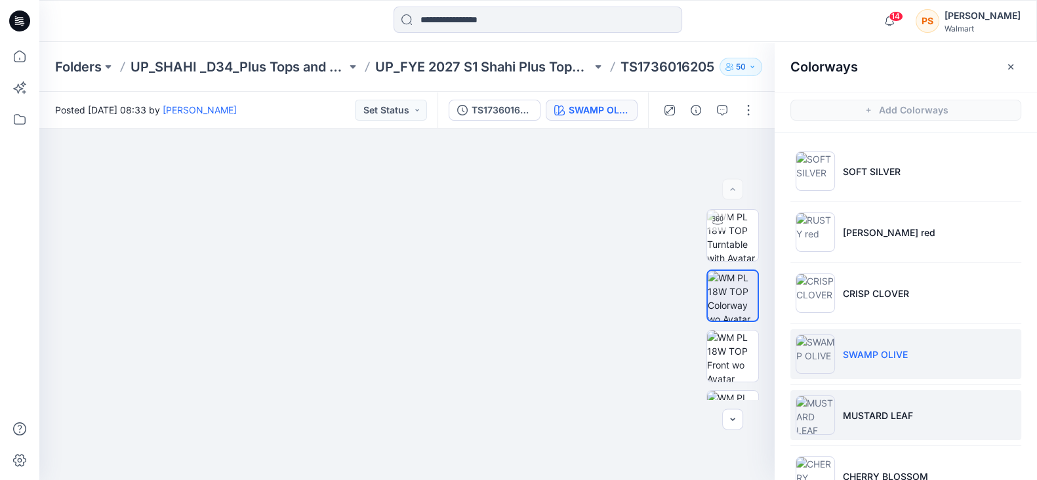
click at [852, 407] on li "MUSTARD LEAF" at bounding box center [906, 415] width 231 height 50
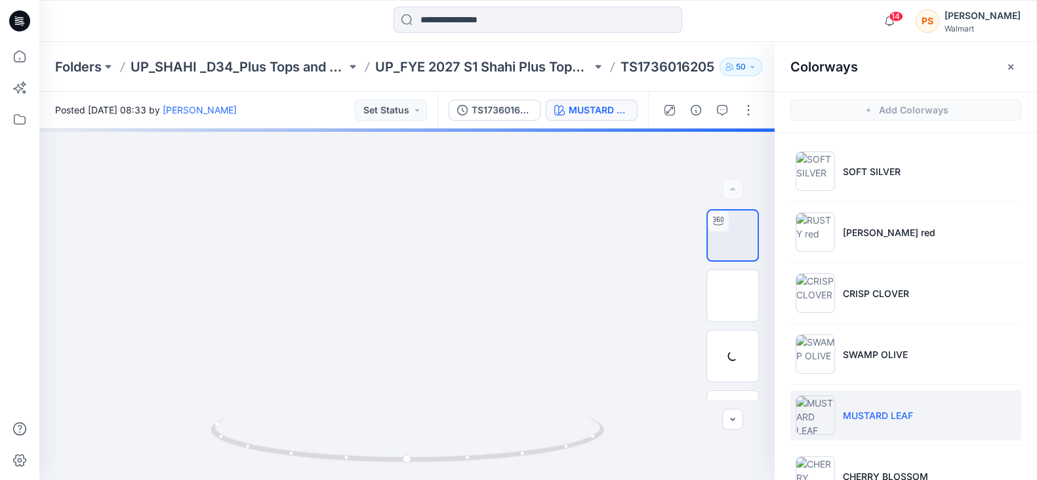
click at [253, 26] on div at bounding box center [163, 21] width 249 height 29
click at [733, 296] on img at bounding box center [733, 296] width 0 height 0
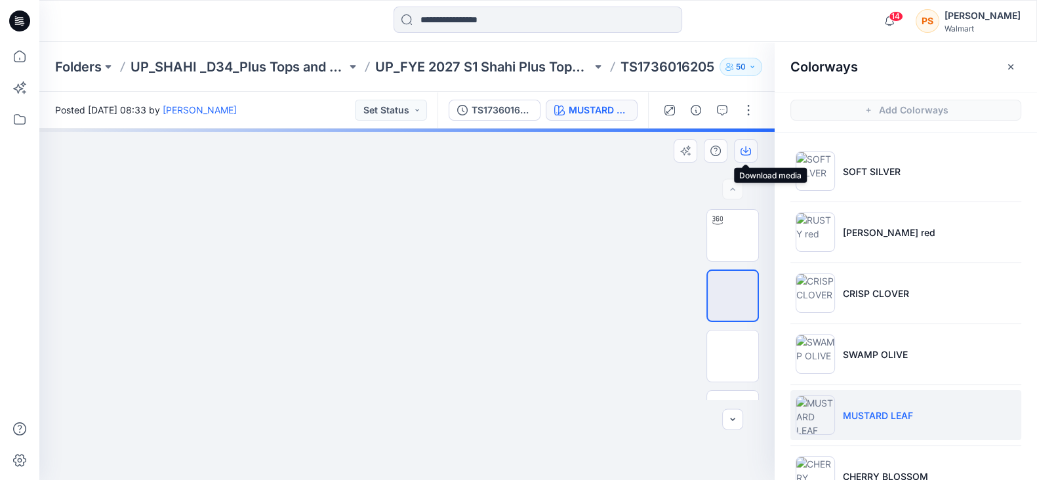
click at [748, 150] on icon "button" at bounding box center [746, 151] width 10 height 10
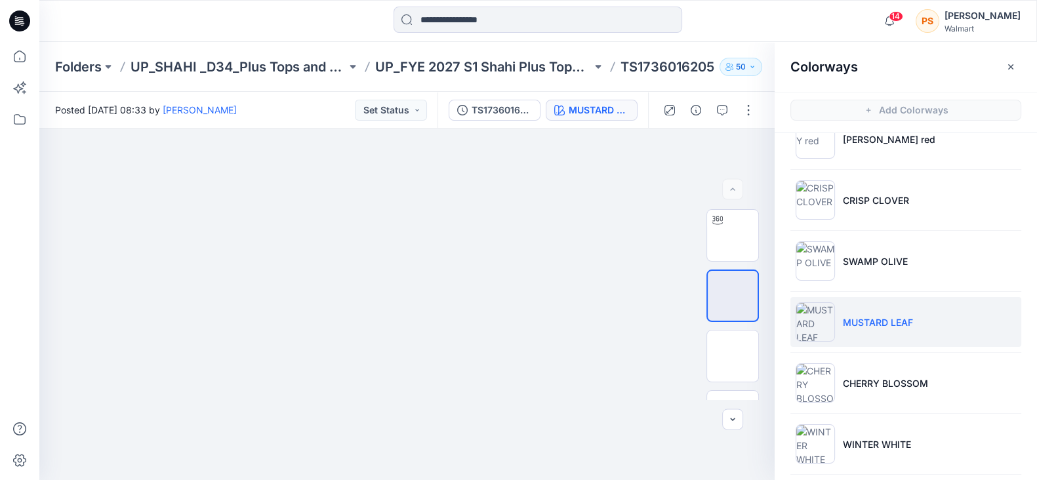
scroll to position [163, 0]
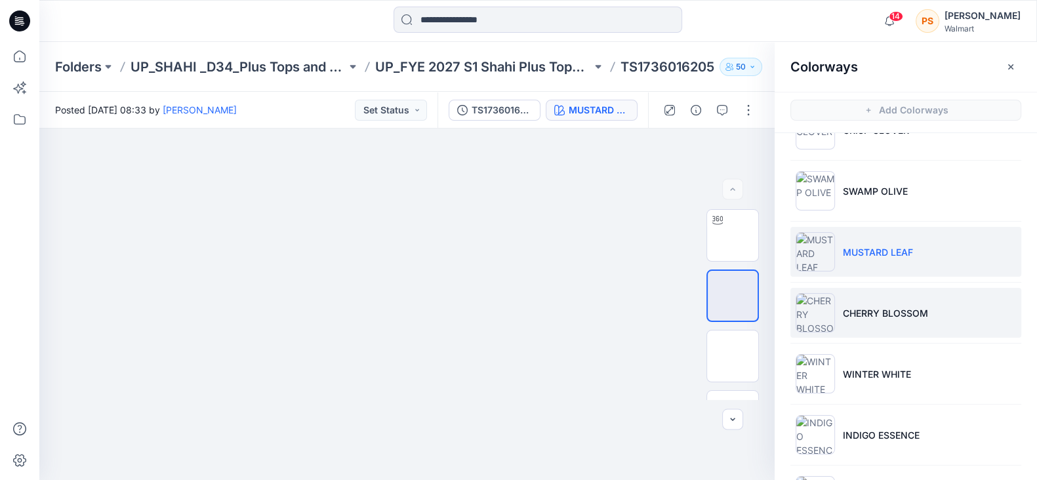
click at [909, 311] on p "CHERRY BLOSSOM" at bounding box center [885, 313] width 85 height 14
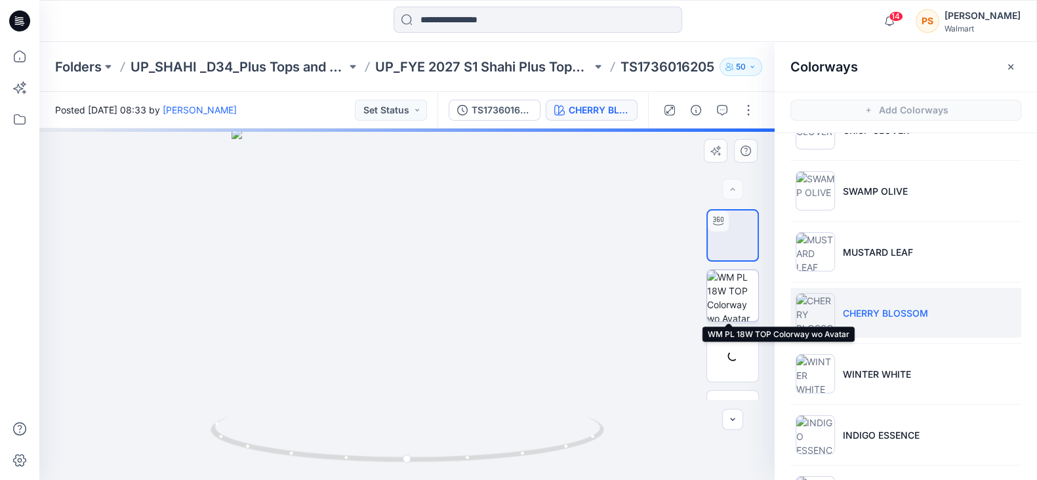
click at [736, 302] on img at bounding box center [732, 295] width 51 height 51
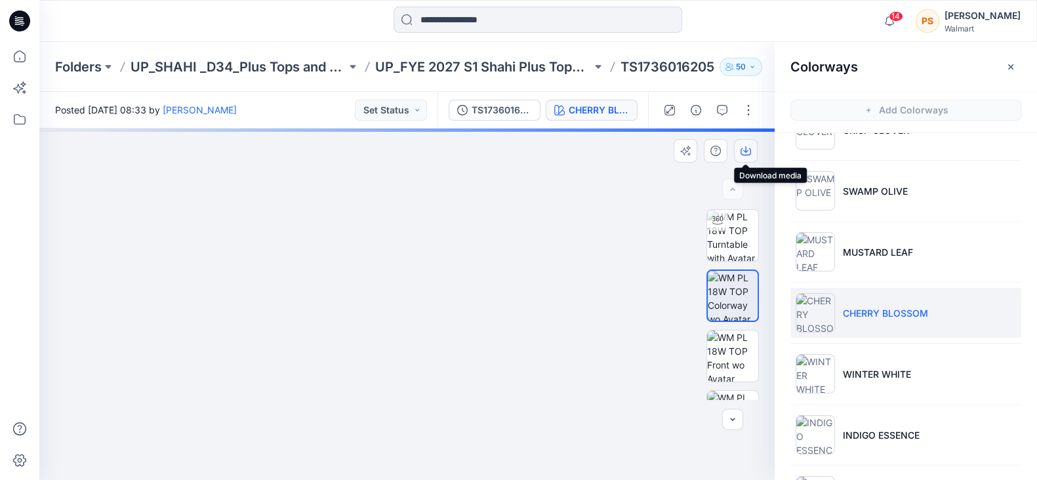
click at [751, 154] on icon "button" at bounding box center [746, 151] width 10 height 10
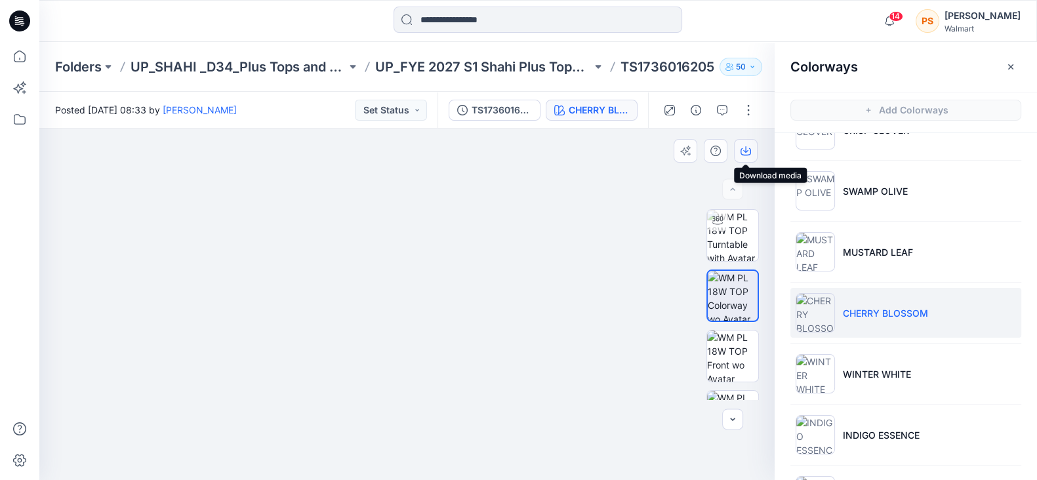
click at [749, 146] on icon "button" at bounding box center [746, 151] width 10 height 10
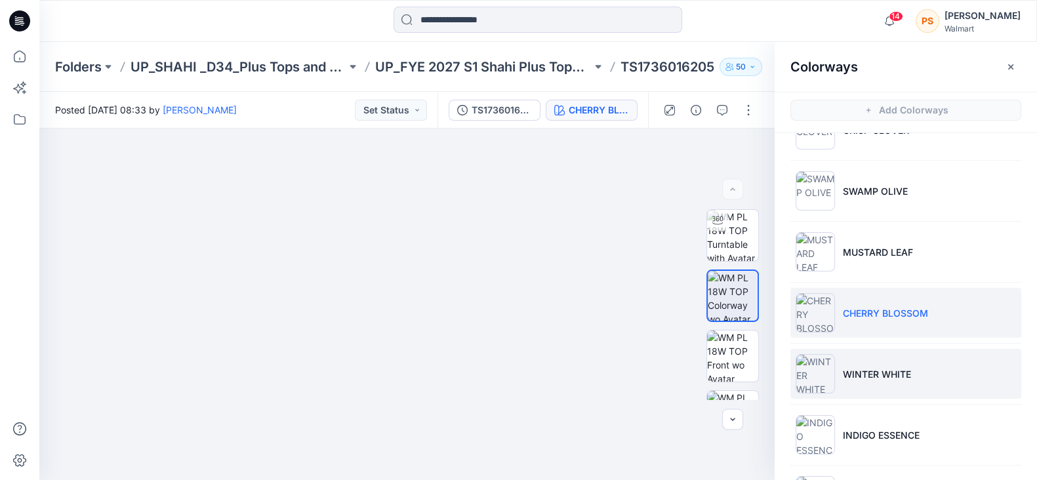
click at [876, 379] on p "WINTER WHITE" at bounding box center [877, 374] width 68 height 14
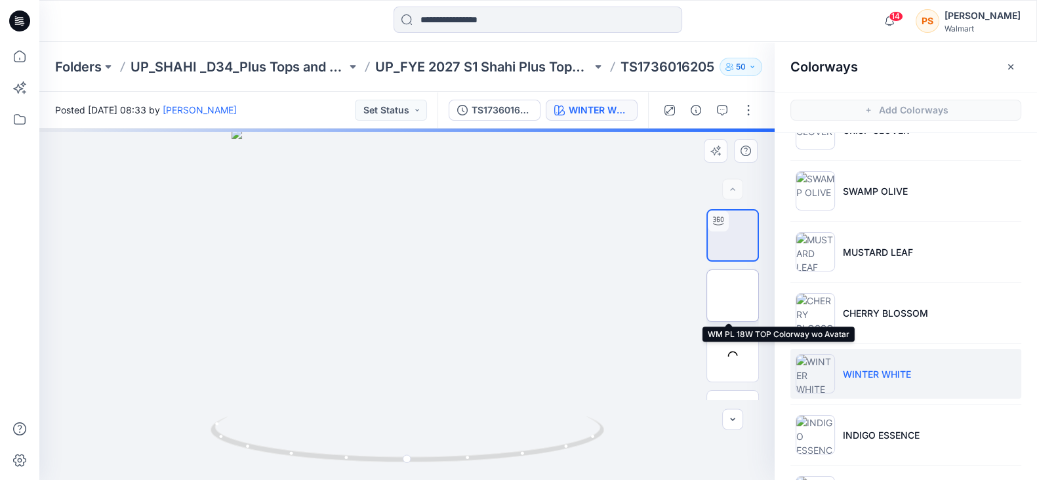
click at [733, 296] on img at bounding box center [733, 296] width 0 height 0
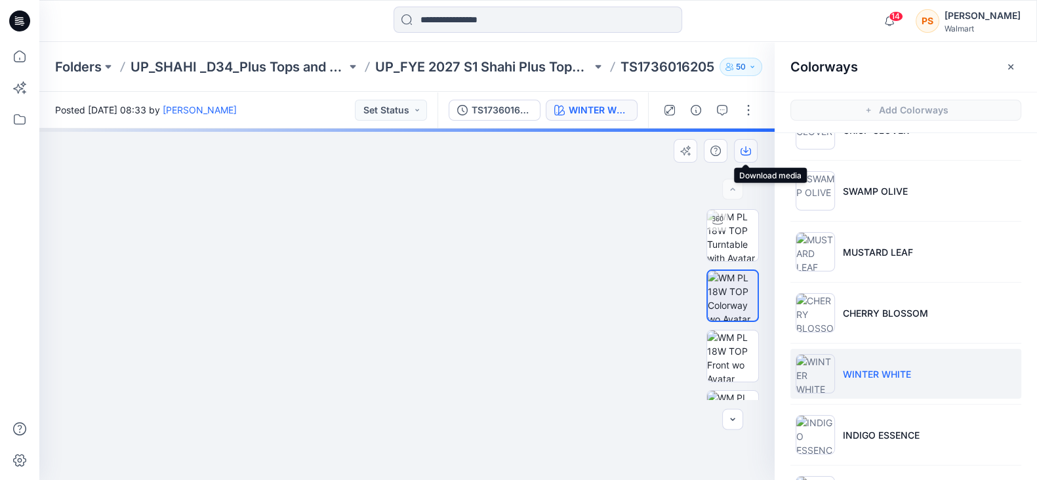
click at [742, 152] on icon "button" at bounding box center [746, 151] width 10 height 10
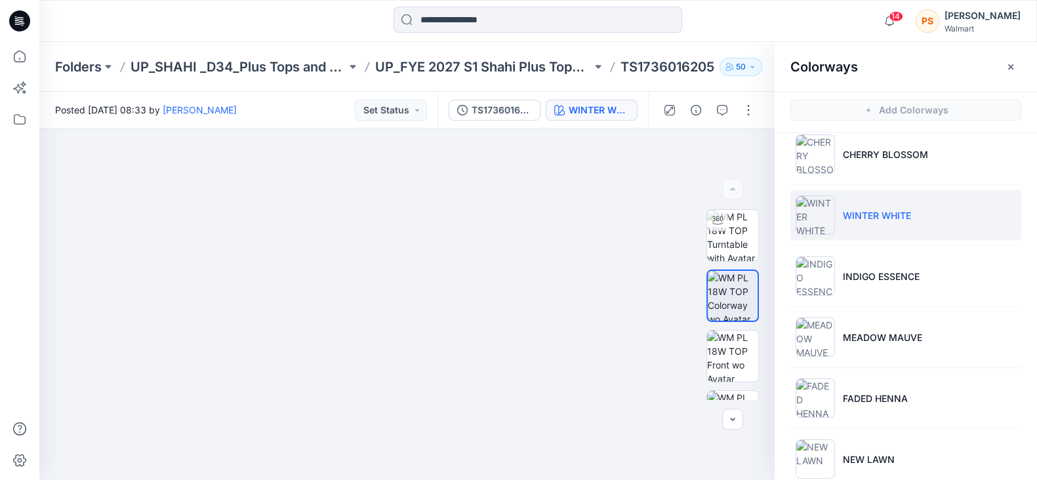
scroll to position [327, 0]
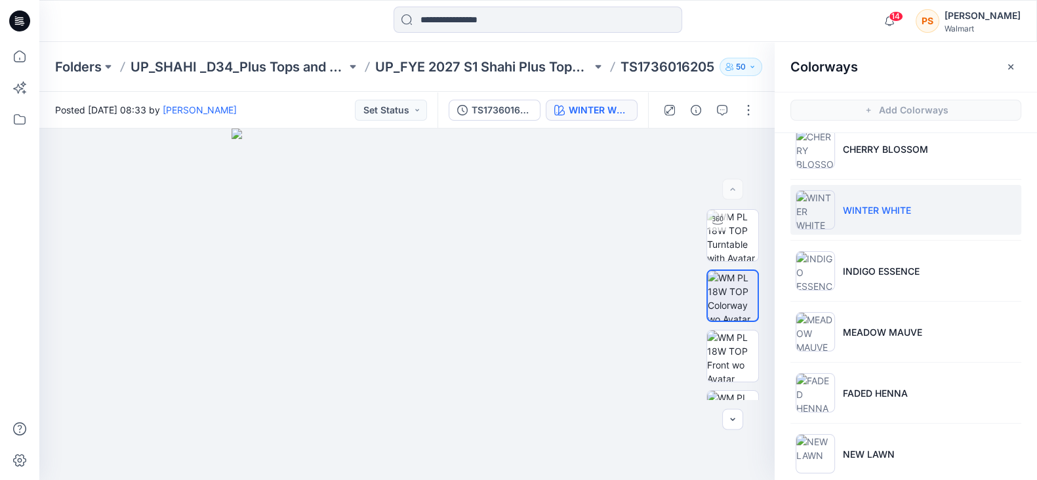
click at [323, 4] on div "14 Notifications [PERSON_NAME] has updated 016118 1X_POST ADM SMOKED BODICE MID…" at bounding box center [538, 21] width 998 height 42
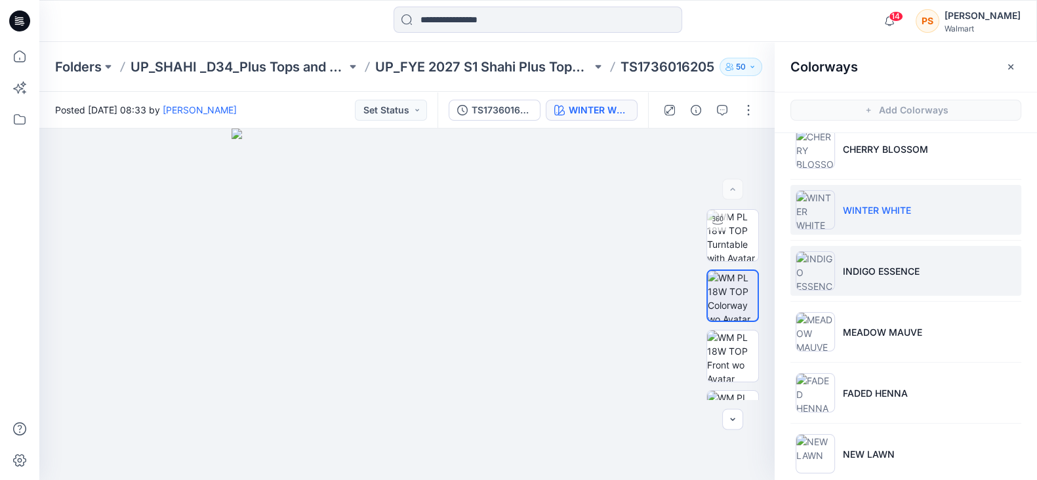
click at [905, 276] on li "INDIGO ESSENCE" at bounding box center [906, 271] width 231 height 50
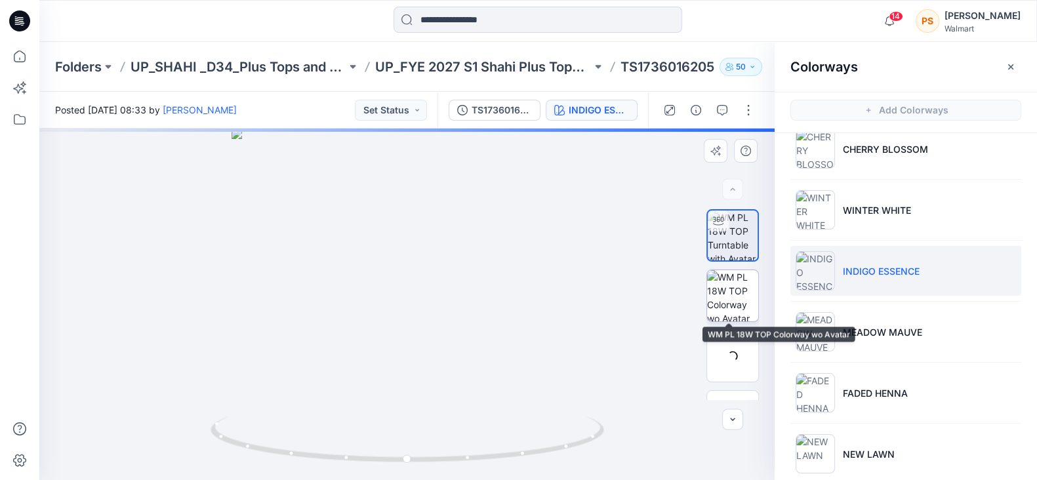
click at [720, 295] on img at bounding box center [732, 295] width 51 height 51
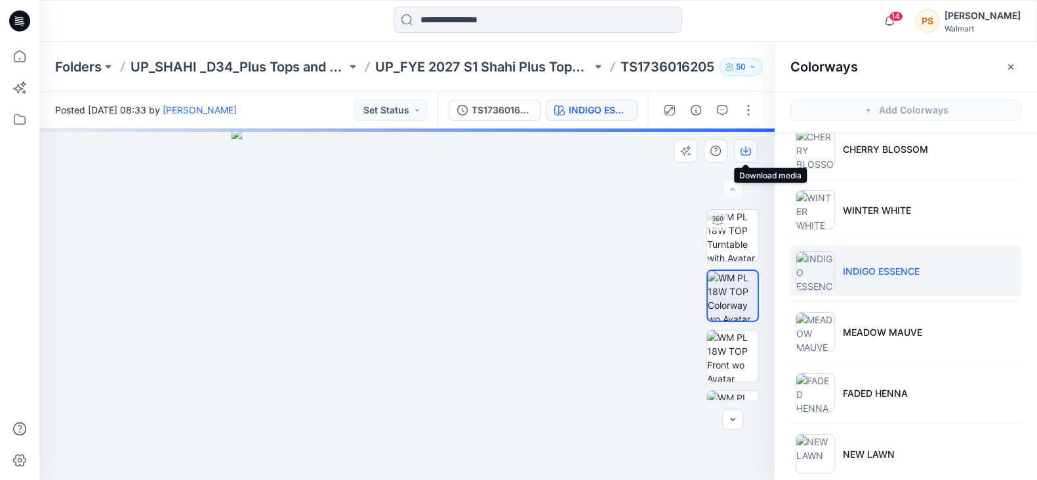
click at [743, 153] on icon "button" at bounding box center [746, 151] width 10 height 10
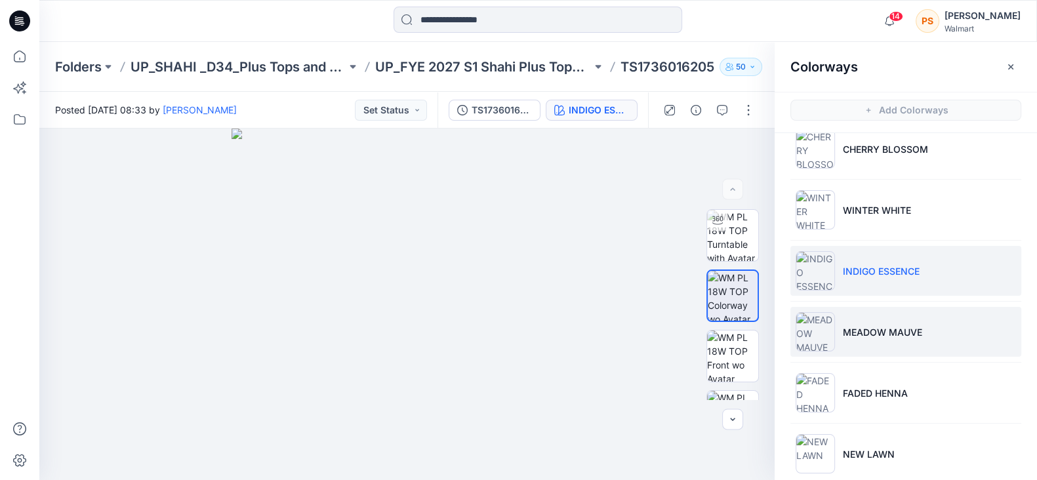
click at [917, 341] on li "MEADOW MAUVE" at bounding box center [906, 332] width 231 height 50
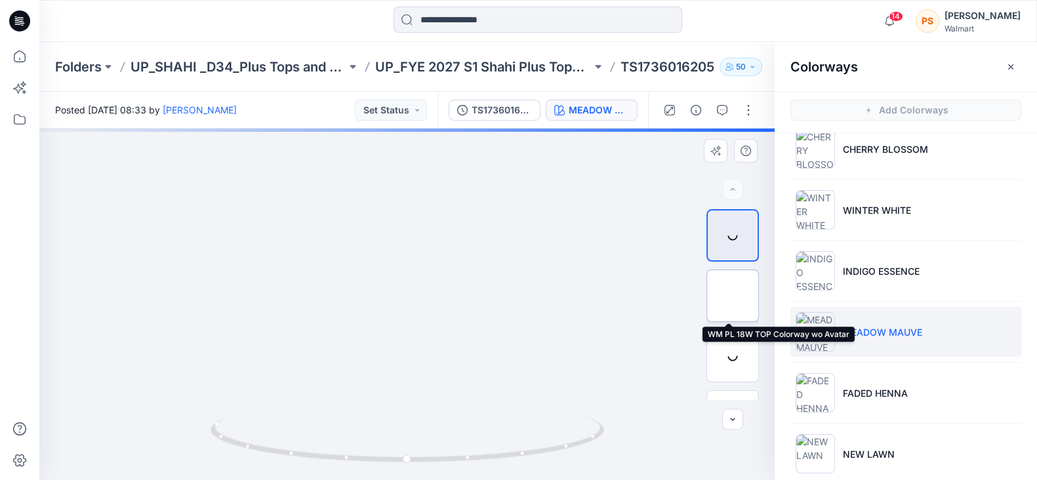
click at [733, 296] on img at bounding box center [733, 296] width 0 height 0
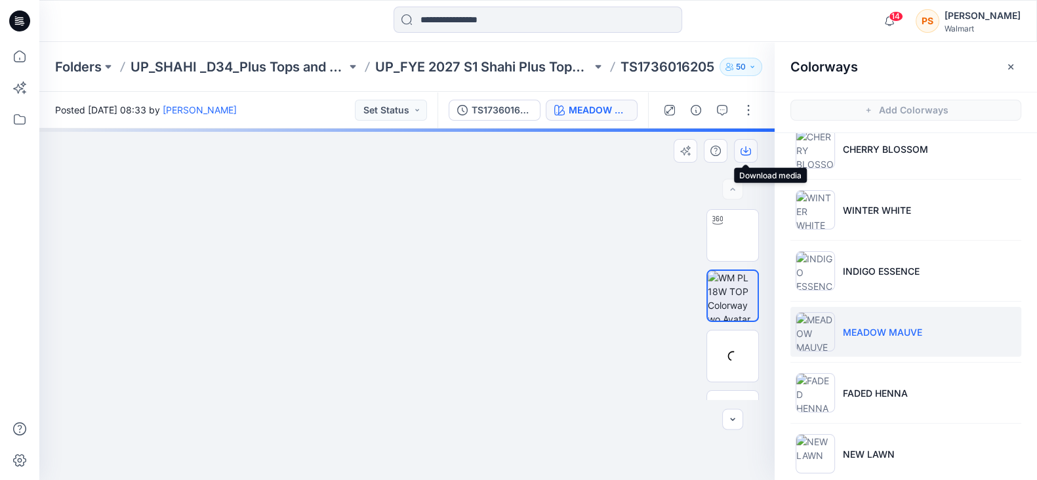
click at [748, 150] on icon "button" at bounding box center [745, 149] width 5 height 7
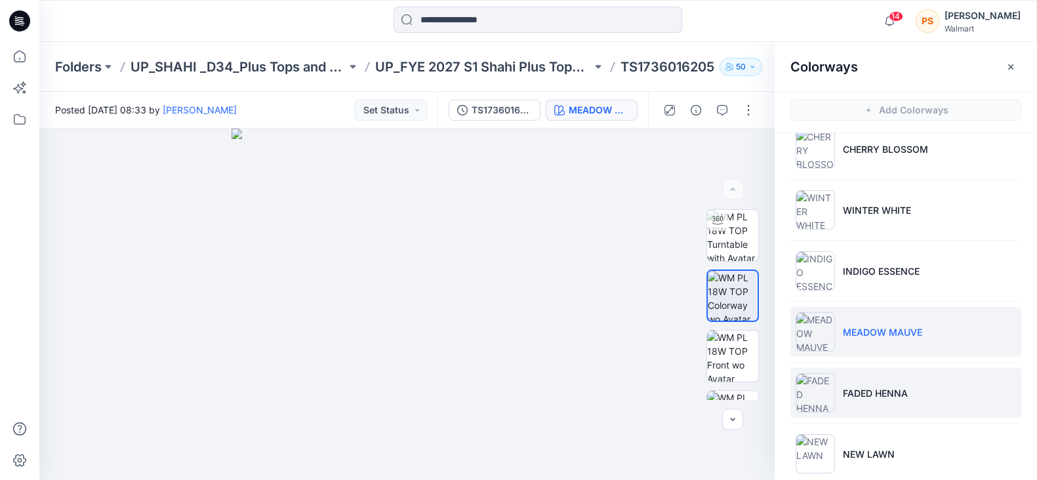
click at [895, 382] on li "FADED HENNA" at bounding box center [906, 393] width 231 height 50
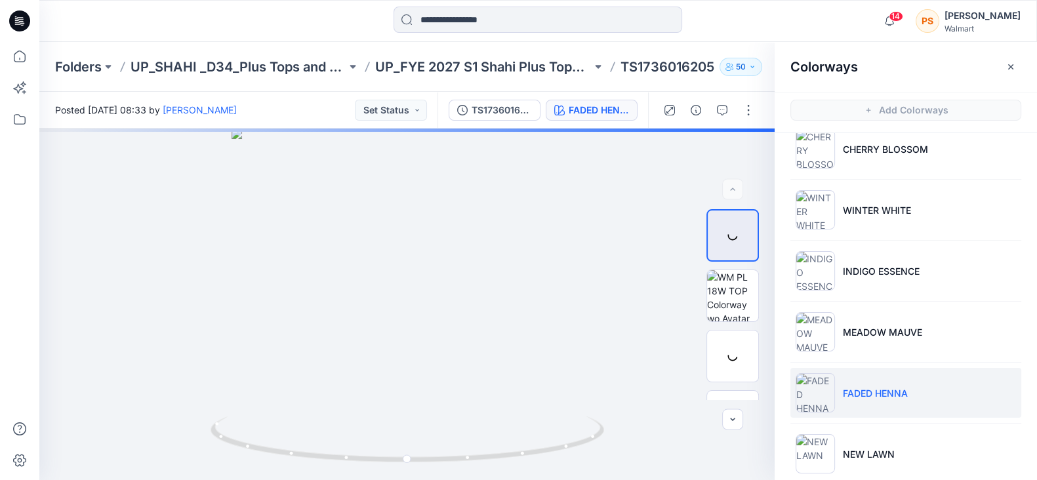
click at [276, 29] on div at bounding box center [163, 21] width 249 height 29
click at [725, 293] on img at bounding box center [732, 295] width 51 height 51
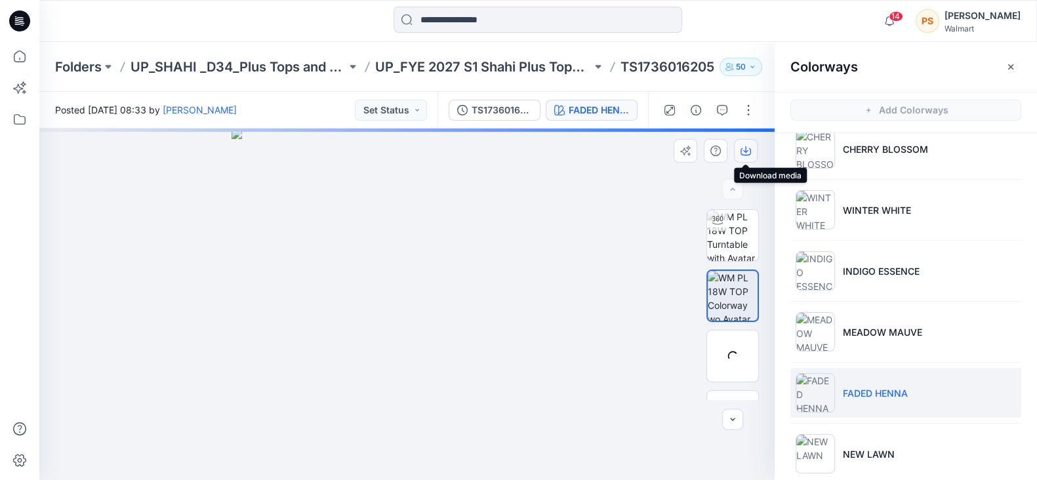
click at [751, 151] on icon "button" at bounding box center [746, 151] width 10 height 7
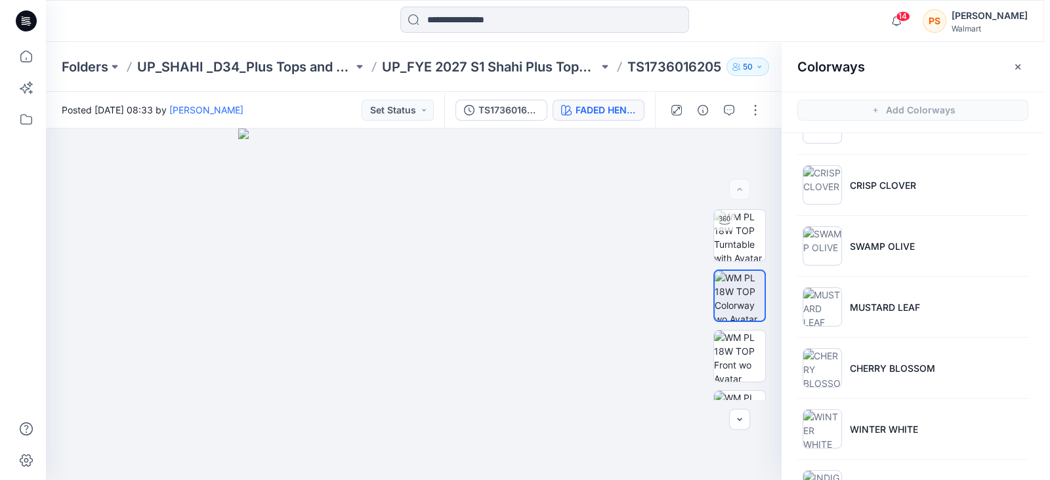
scroll to position [0, 0]
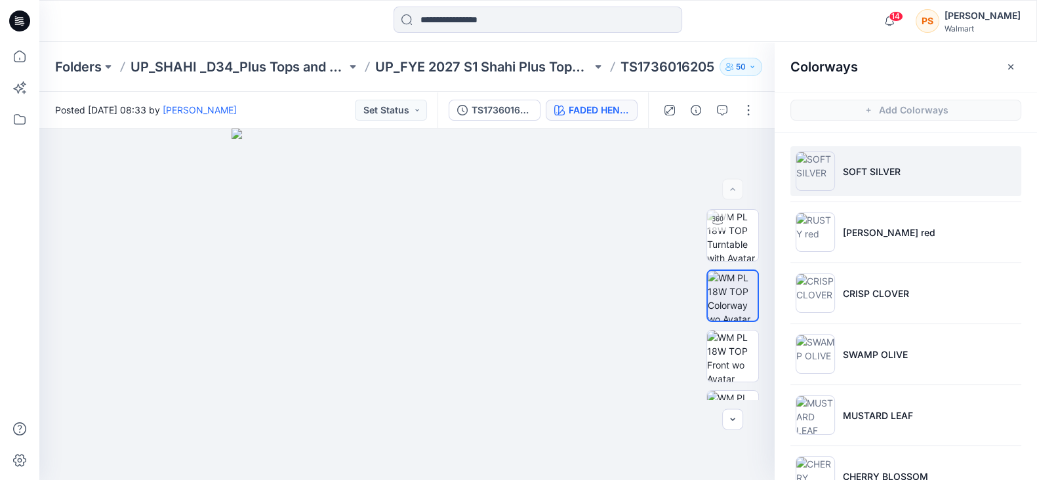
click at [882, 188] on li "SOFT SILVER" at bounding box center [906, 171] width 231 height 50
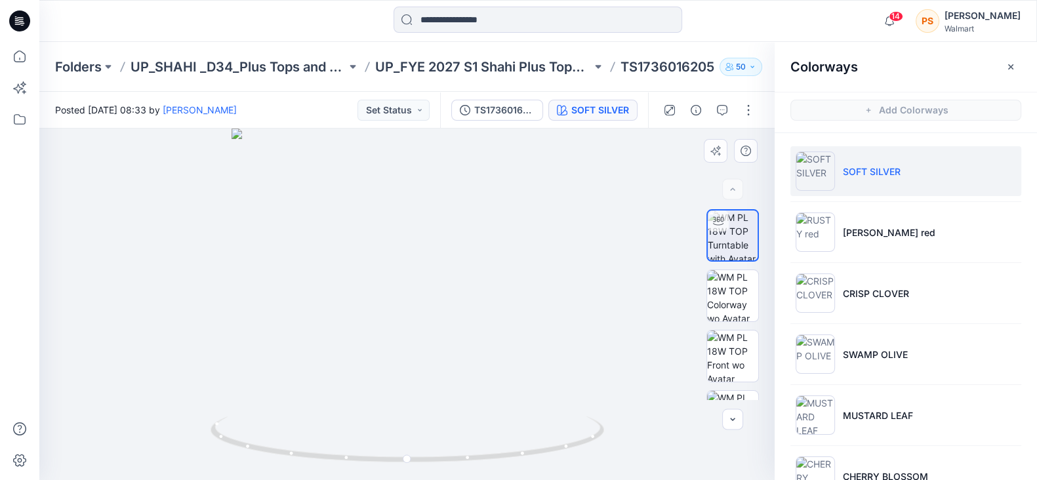
drag, startPoint x: 427, startPoint y: 236, endPoint x: 392, endPoint y: 241, distance: 35.8
click at [392, 241] on div at bounding box center [407, 305] width 736 height 352
drag, startPoint x: 16, startPoint y: 22, endPoint x: 130, endPoint y: 35, distance: 114.3
click at [16, 22] on icon at bounding box center [17, 22] width 5 height 1
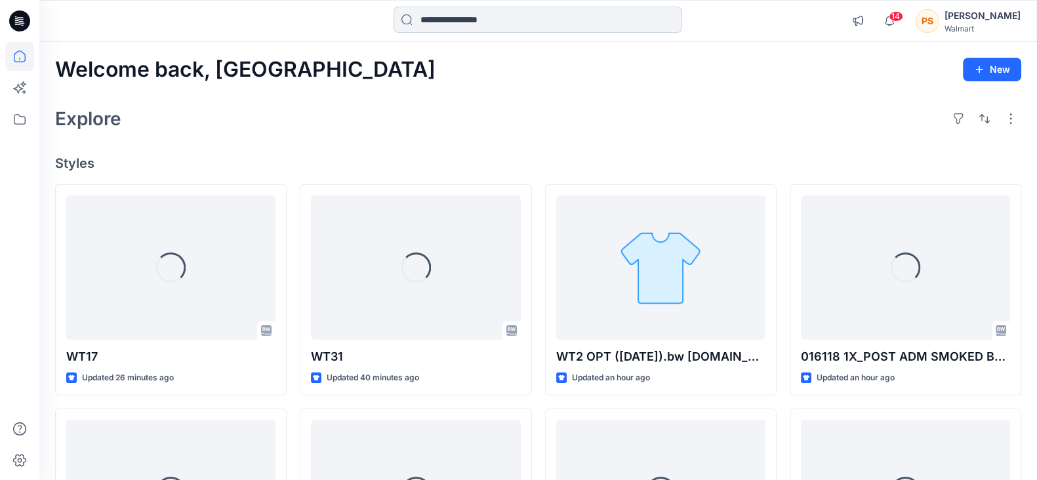
click at [492, 14] on input at bounding box center [538, 20] width 289 height 26
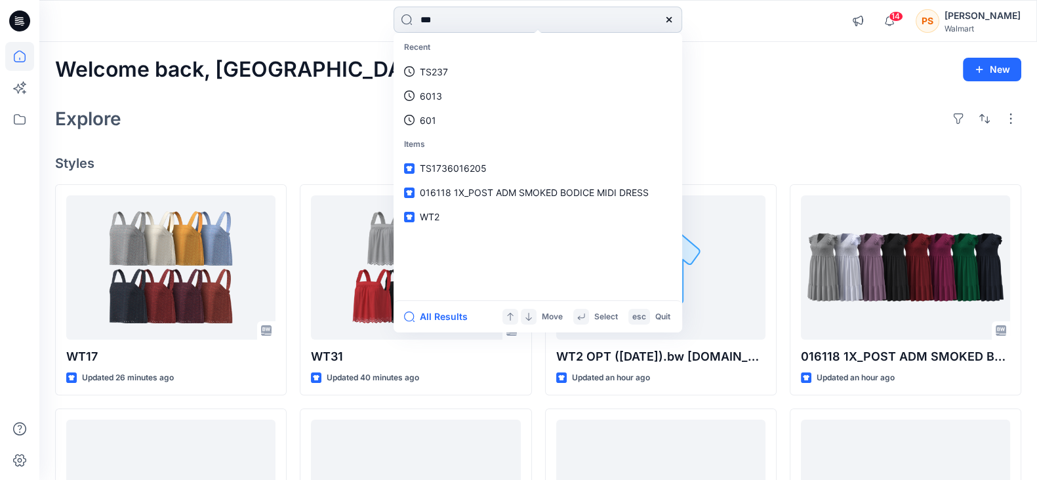
type input "****"
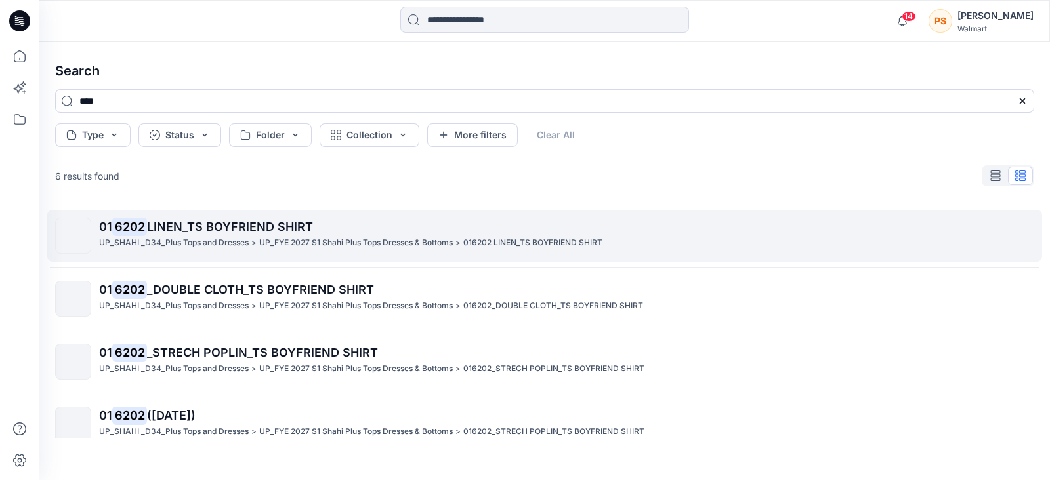
click at [220, 236] on p "UP_SHAHI _D34_Plus Tops and Dresses" at bounding box center [174, 243] width 150 height 14
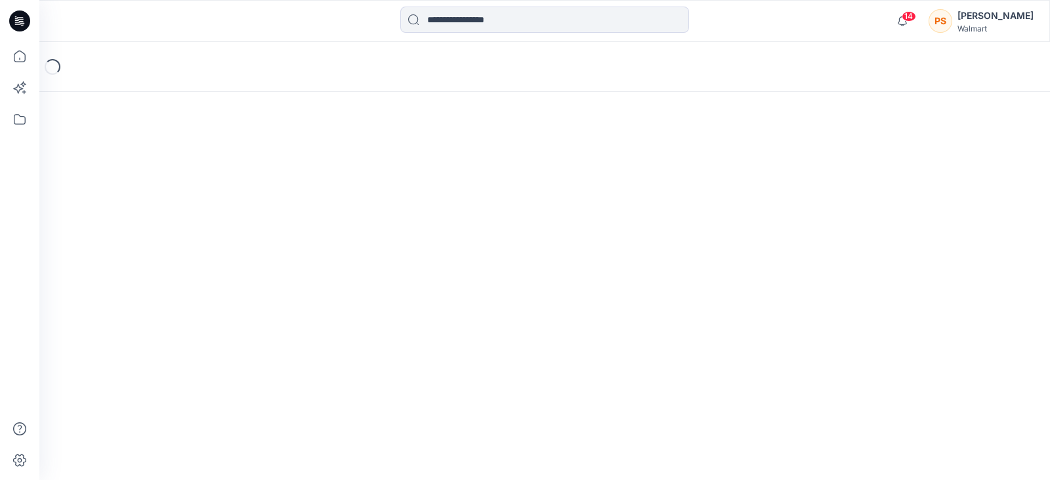
click at [220, 236] on div "Loading..." at bounding box center [544, 261] width 1010 height 438
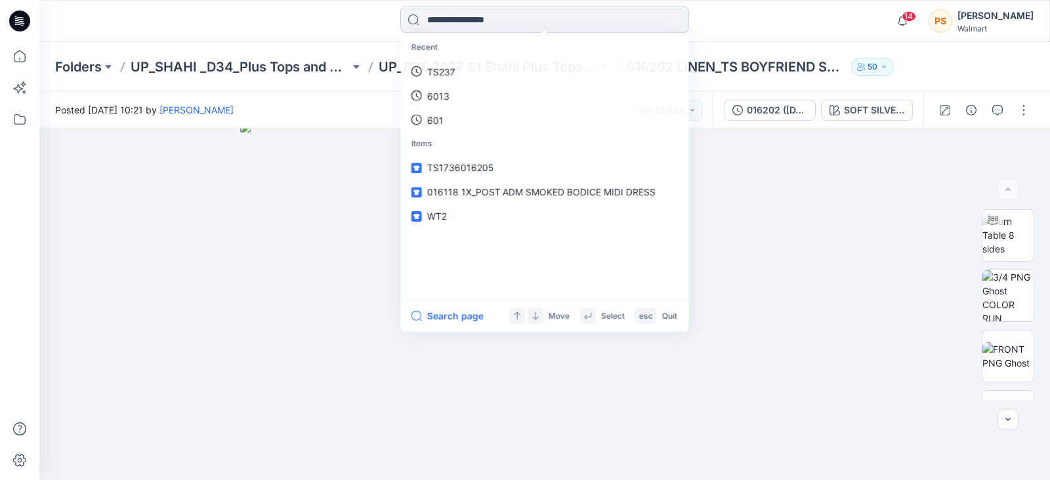
click at [493, 22] on input at bounding box center [544, 20] width 289 height 26
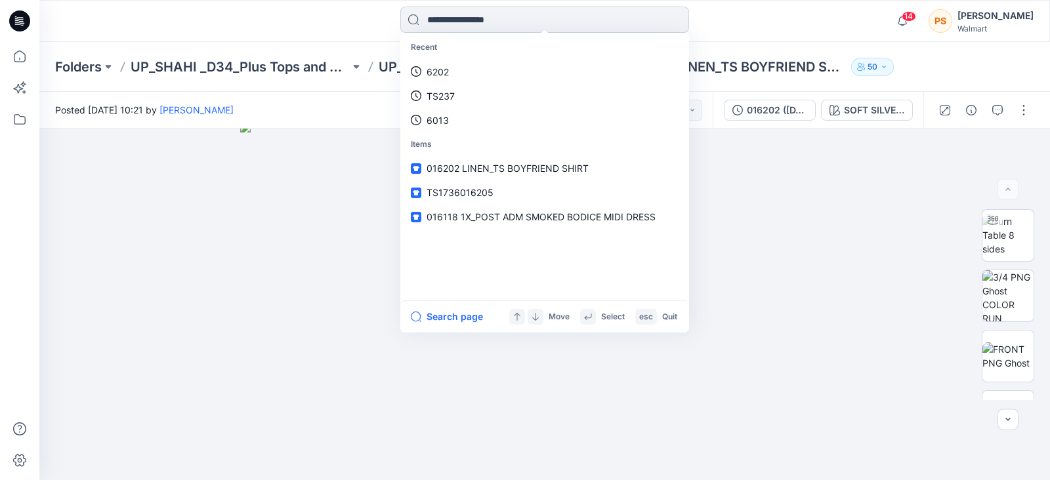
paste input "*****"
type input "*****"
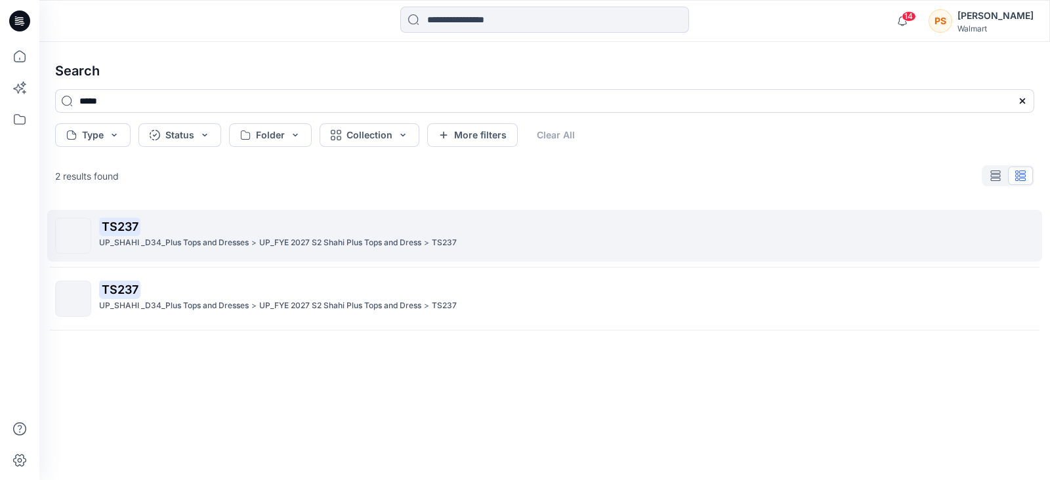
click at [309, 235] on p "TS237" at bounding box center [566, 227] width 934 height 18
click at [309, 235] on div "Search ***** Type Status Folder Collection More filters Clear All 2 results fou…" at bounding box center [544, 261] width 1010 height 438
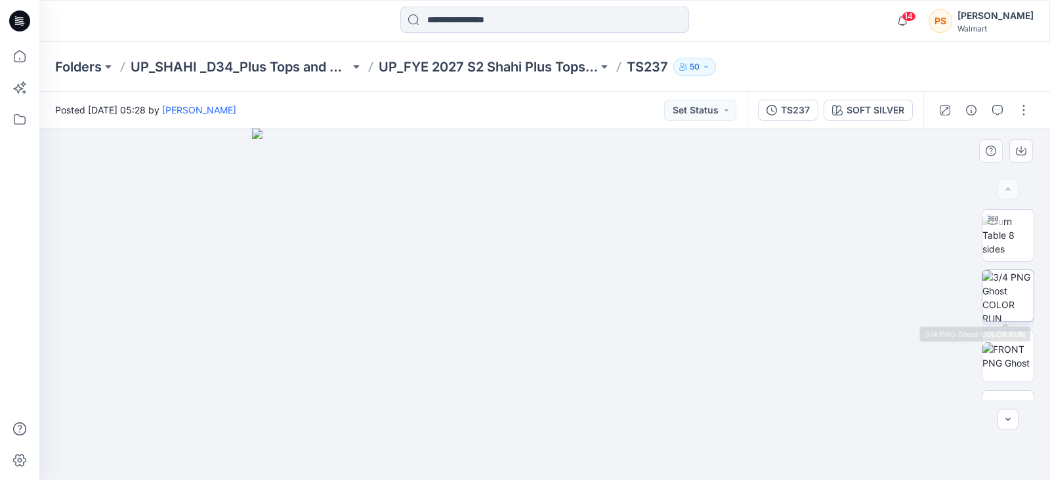
click at [1007, 286] on img at bounding box center [1007, 295] width 51 height 51
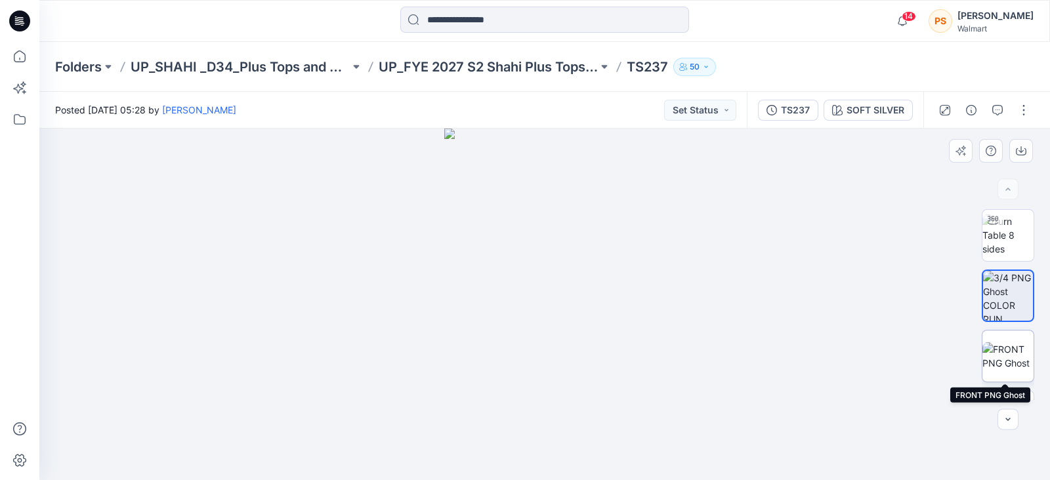
click at [1004, 351] on img at bounding box center [1007, 357] width 51 height 28
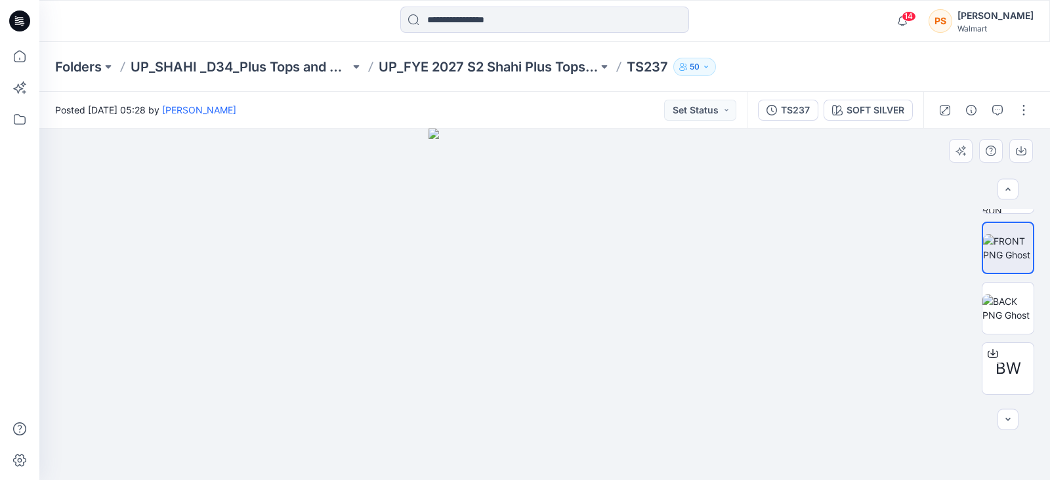
scroll to position [110, 0]
click at [1014, 301] on img at bounding box center [1007, 307] width 51 height 28
